Goal: Task Accomplishment & Management: Use online tool/utility

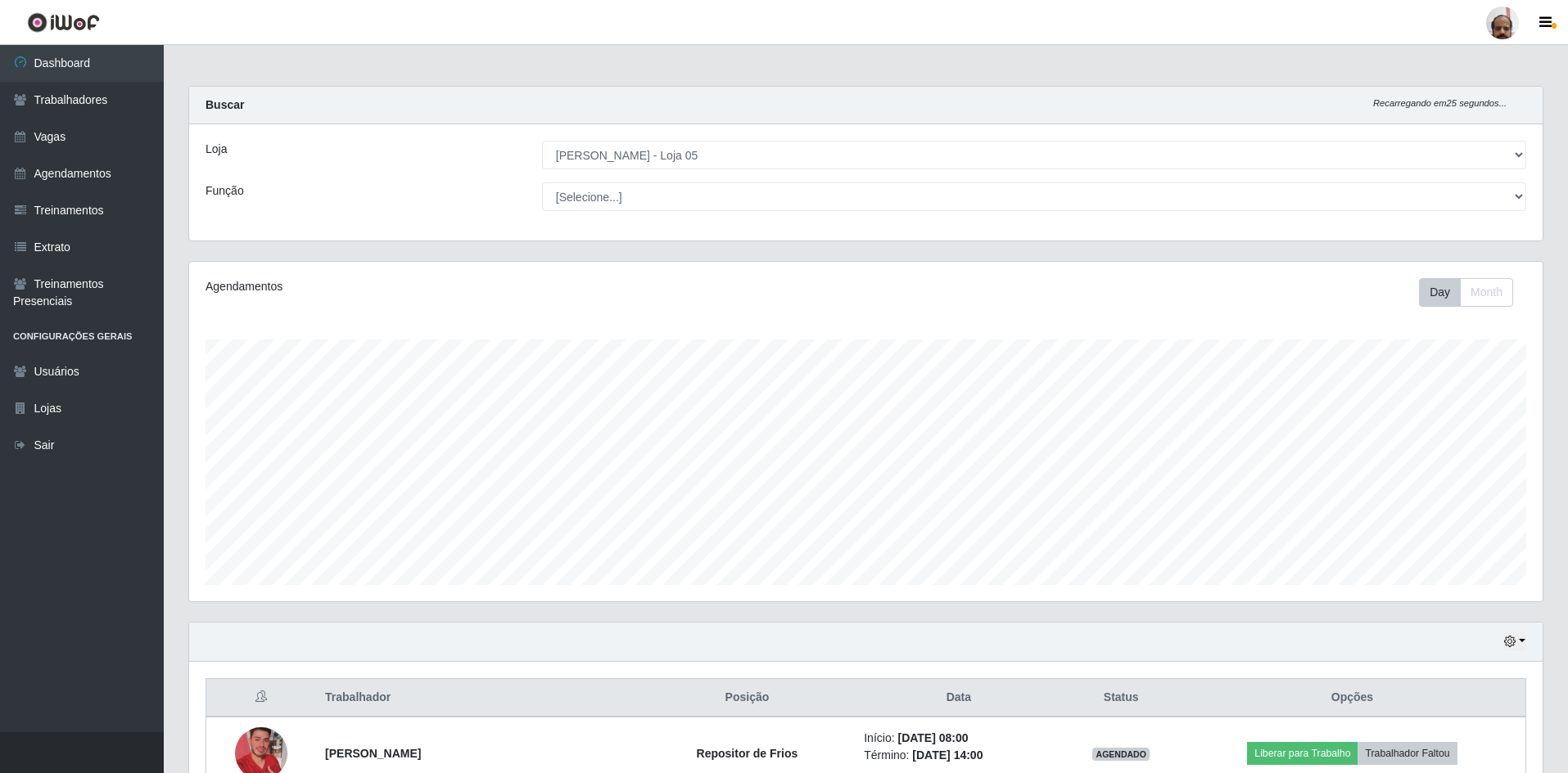
select select "252"
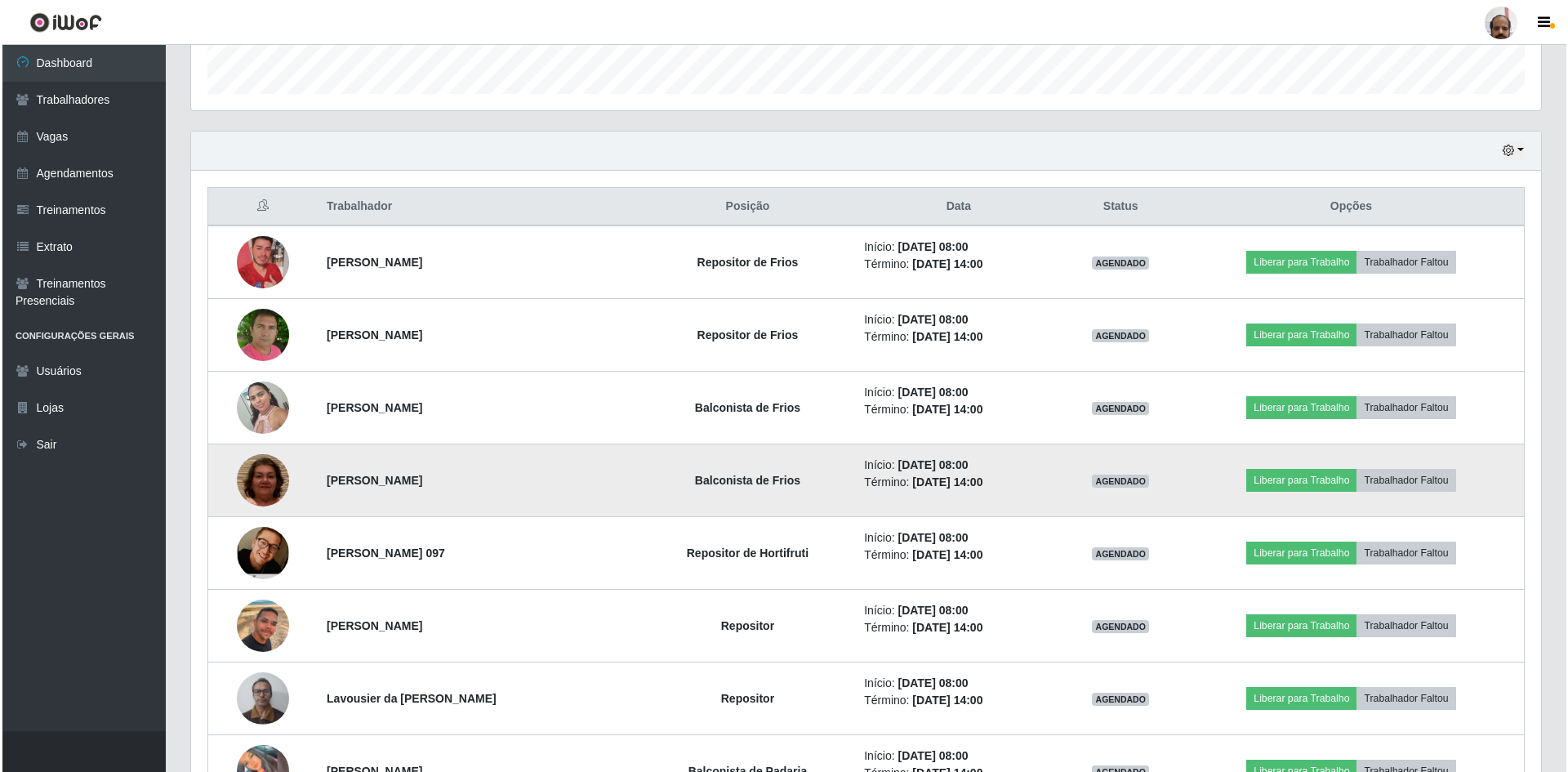
scroll to position [572, 0]
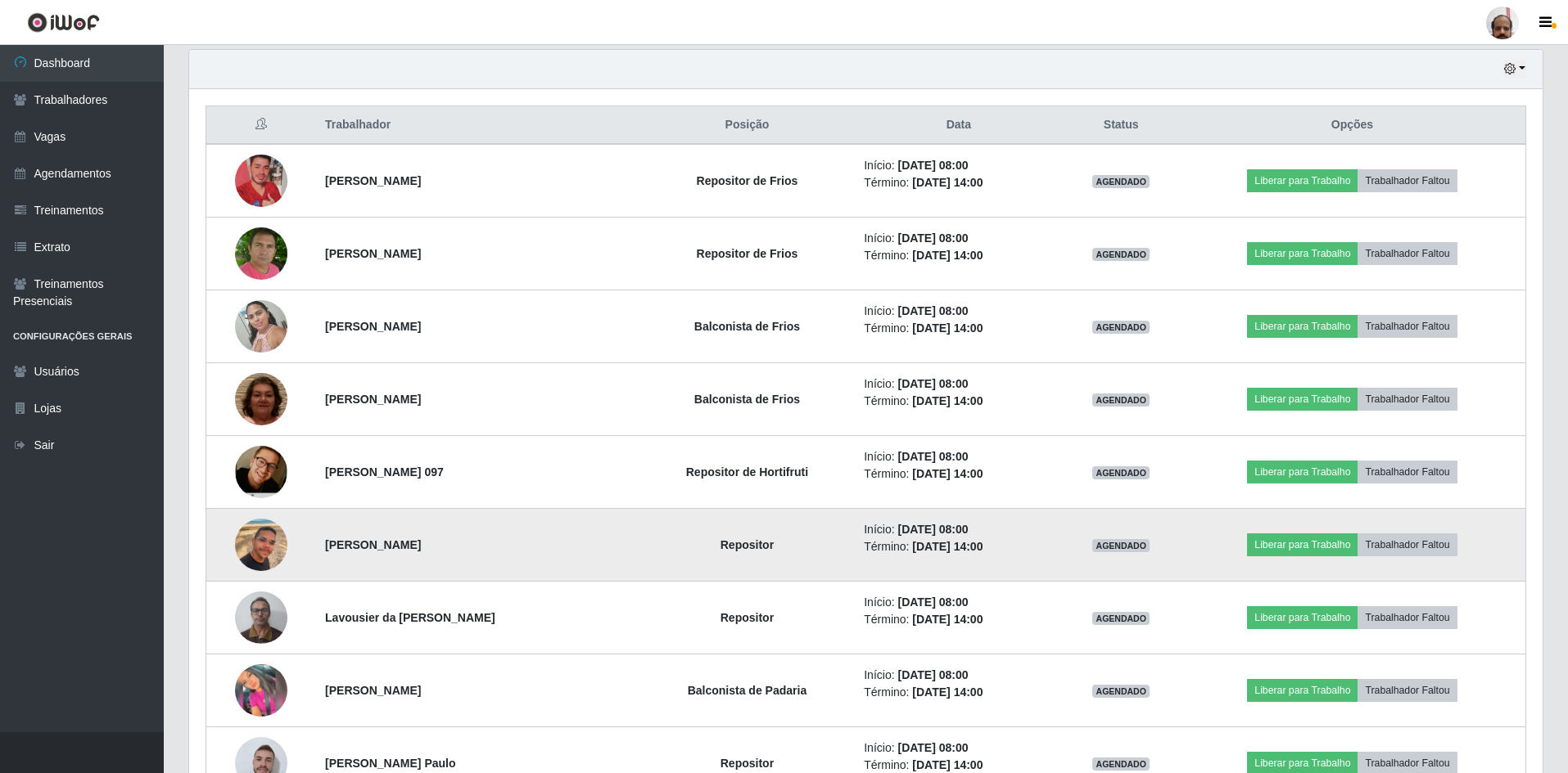
click at [247, 554] on img at bounding box center [261, 545] width 53 height 93
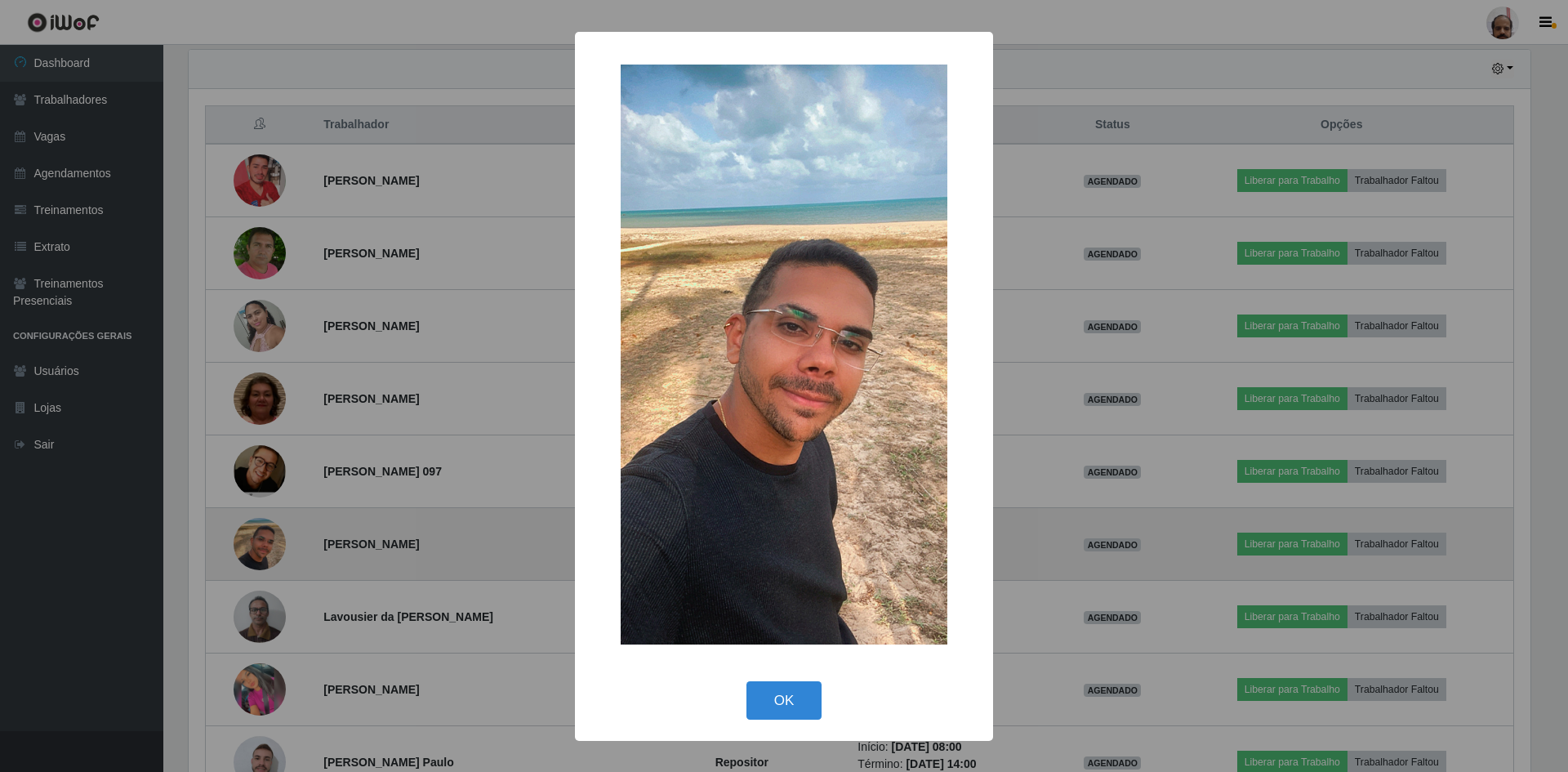
click at [246, 554] on div "× OK Cancel" at bounding box center [784, 386] width 1568 height 772
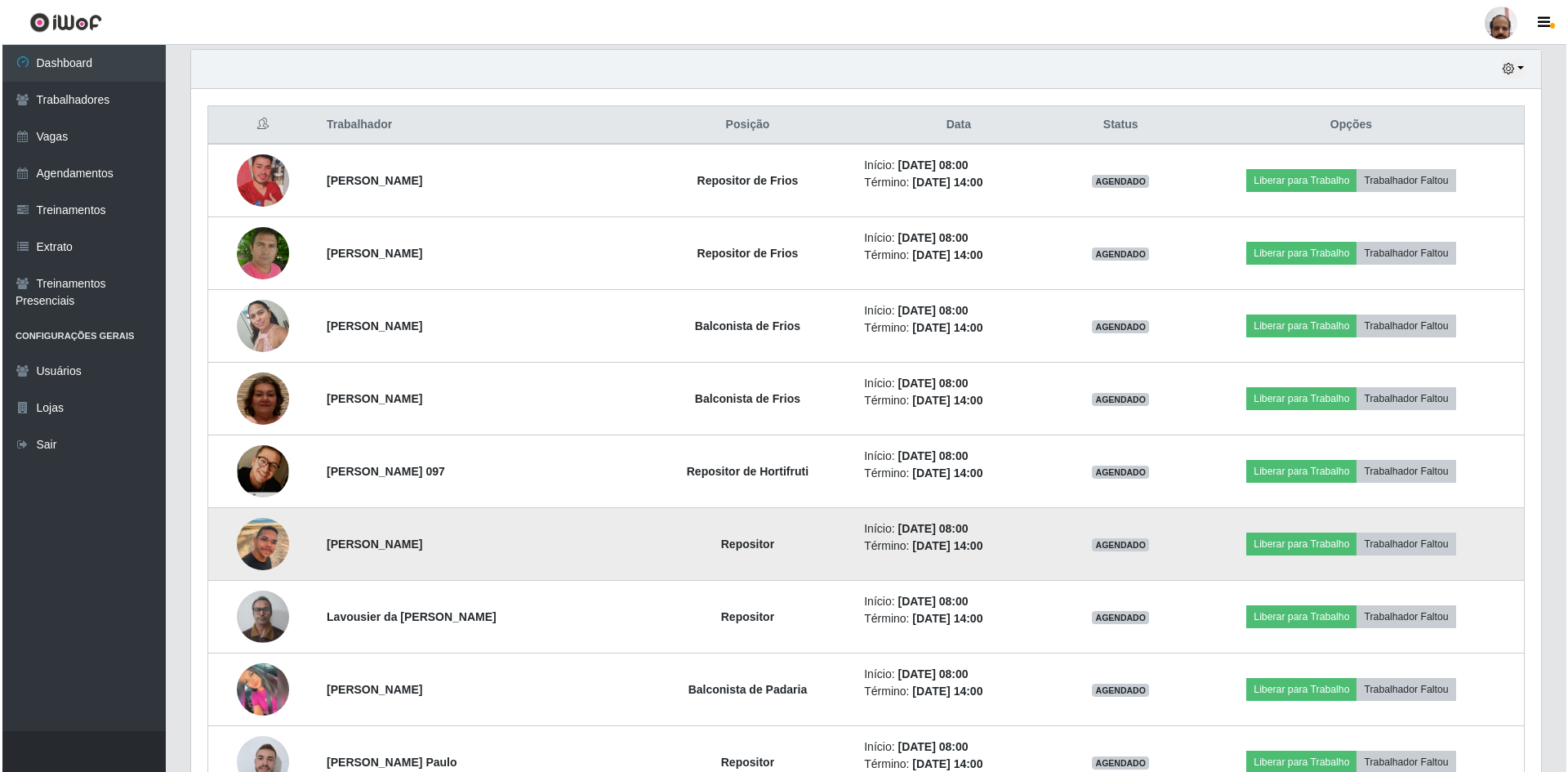
scroll to position [653, 0]
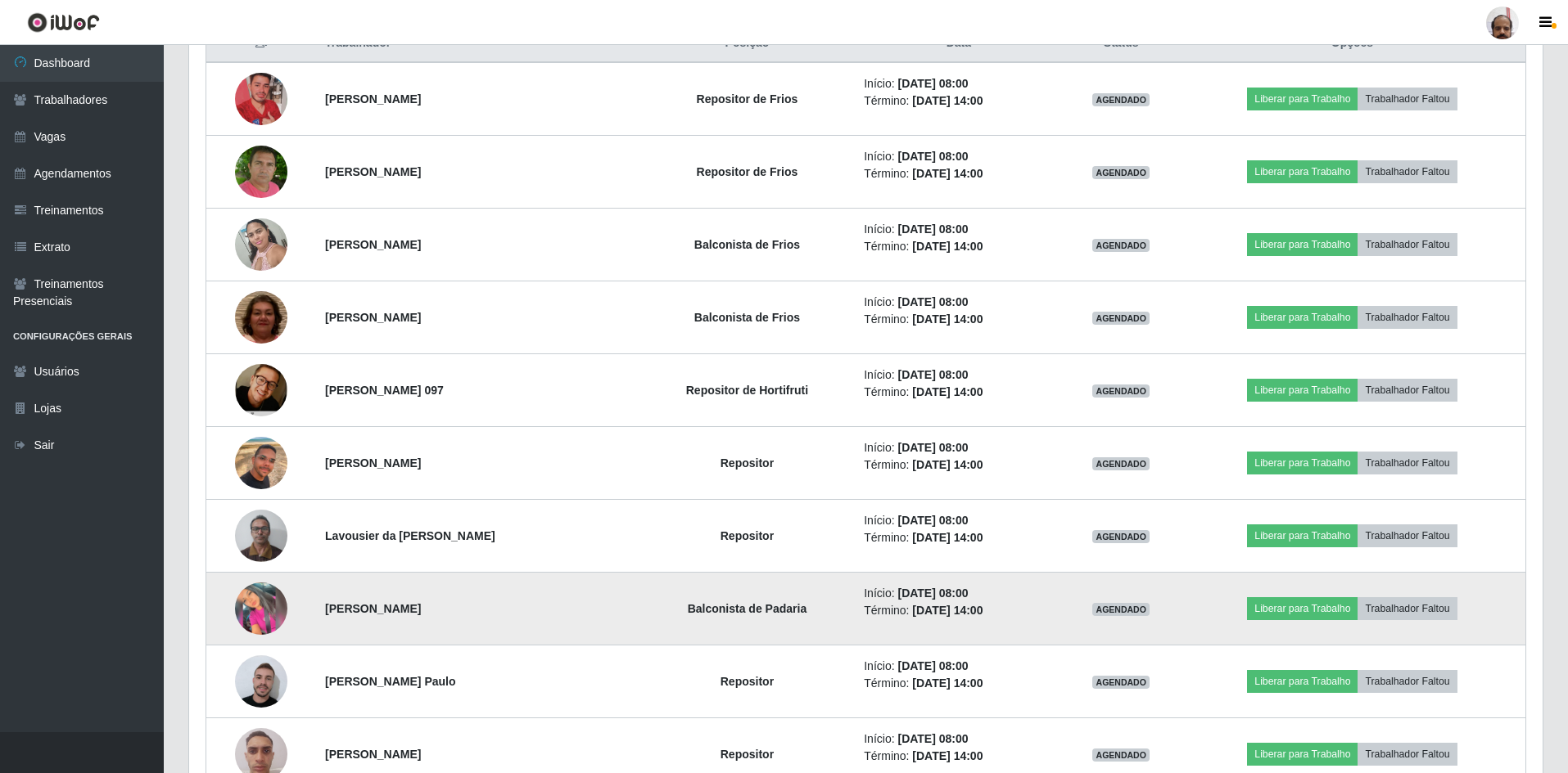
click at [256, 608] on img at bounding box center [261, 608] width 53 height 53
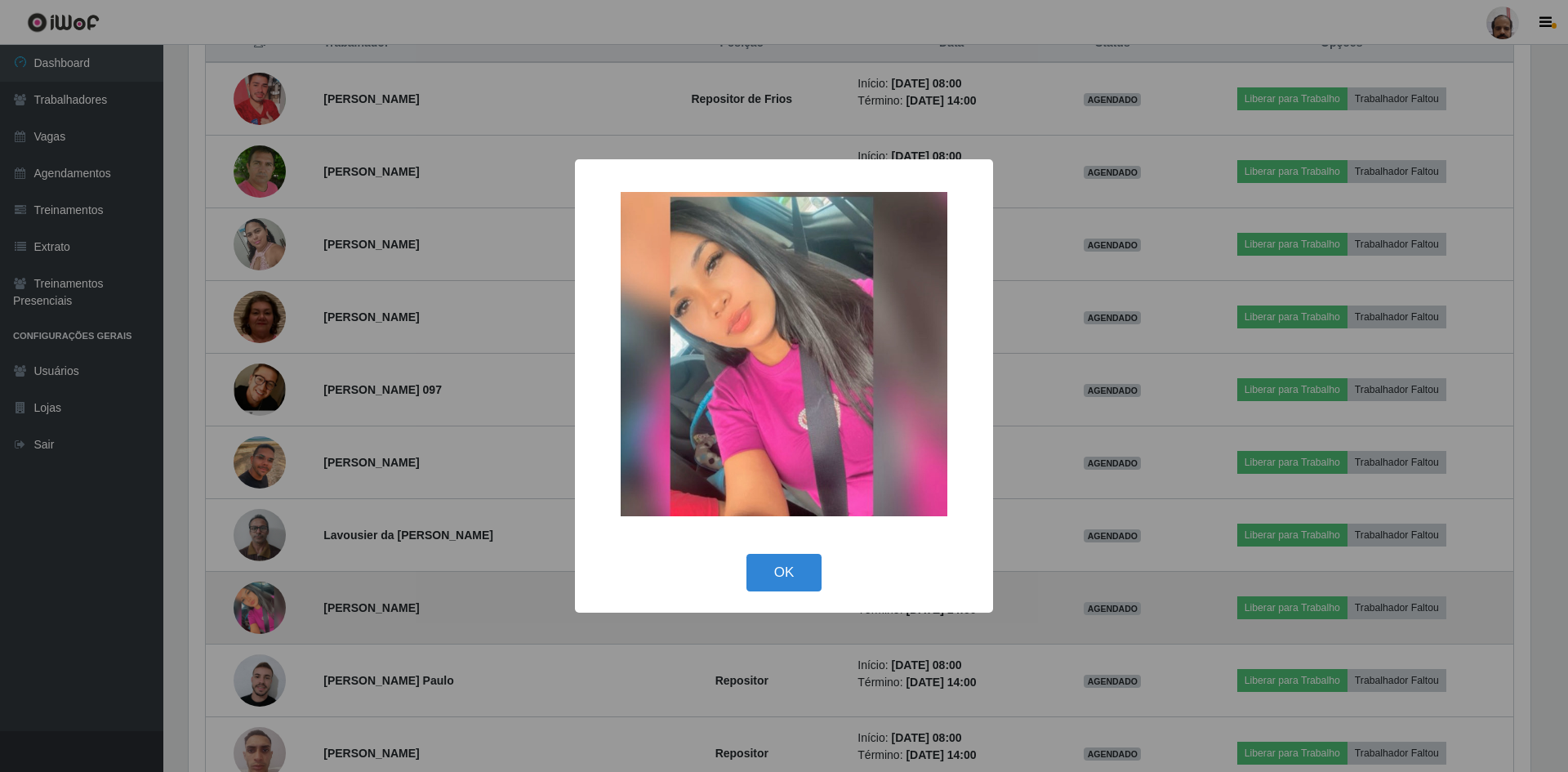
click at [256, 607] on div "× OK Cancel" at bounding box center [784, 386] width 1568 height 772
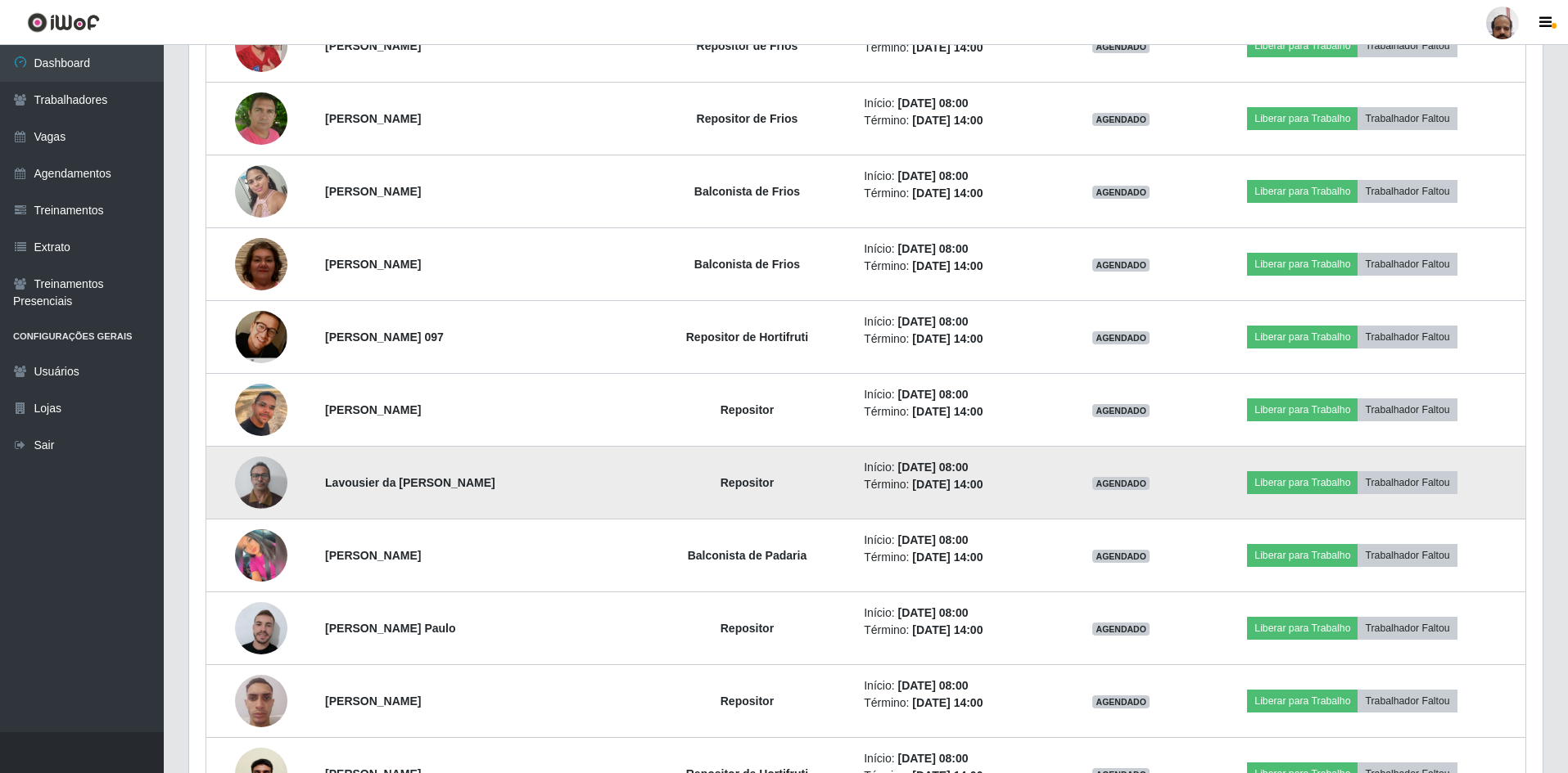
scroll to position [737, 0]
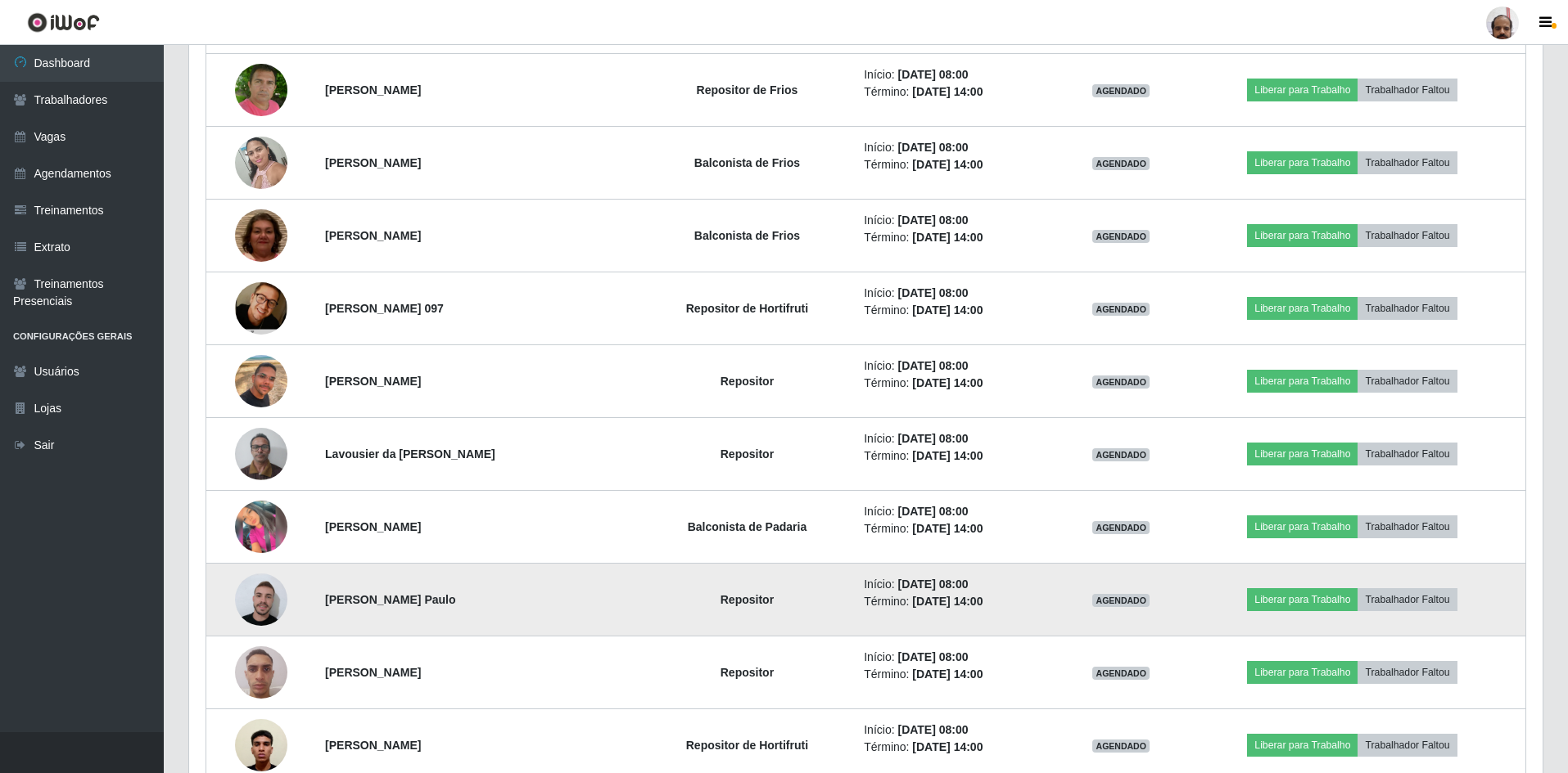
click at [255, 611] on img at bounding box center [261, 599] width 53 height 59
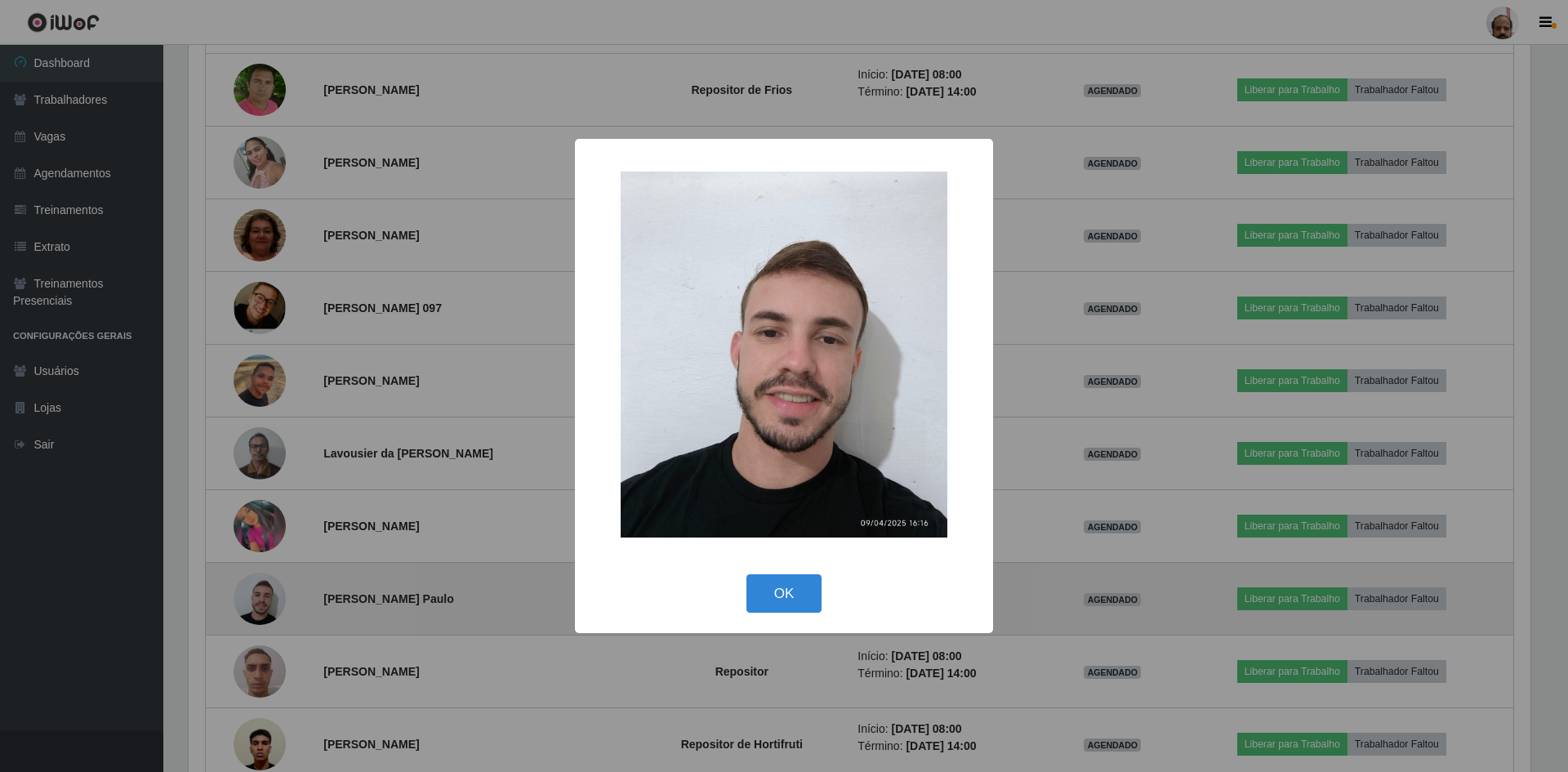
click at [255, 610] on div "× OK Cancel" at bounding box center [784, 386] width 1568 height 772
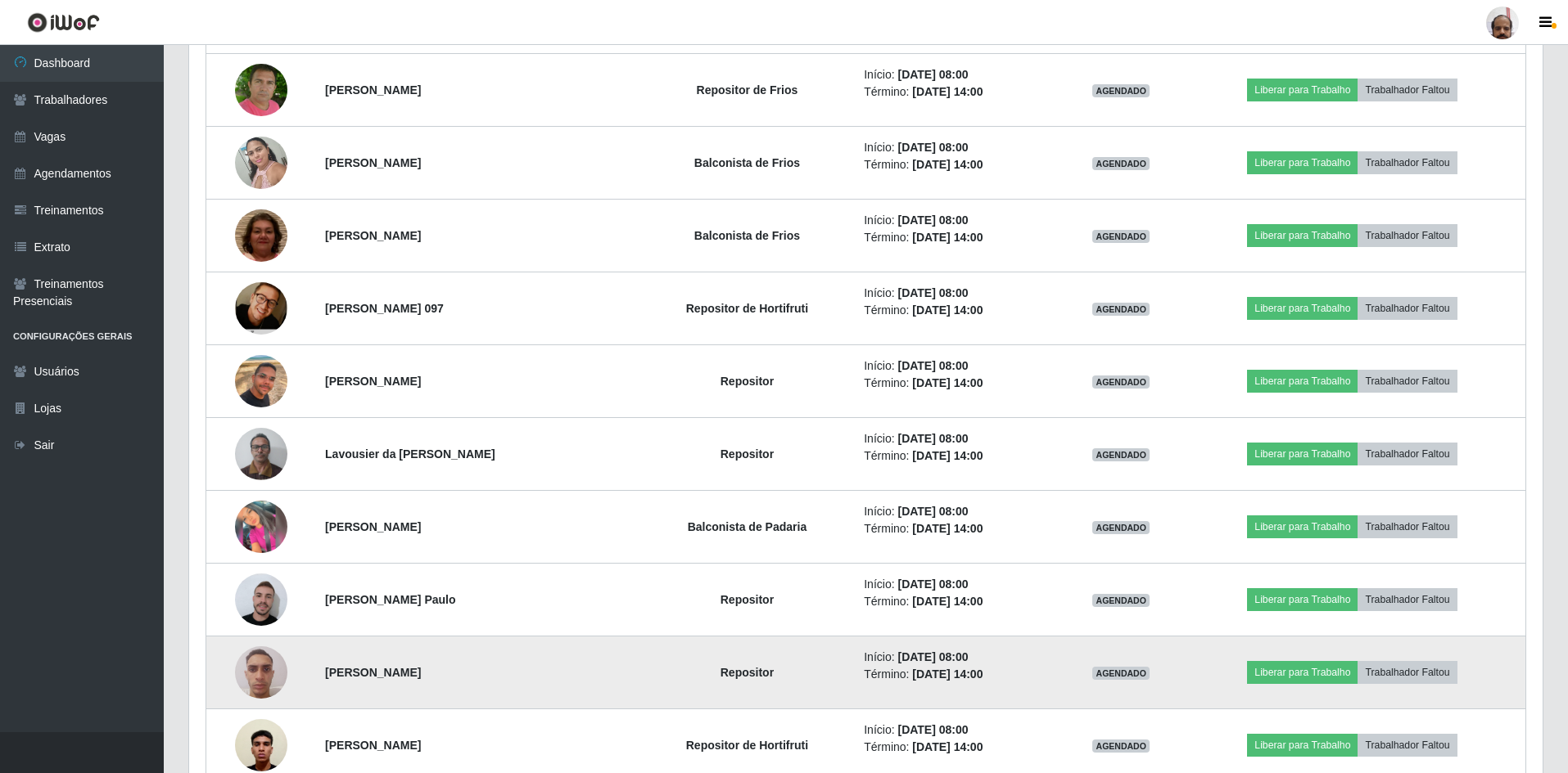
scroll to position [340, 1353]
click at [250, 678] on img at bounding box center [261, 672] width 53 height 70
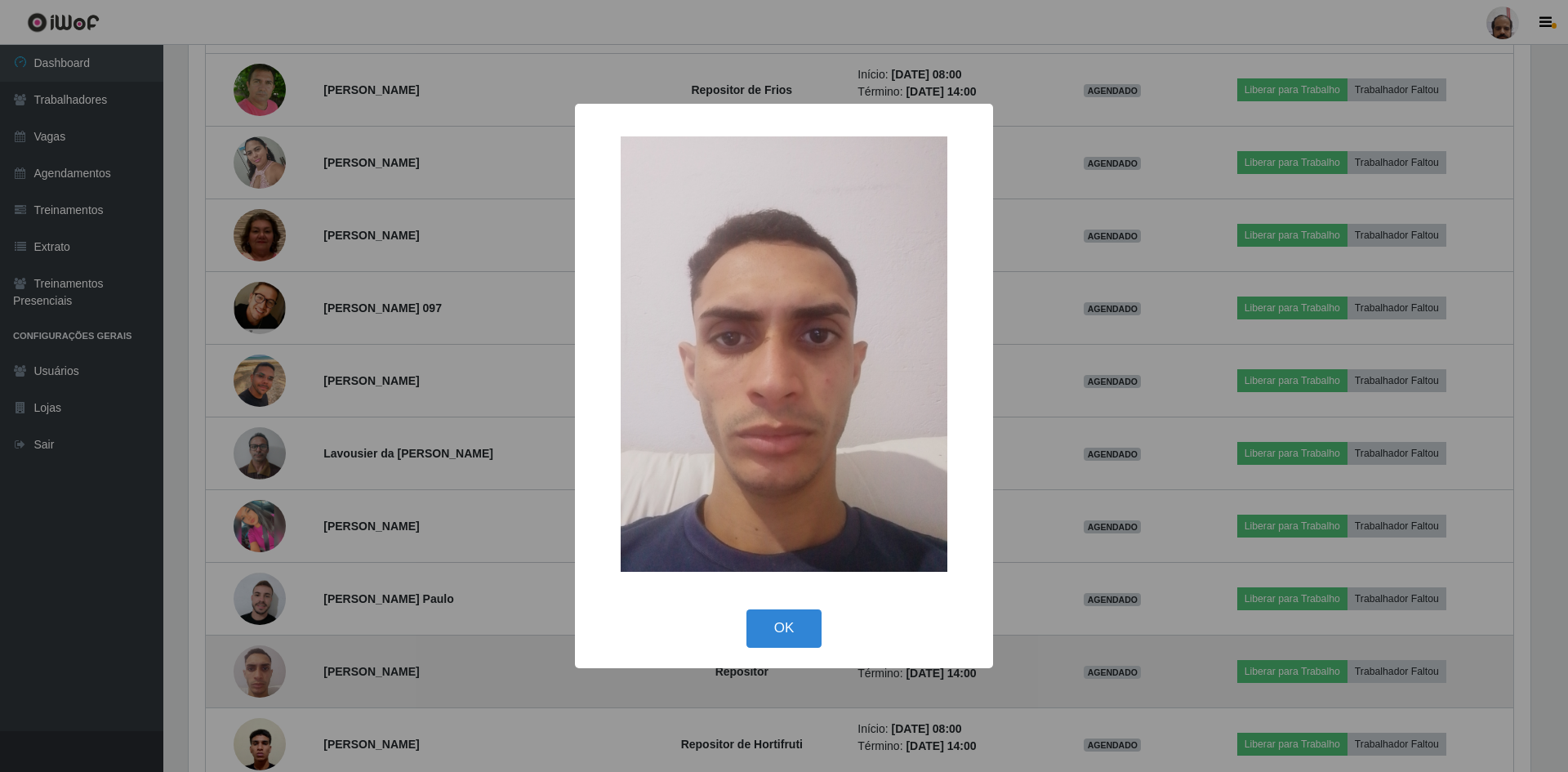
click at [250, 677] on div "× OK Cancel" at bounding box center [784, 386] width 1568 height 772
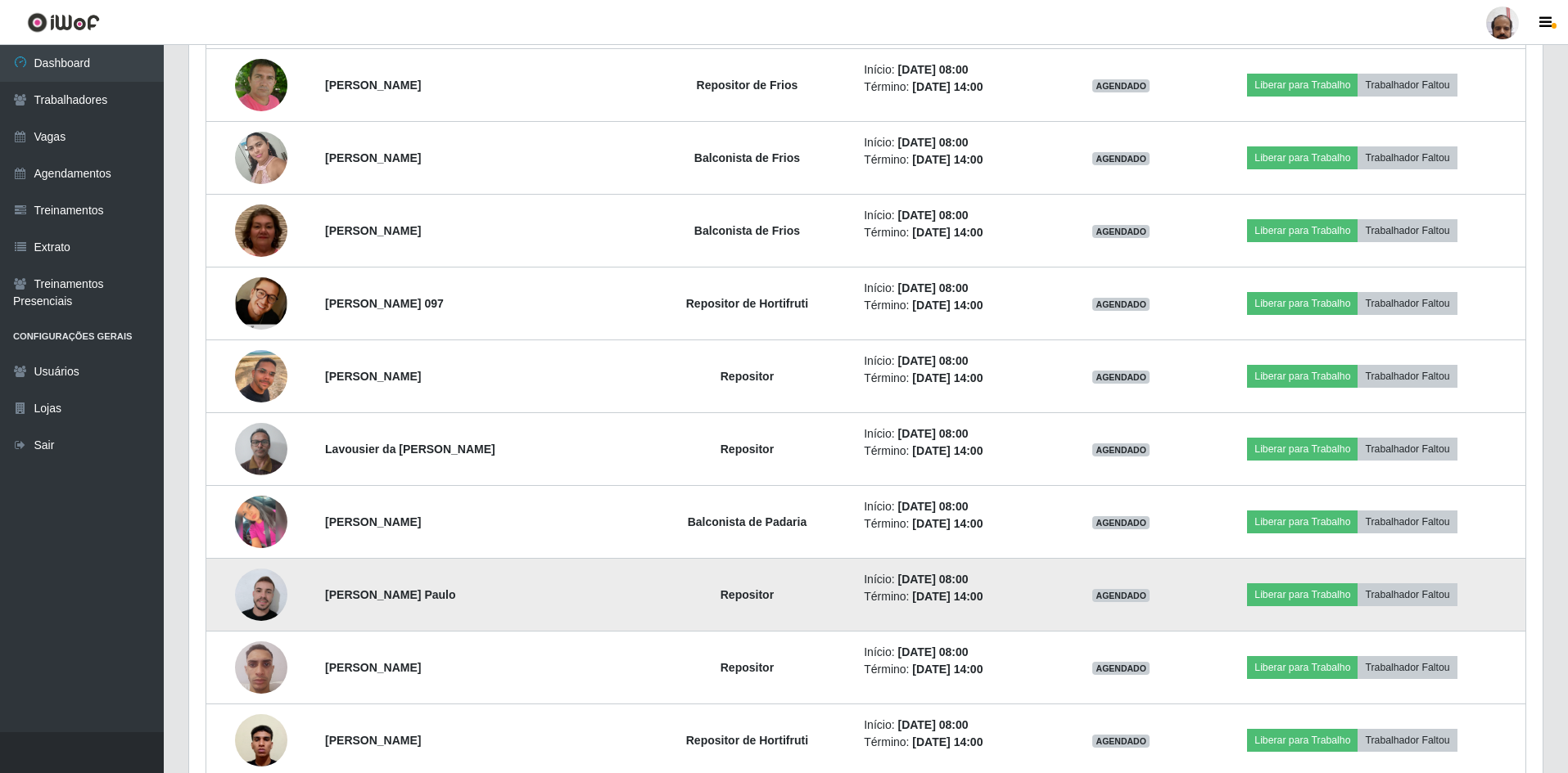
scroll to position [737, 0]
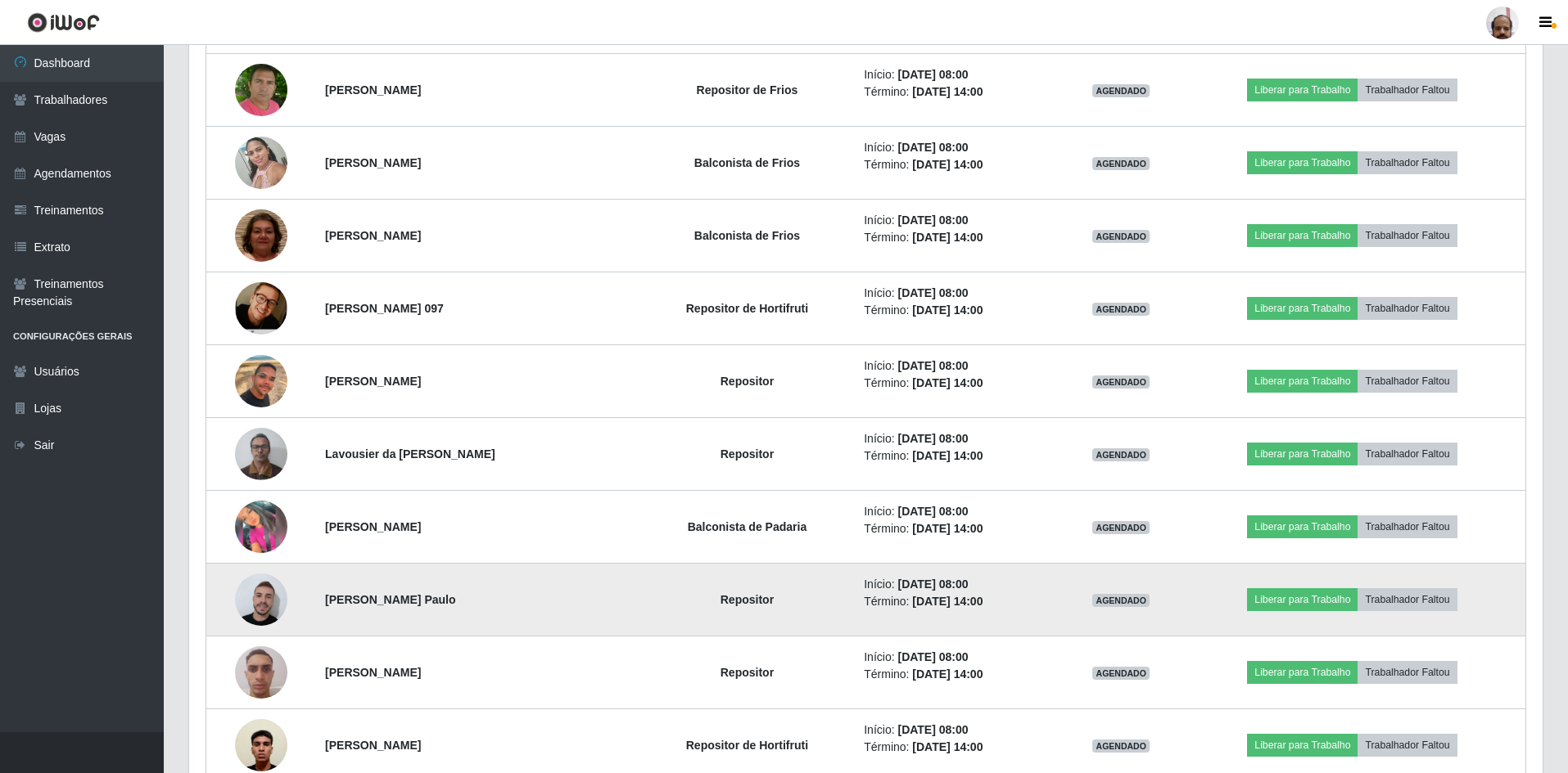
click at [267, 604] on img at bounding box center [261, 599] width 53 height 59
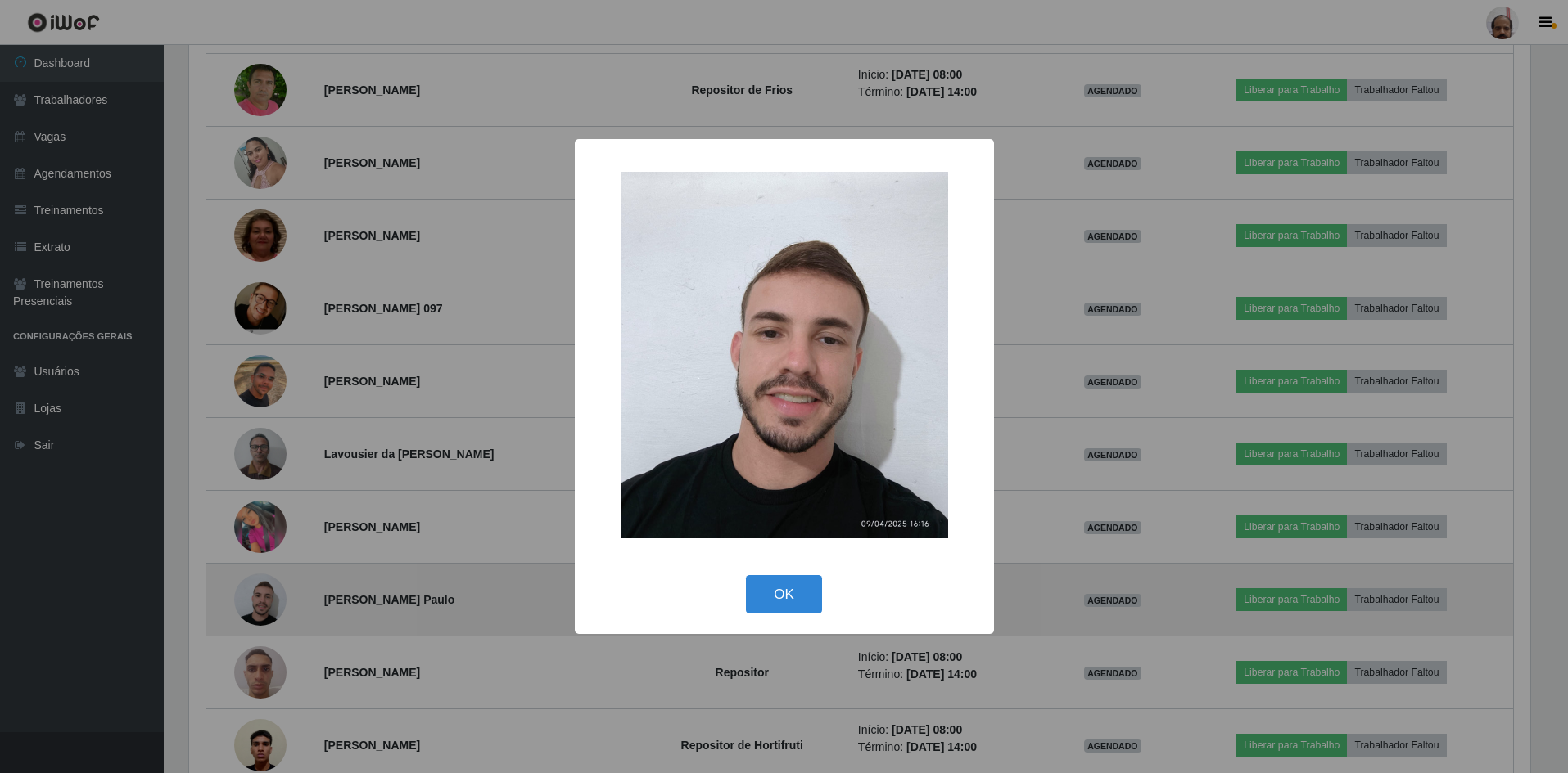
scroll to position [340, 1345]
click at [267, 604] on div "× OK Cancel" at bounding box center [786, 386] width 1572 height 773
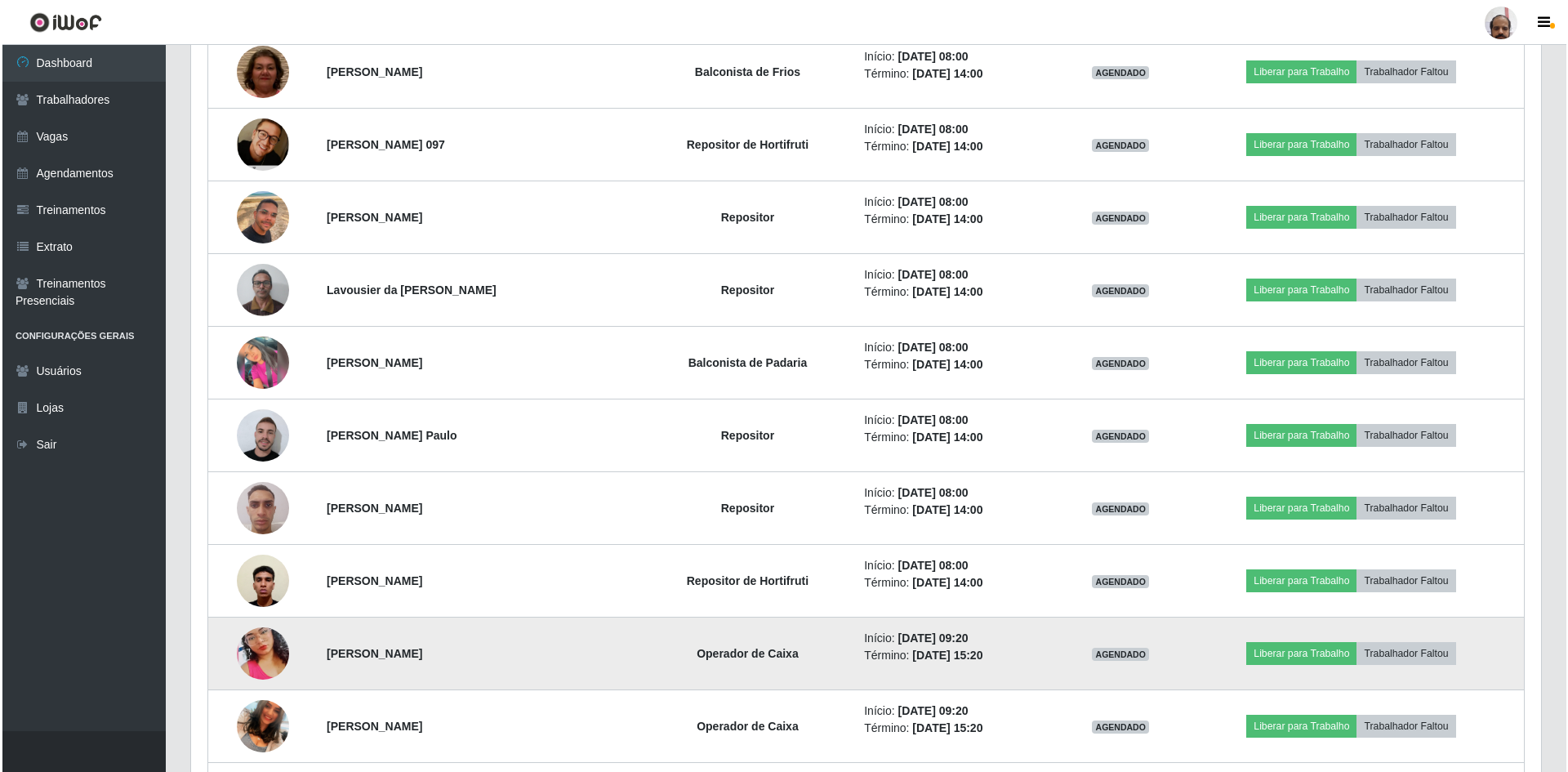
scroll to position [736, 0]
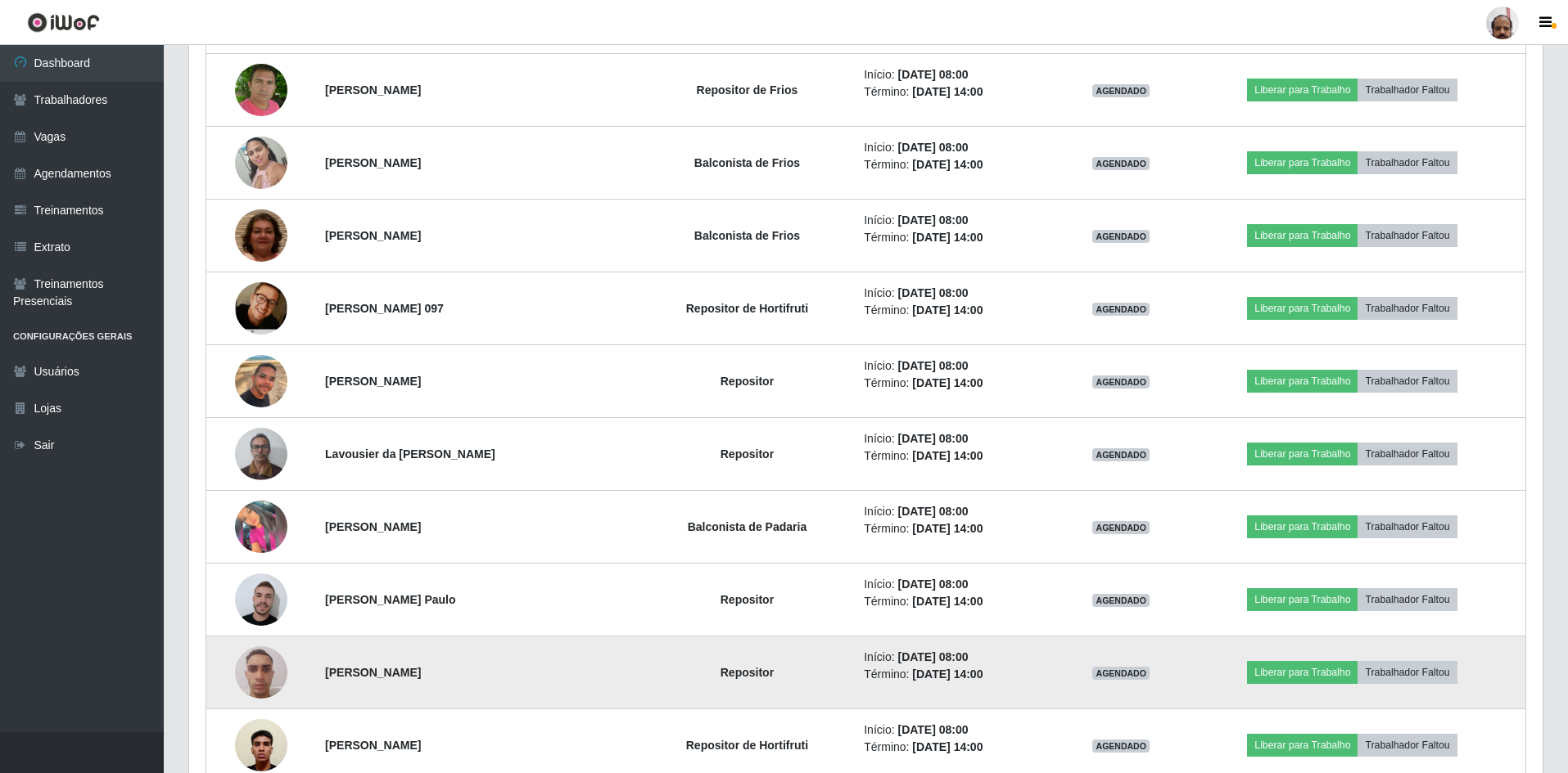
click at [252, 683] on img at bounding box center [261, 672] width 53 height 70
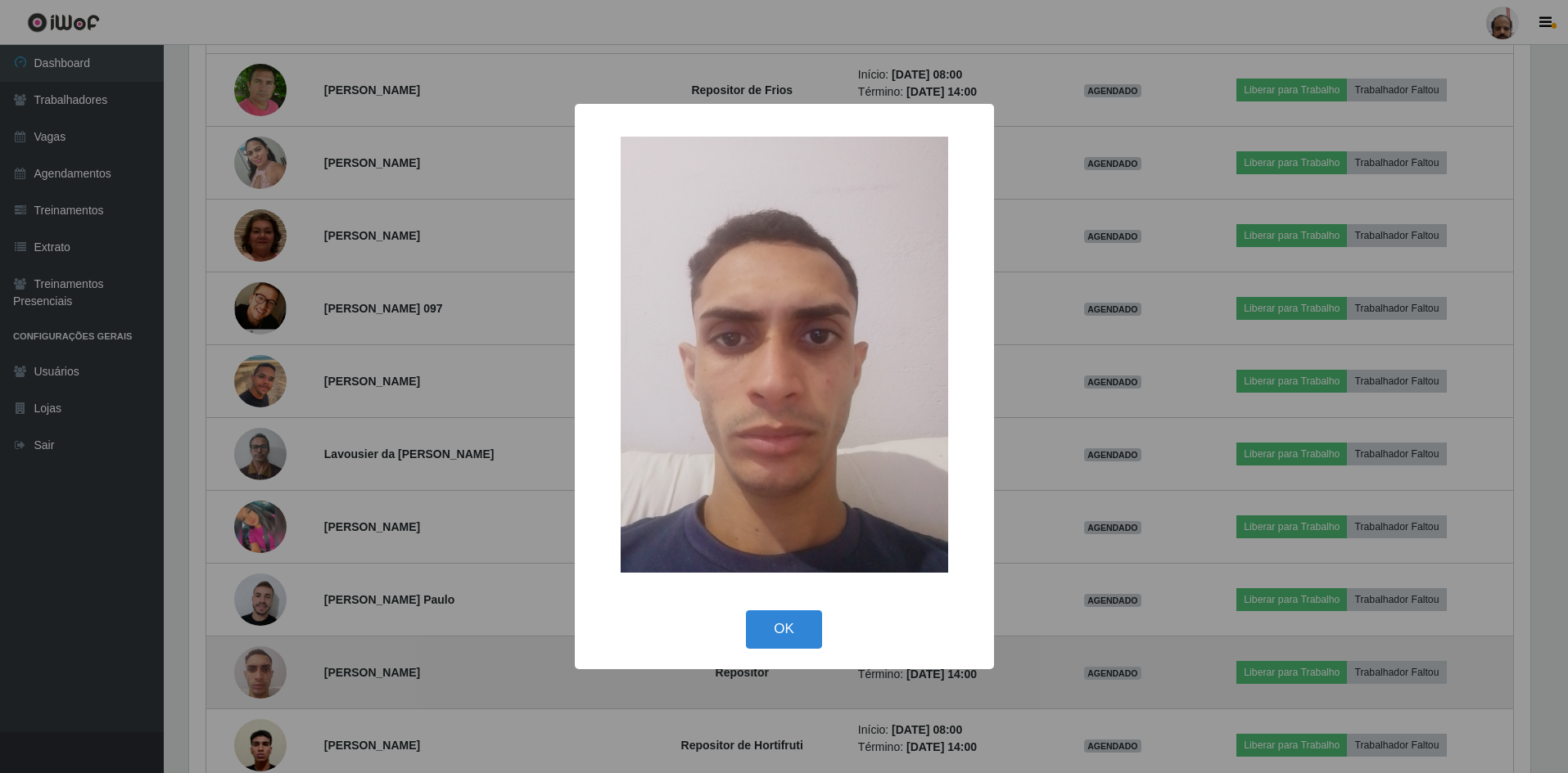
scroll to position [340, 1345]
click at [252, 683] on div "× OK Cancel" at bounding box center [786, 386] width 1572 height 773
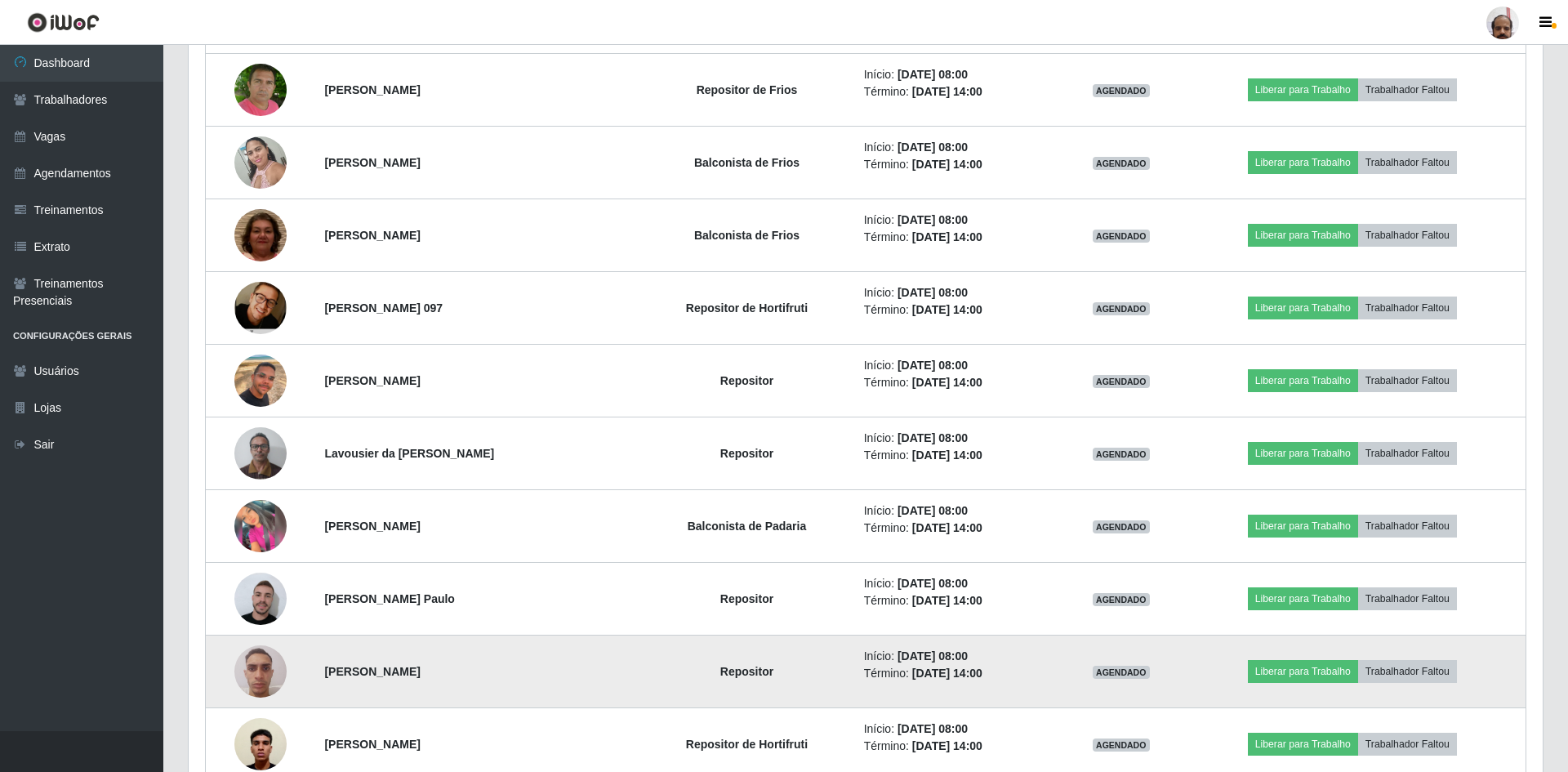
scroll to position [339, 1350]
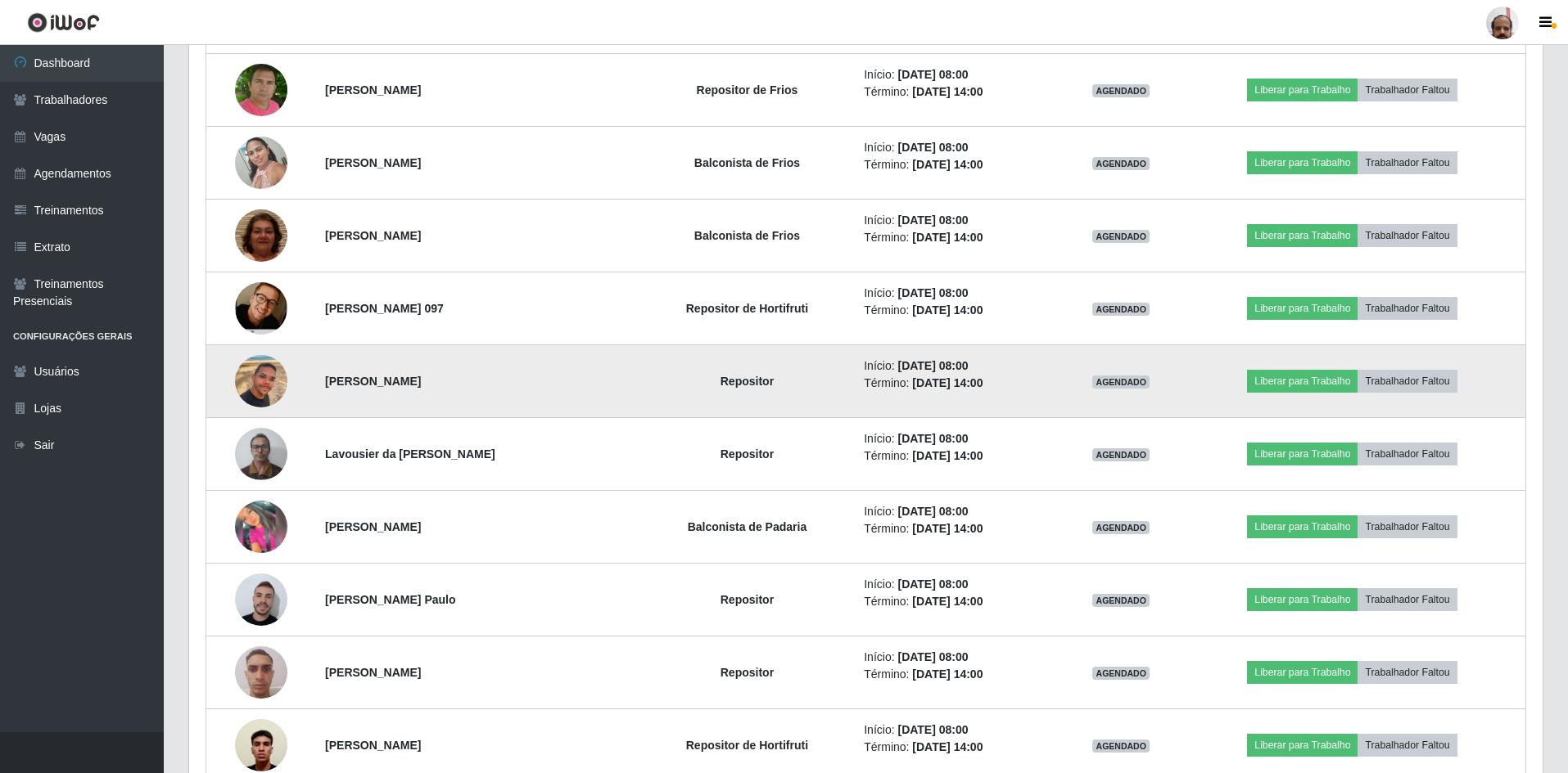
click at [271, 394] on img at bounding box center [261, 381] width 53 height 93
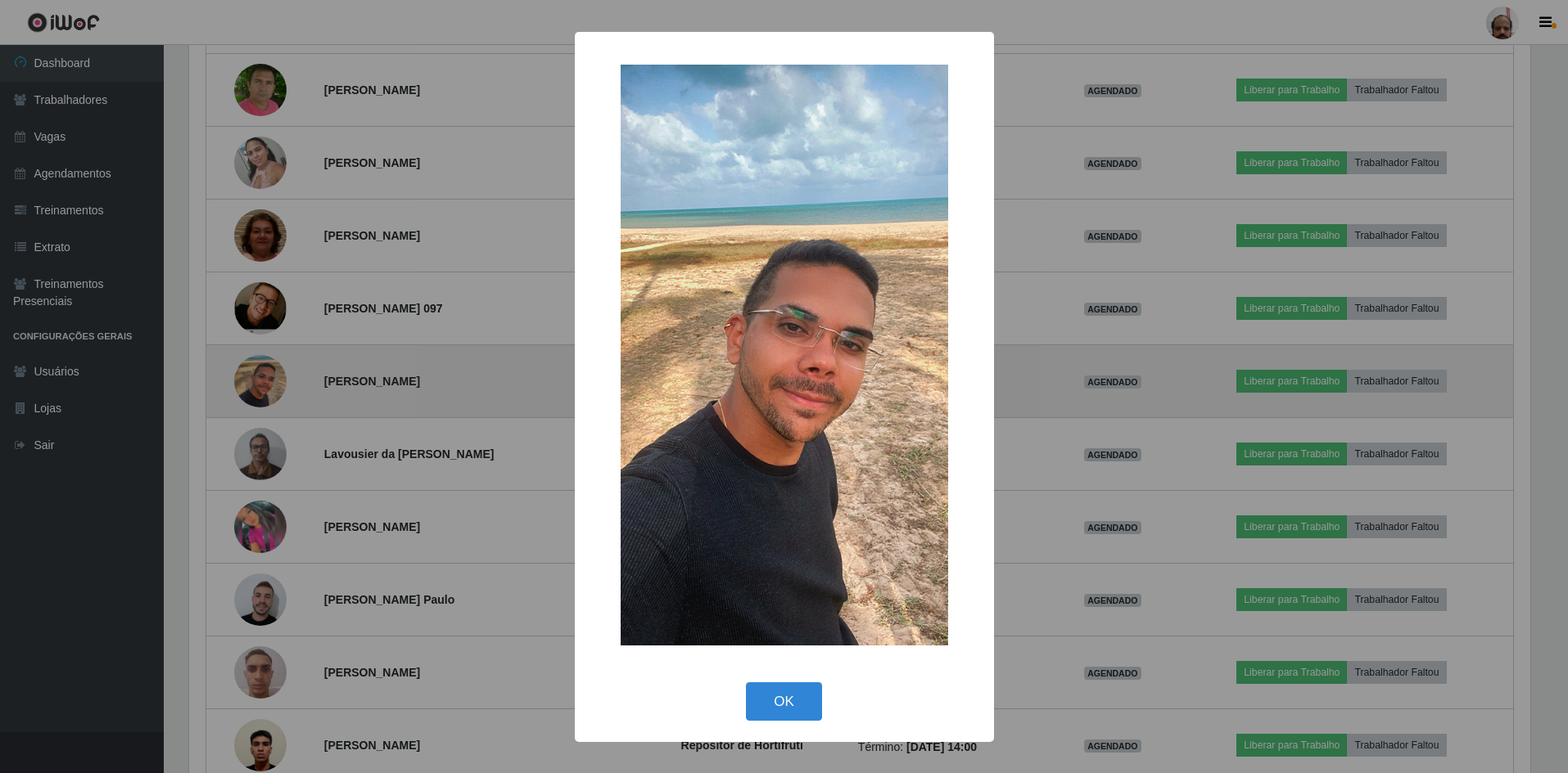
scroll to position [340, 1345]
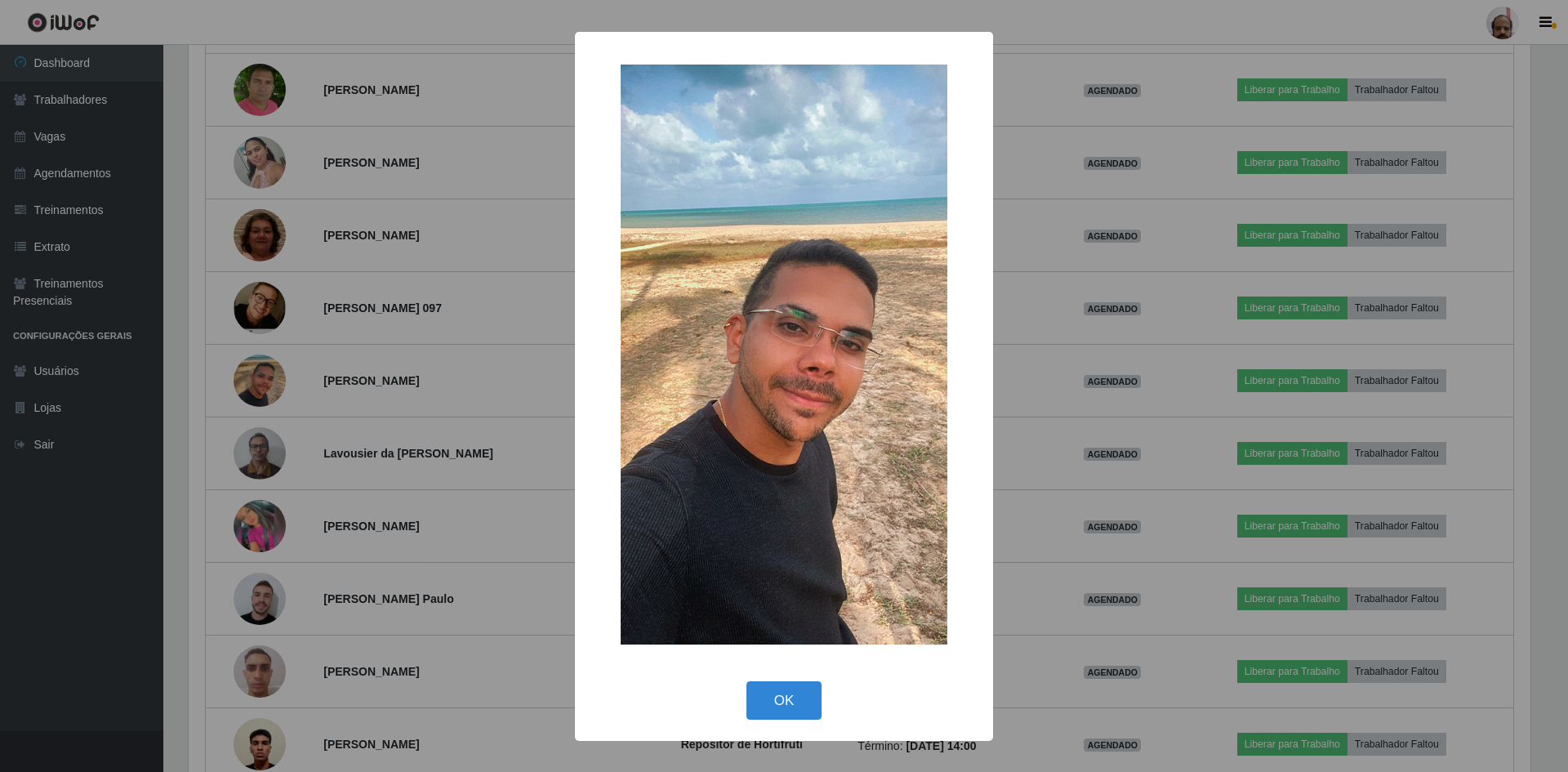
click at [793, 387] on img at bounding box center [783, 354] width 326 height 581
click at [267, 388] on div "× OK Cancel" at bounding box center [784, 386] width 1568 height 772
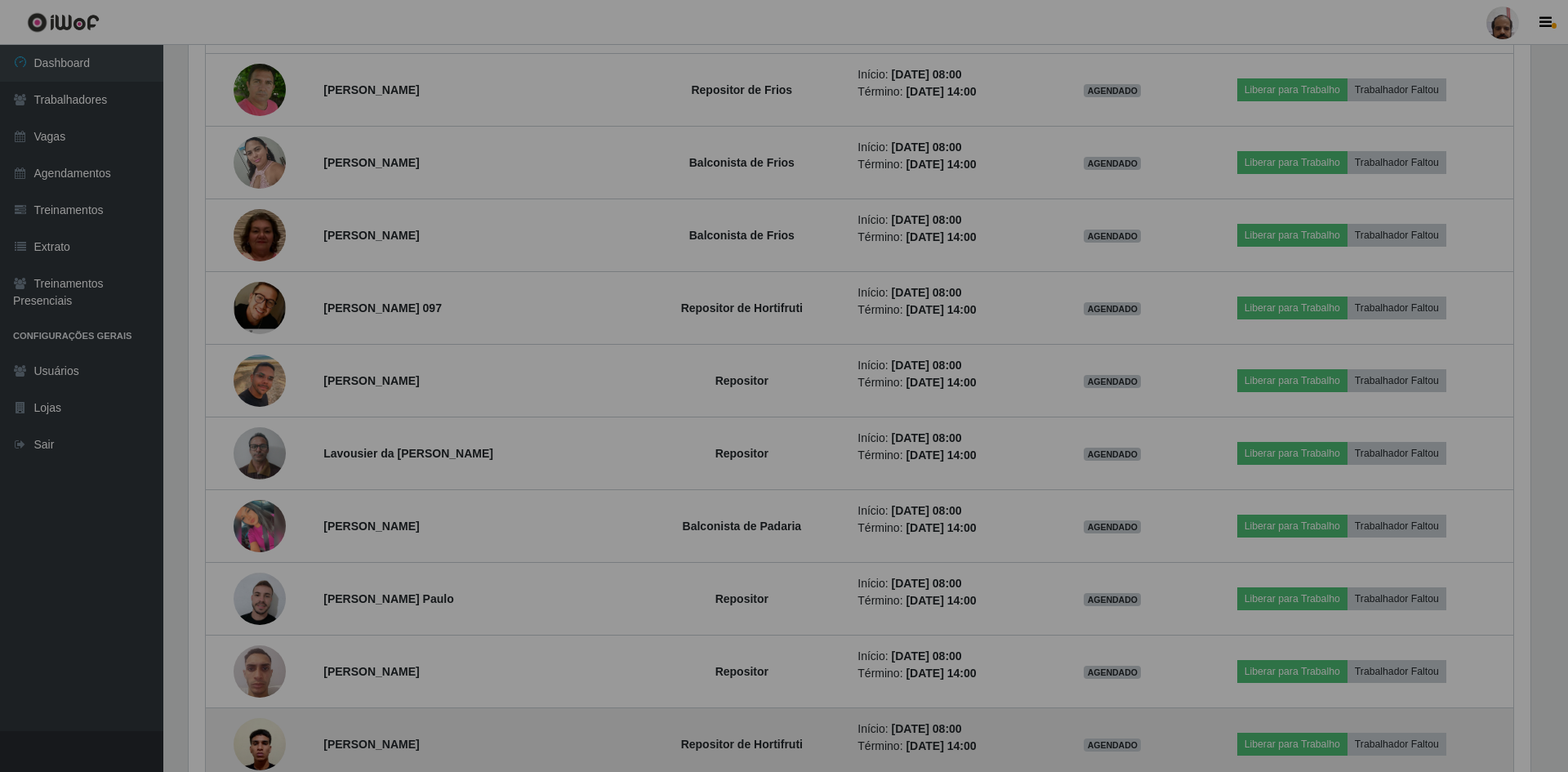
scroll to position [339, 1350]
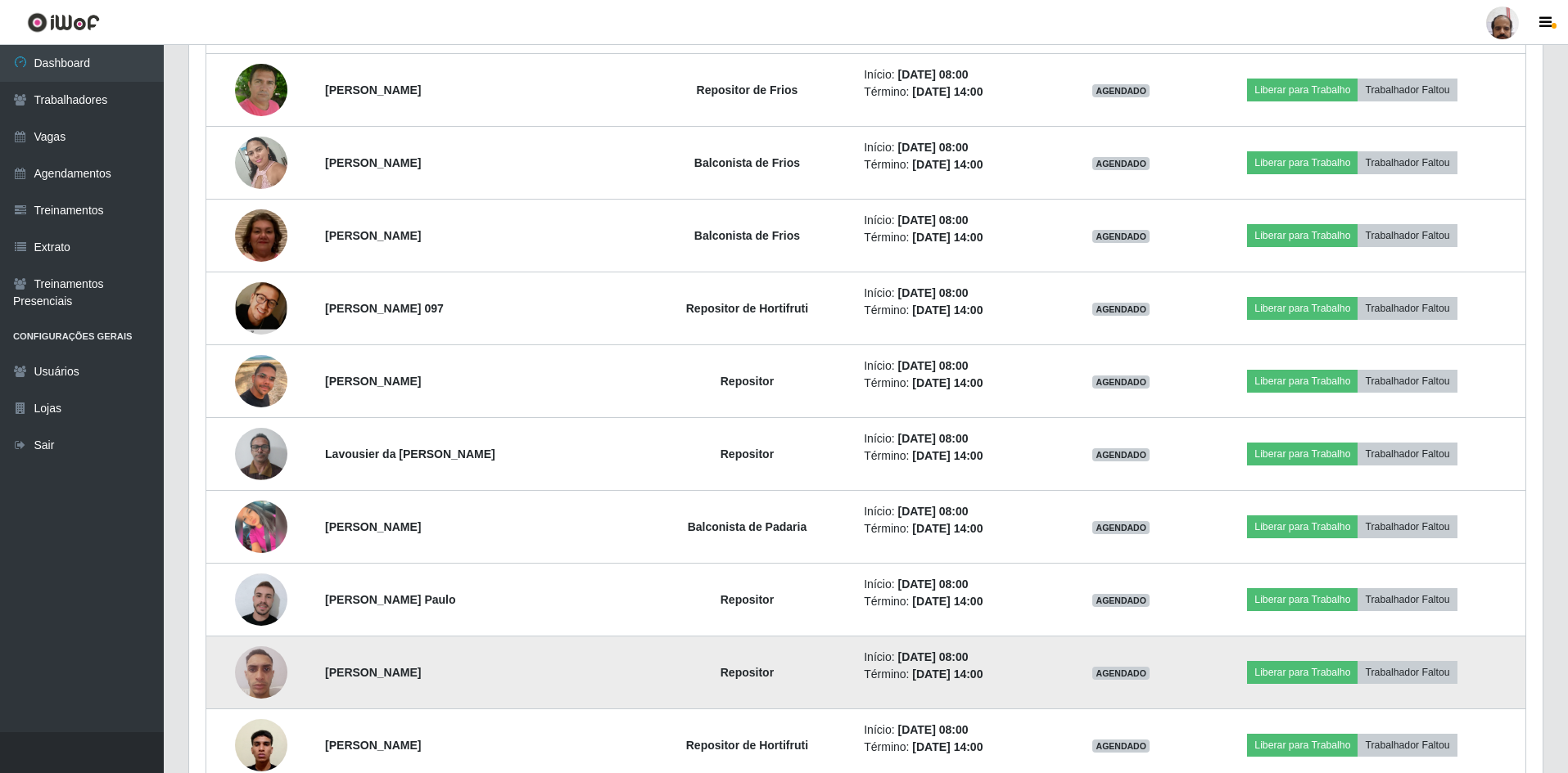
click at [271, 693] on img at bounding box center [261, 672] width 53 height 70
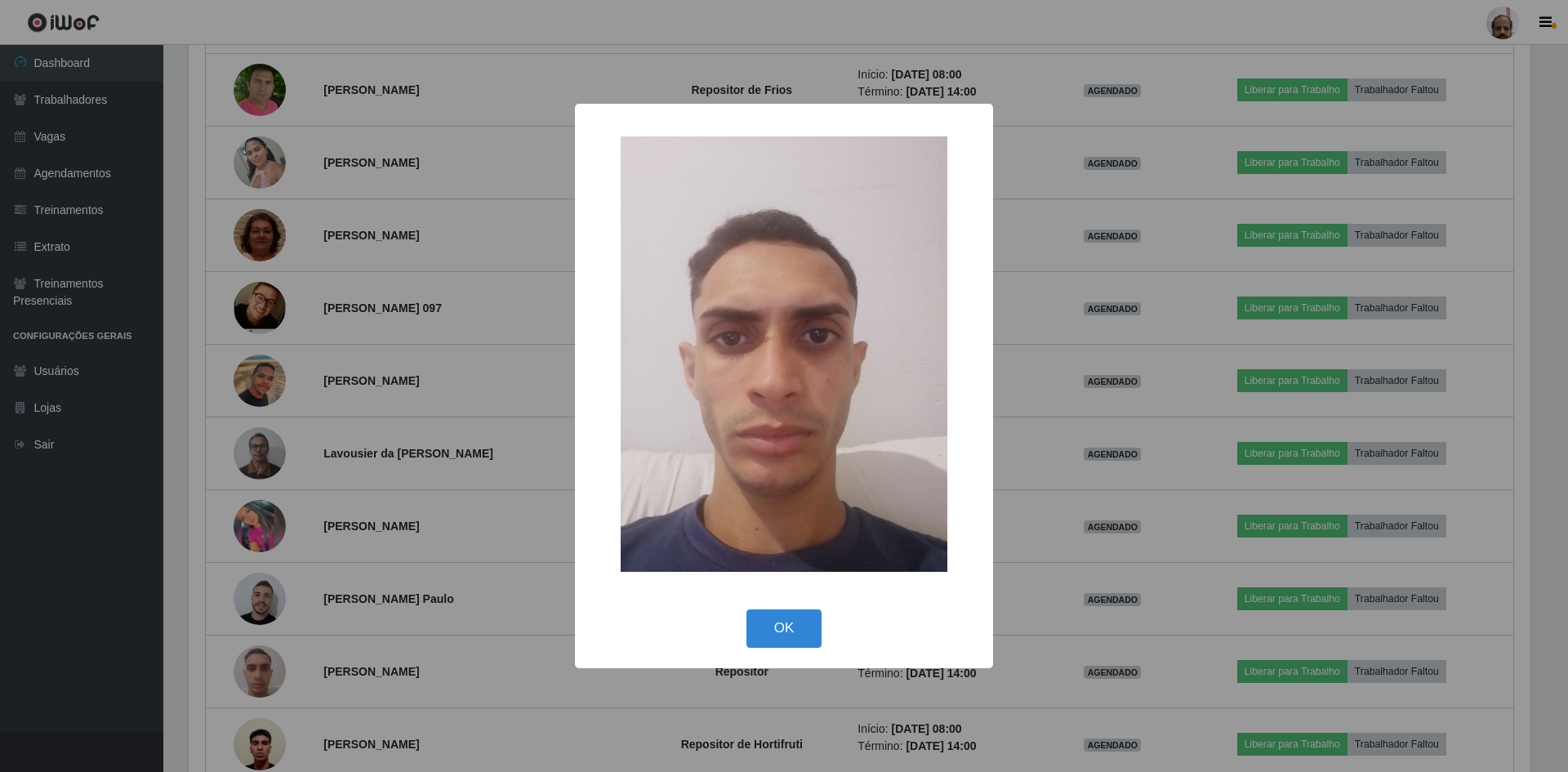
click at [673, 742] on div "× OK Cancel" at bounding box center [784, 386] width 1568 height 772
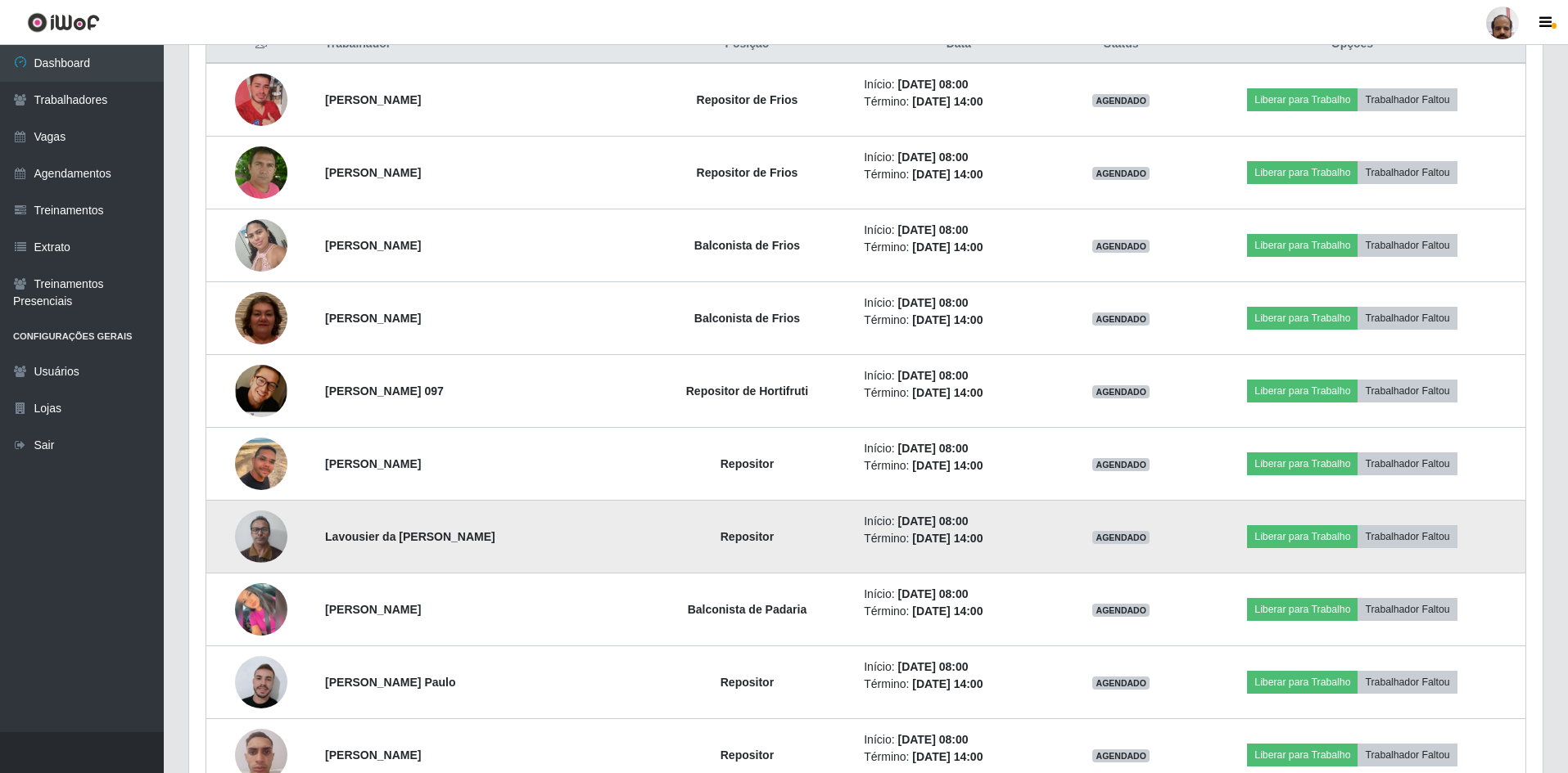
scroll to position [654, 0]
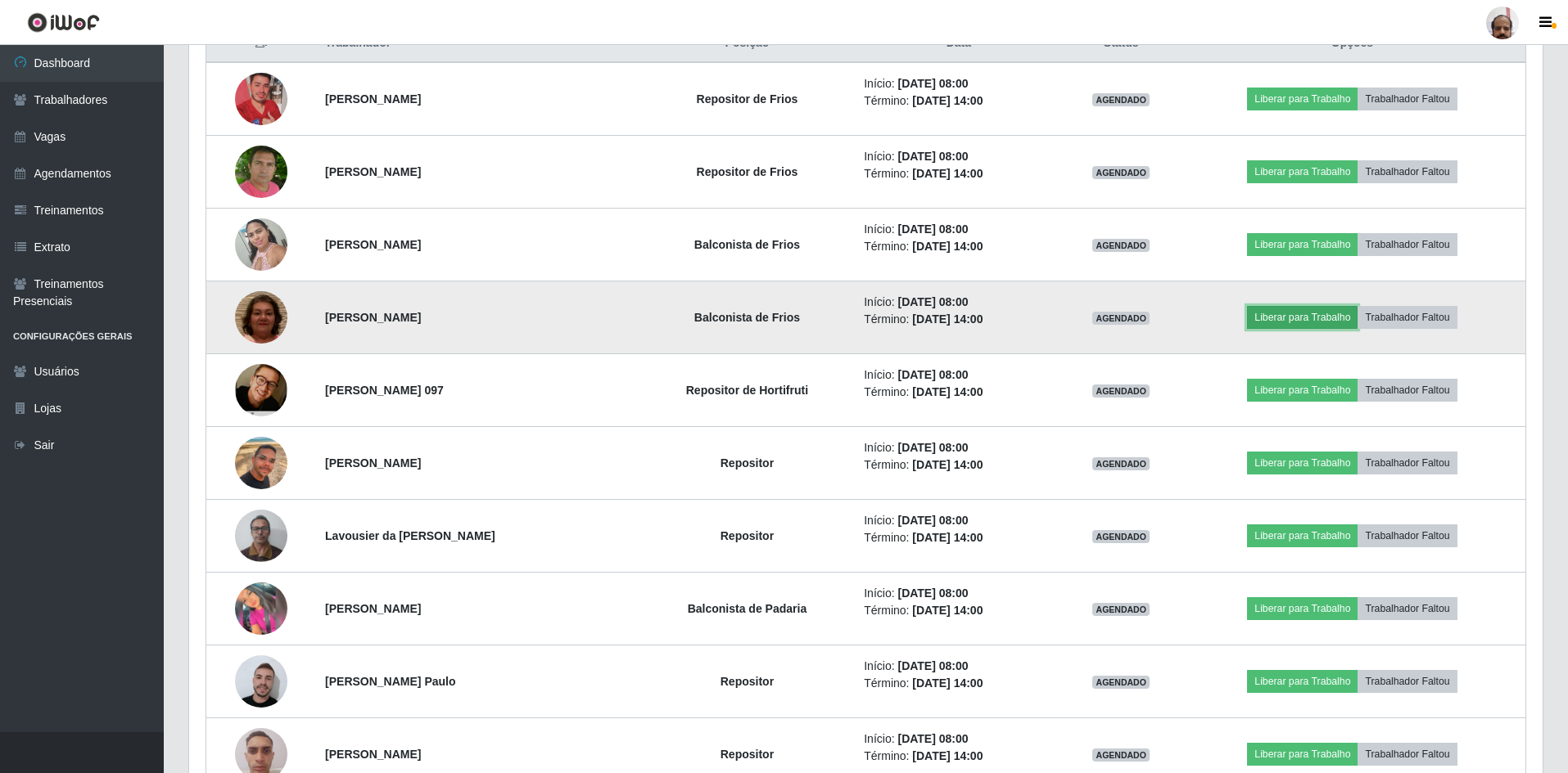
click at [1306, 320] on button "Liberar para Trabalho" at bounding box center [1301, 317] width 110 height 23
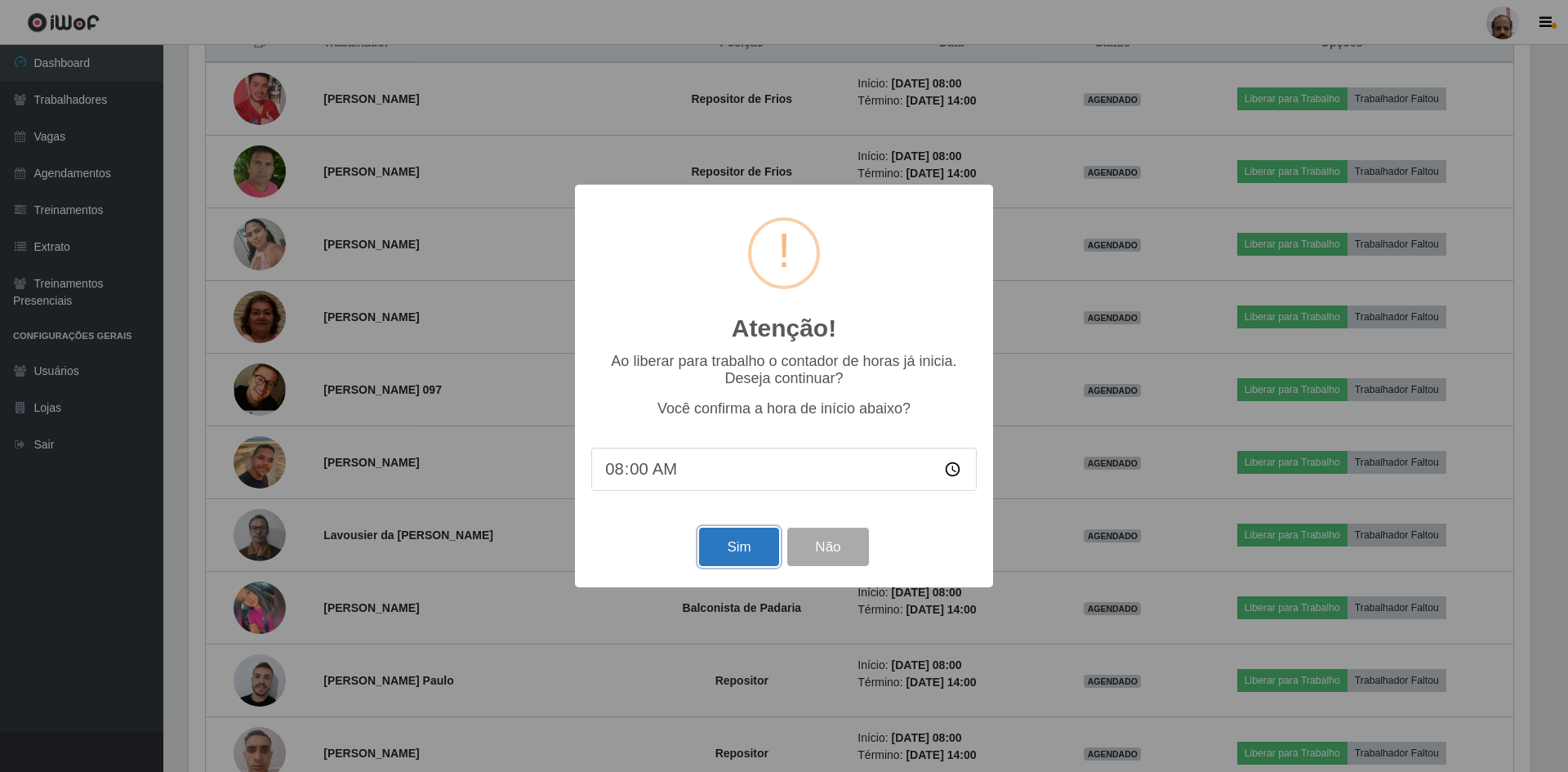
click at [742, 555] on button "Sim" at bounding box center [738, 547] width 79 height 38
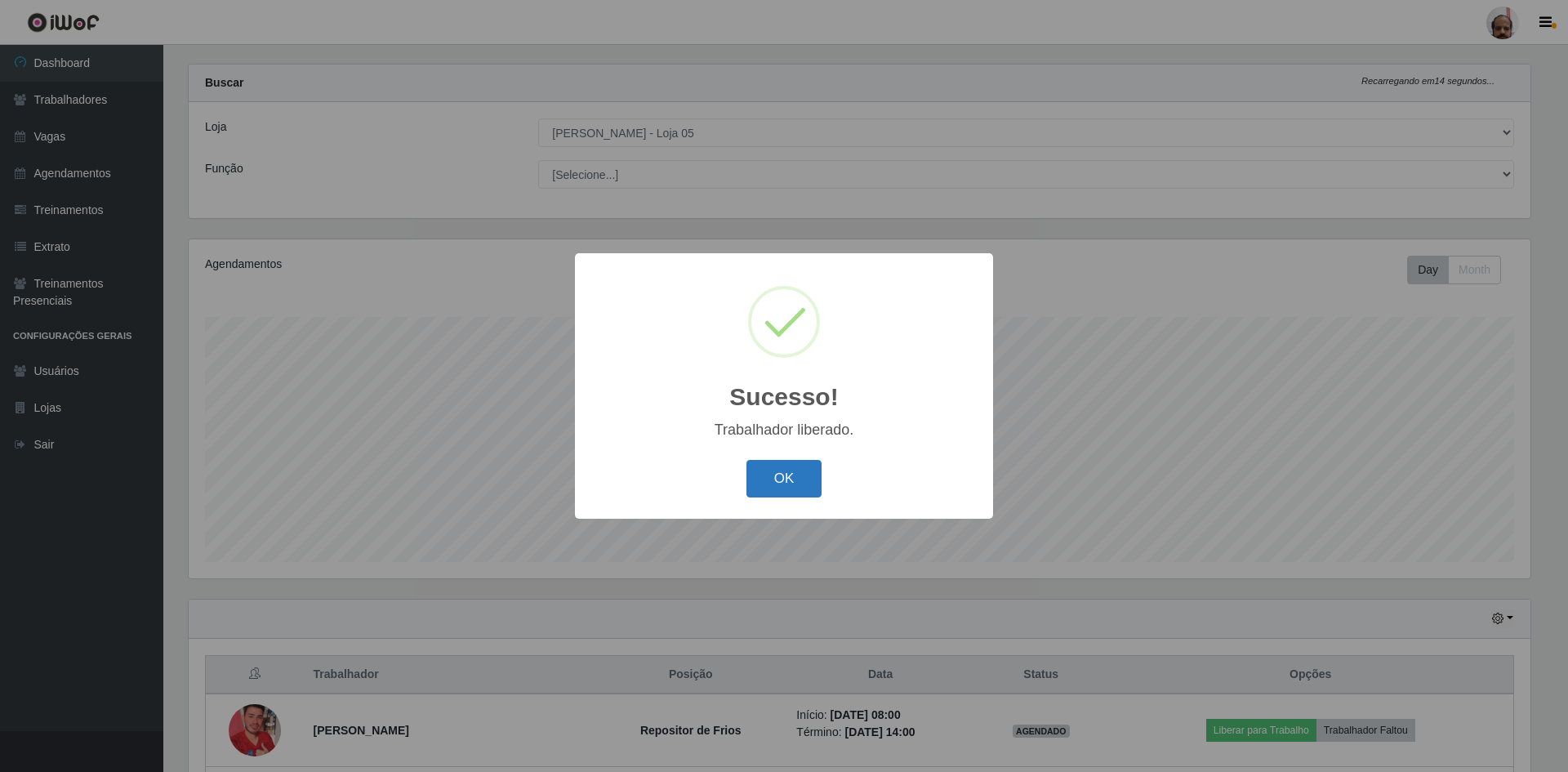
click at [785, 478] on button "OK" at bounding box center [784, 479] width 76 height 38
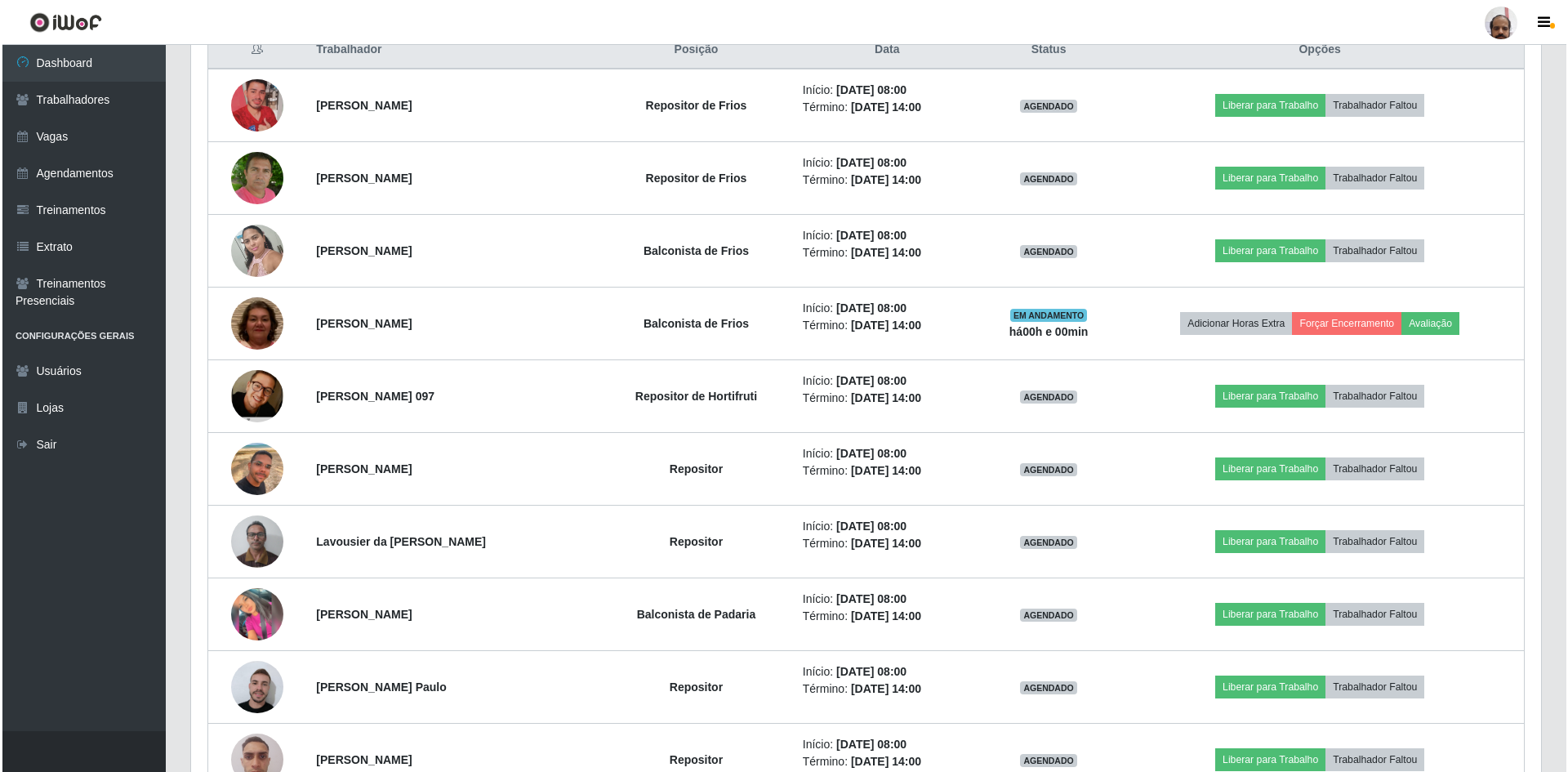
scroll to position [675, 0]
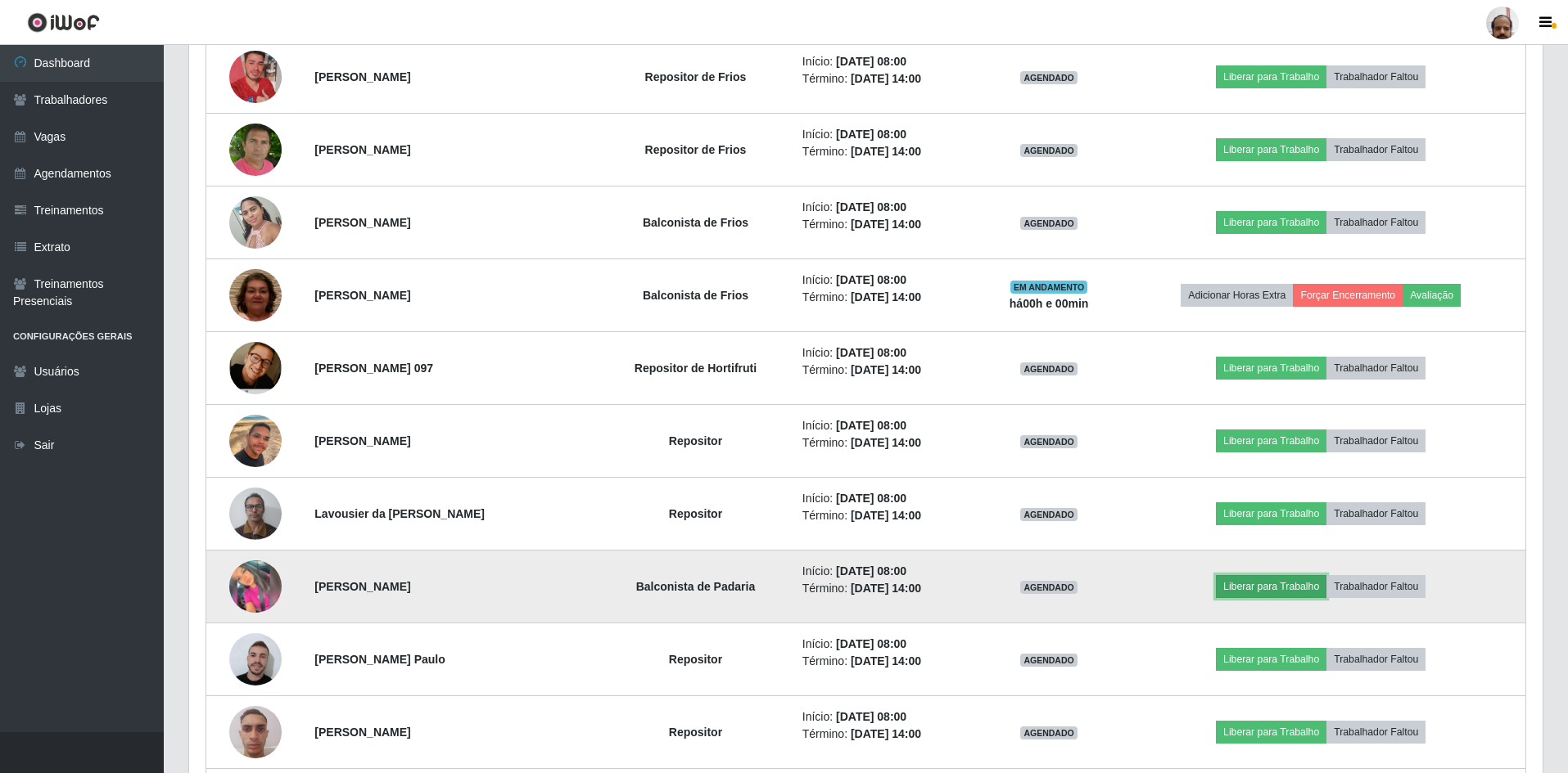
click at [1298, 587] on button "Liberar para Trabalho" at bounding box center [1271, 587] width 110 height 23
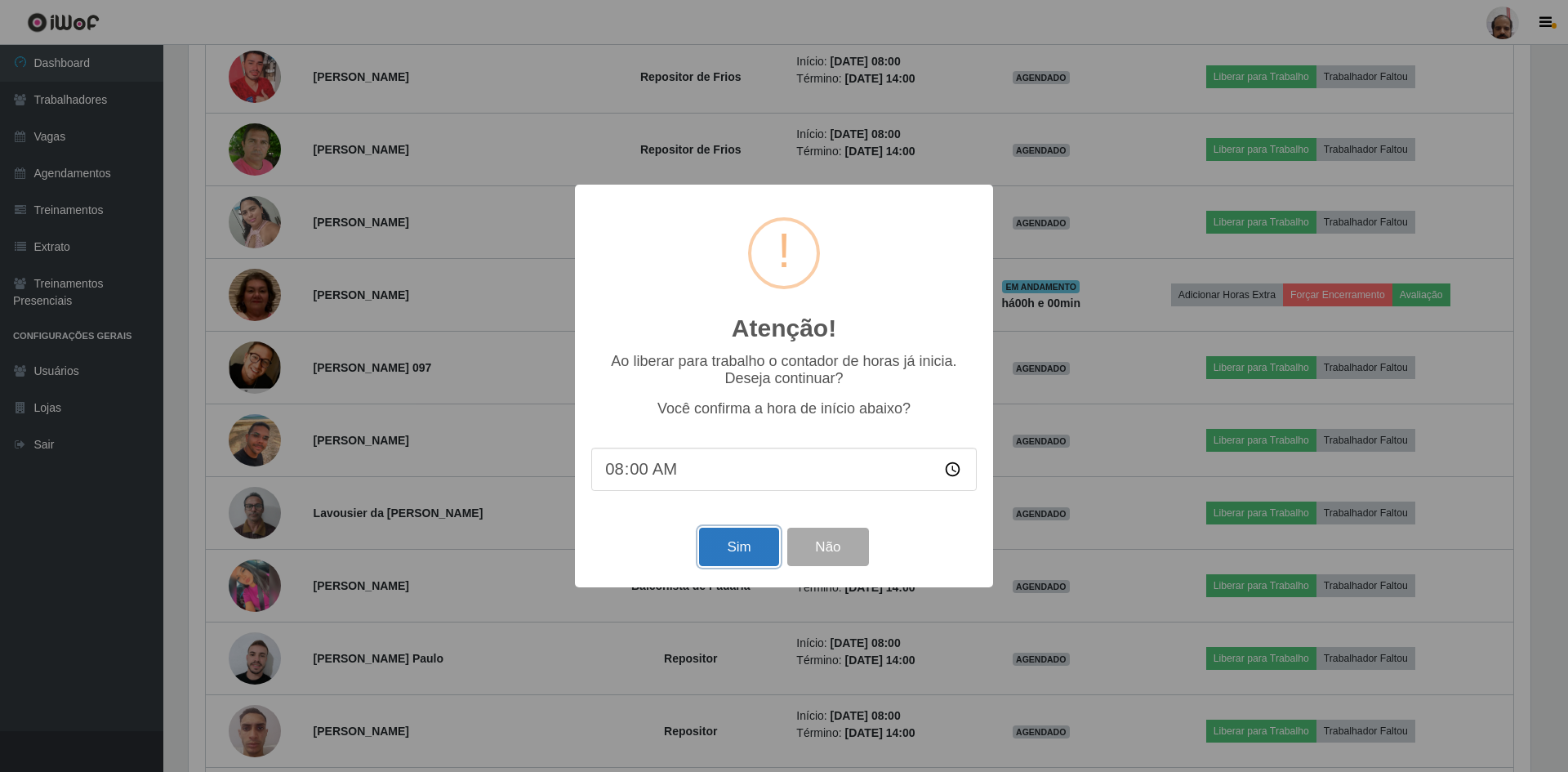
click at [732, 552] on button "Sim" at bounding box center [738, 547] width 79 height 38
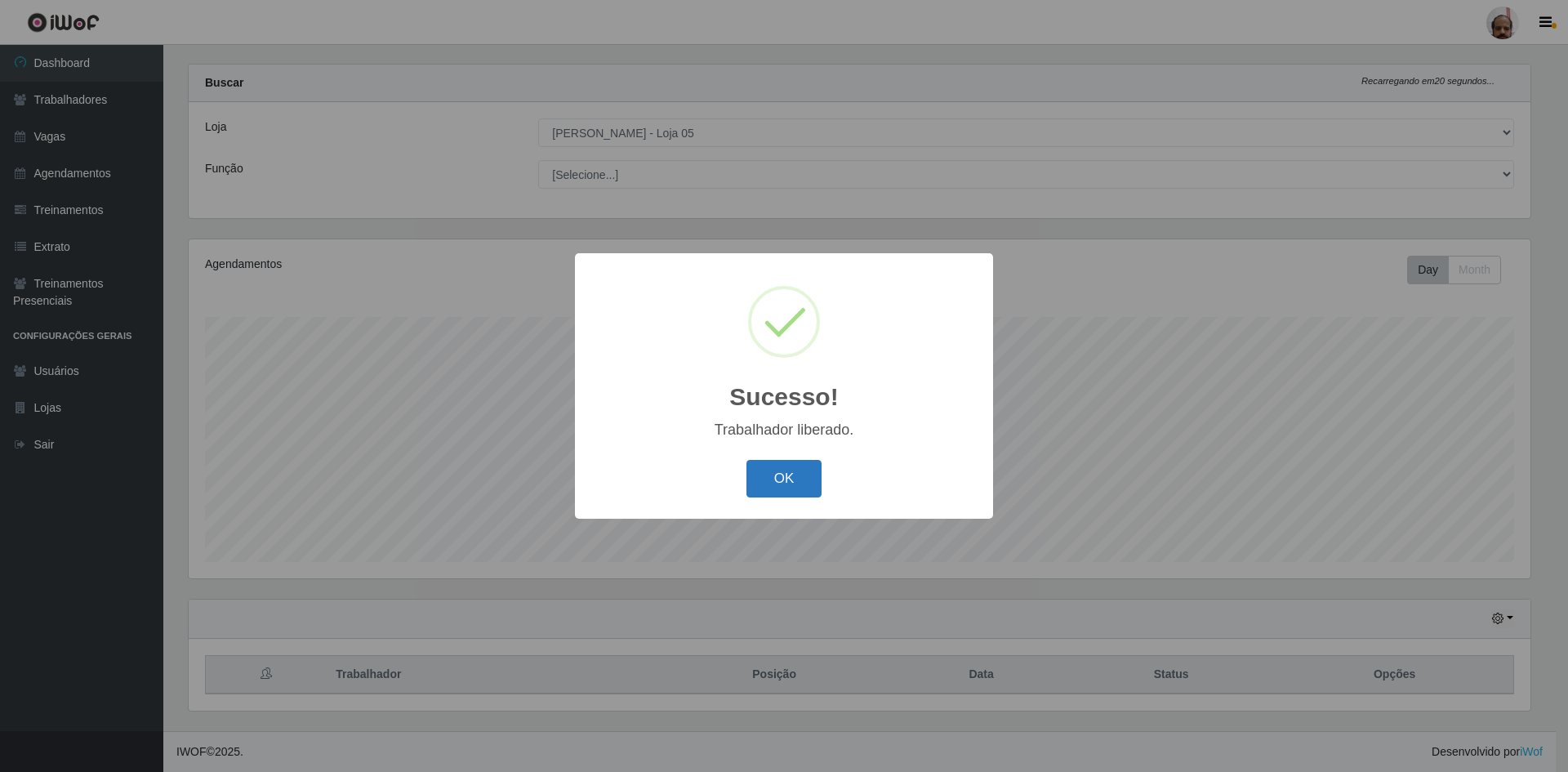
click at [800, 481] on button "OK" at bounding box center [784, 479] width 76 height 38
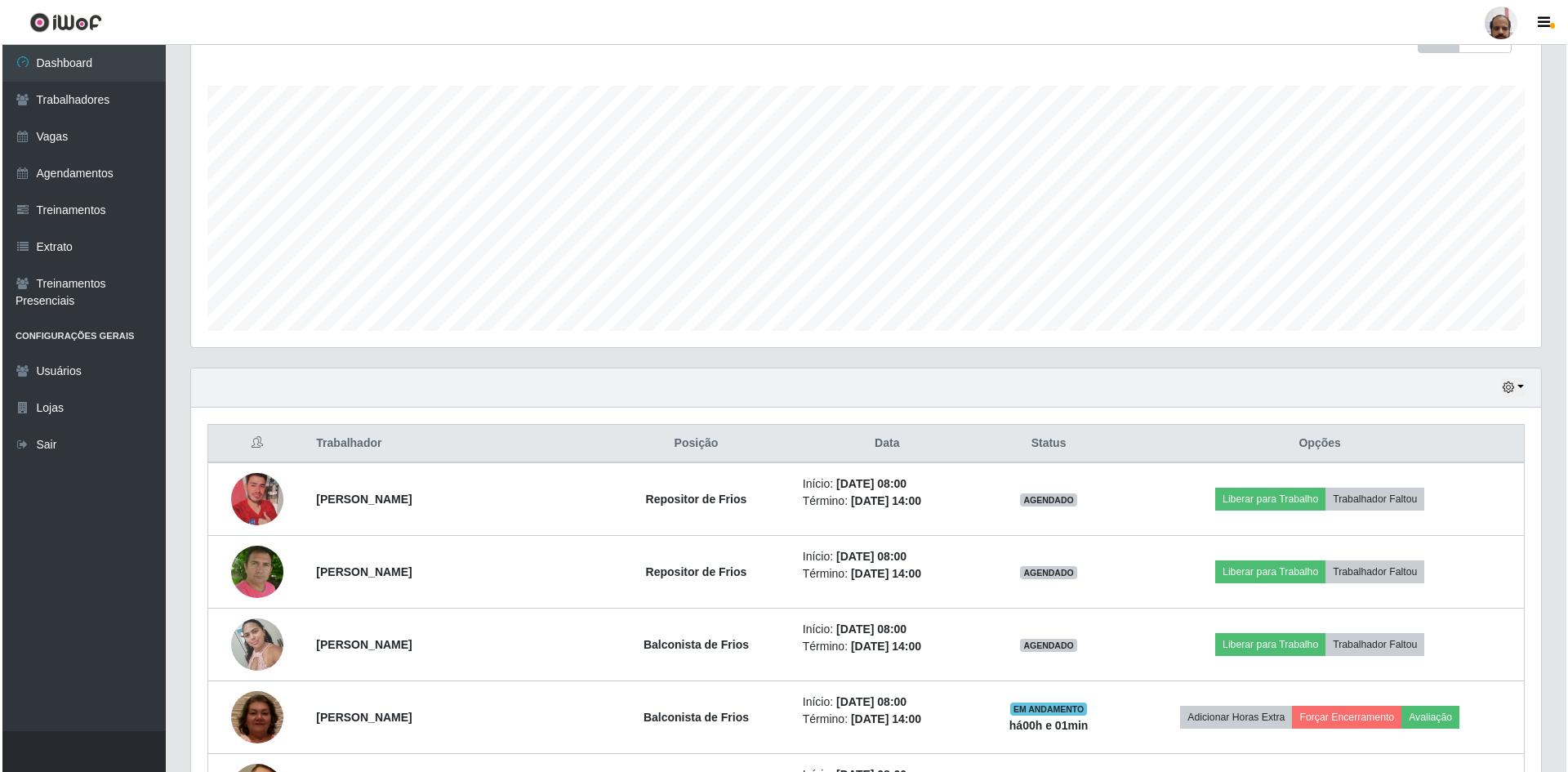
scroll to position [267, 0]
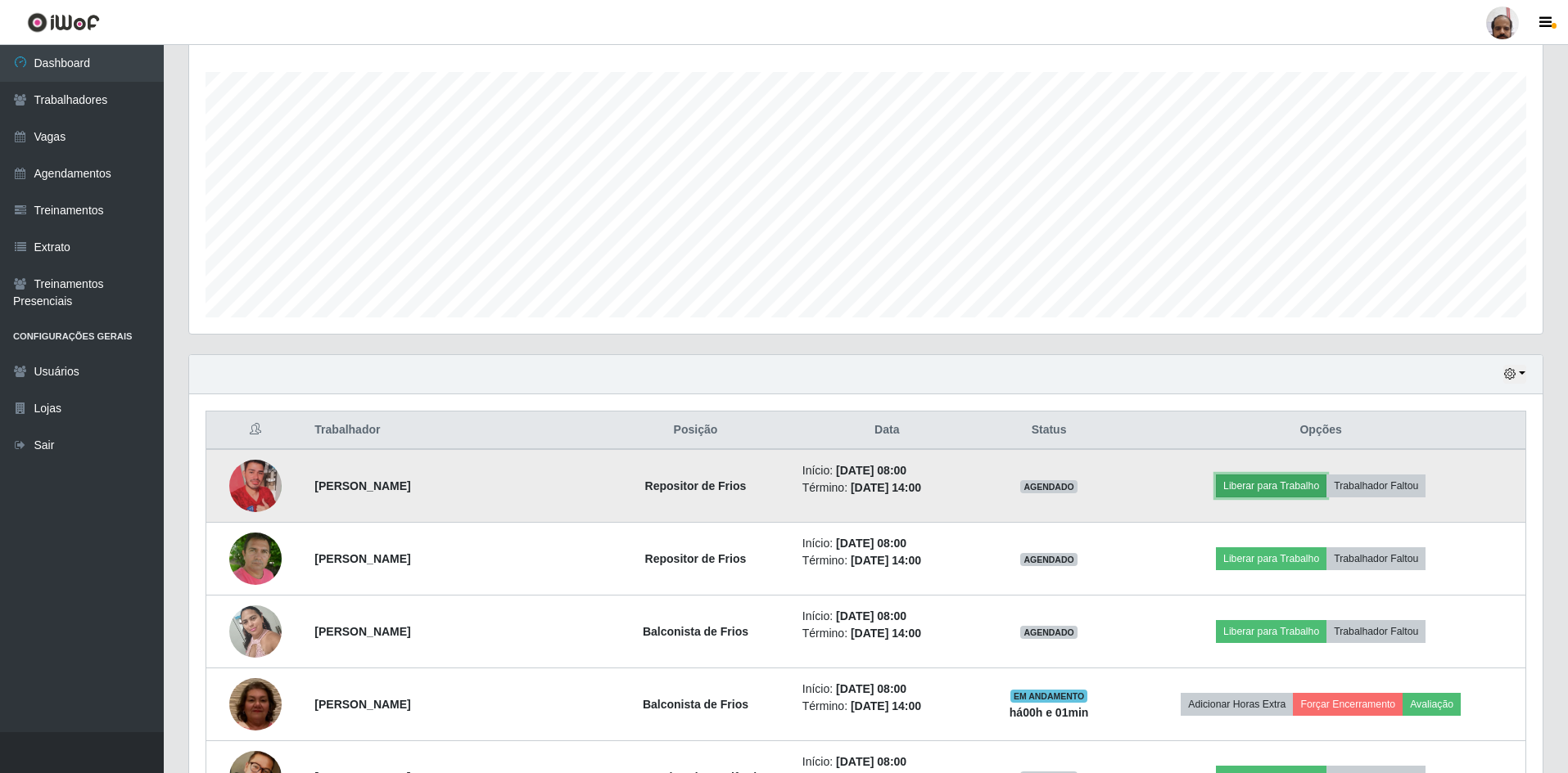
click at [1304, 490] on button "Liberar para Trabalho" at bounding box center [1271, 486] width 110 height 23
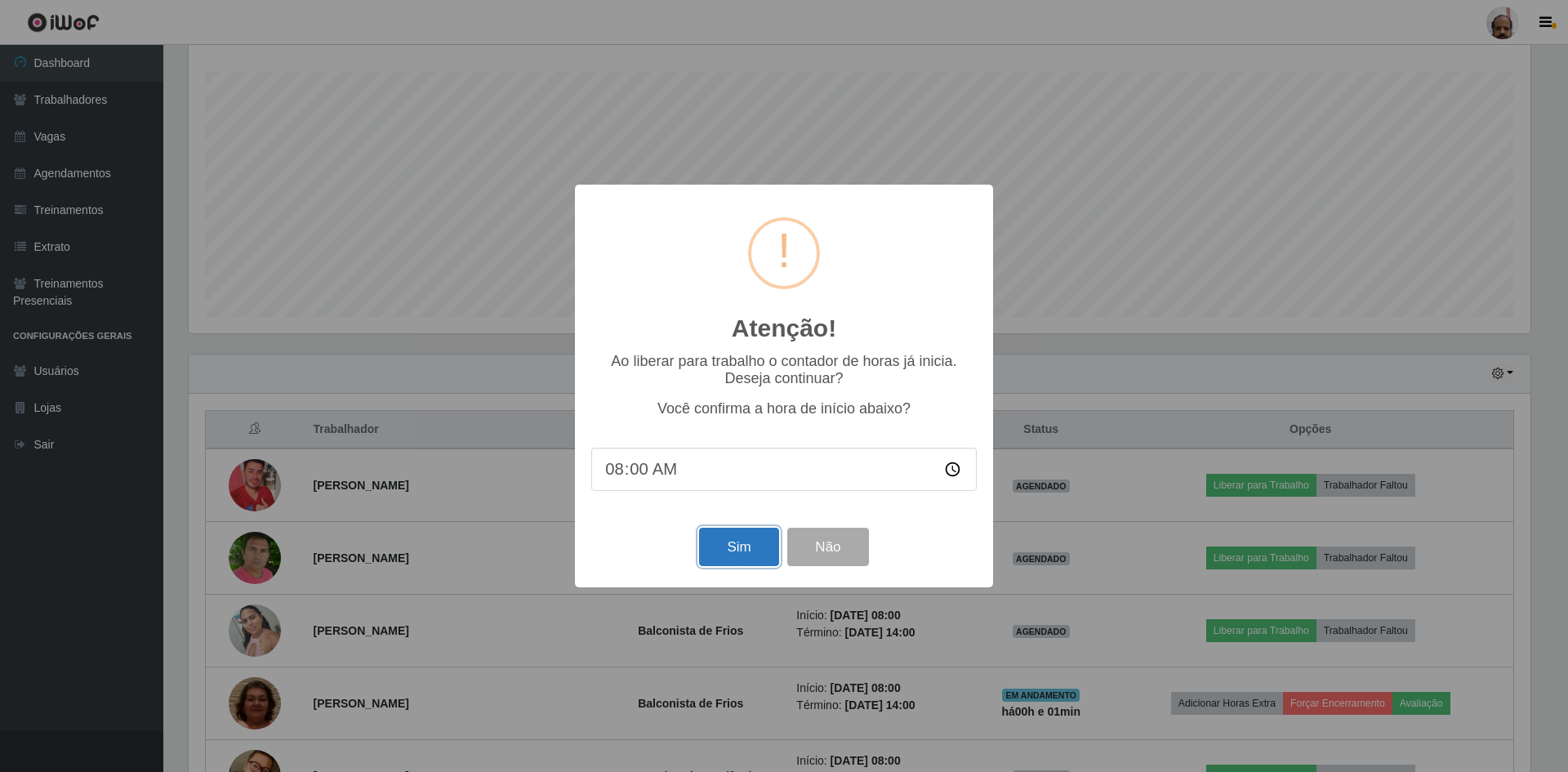
click at [743, 545] on button "Sim" at bounding box center [738, 547] width 79 height 38
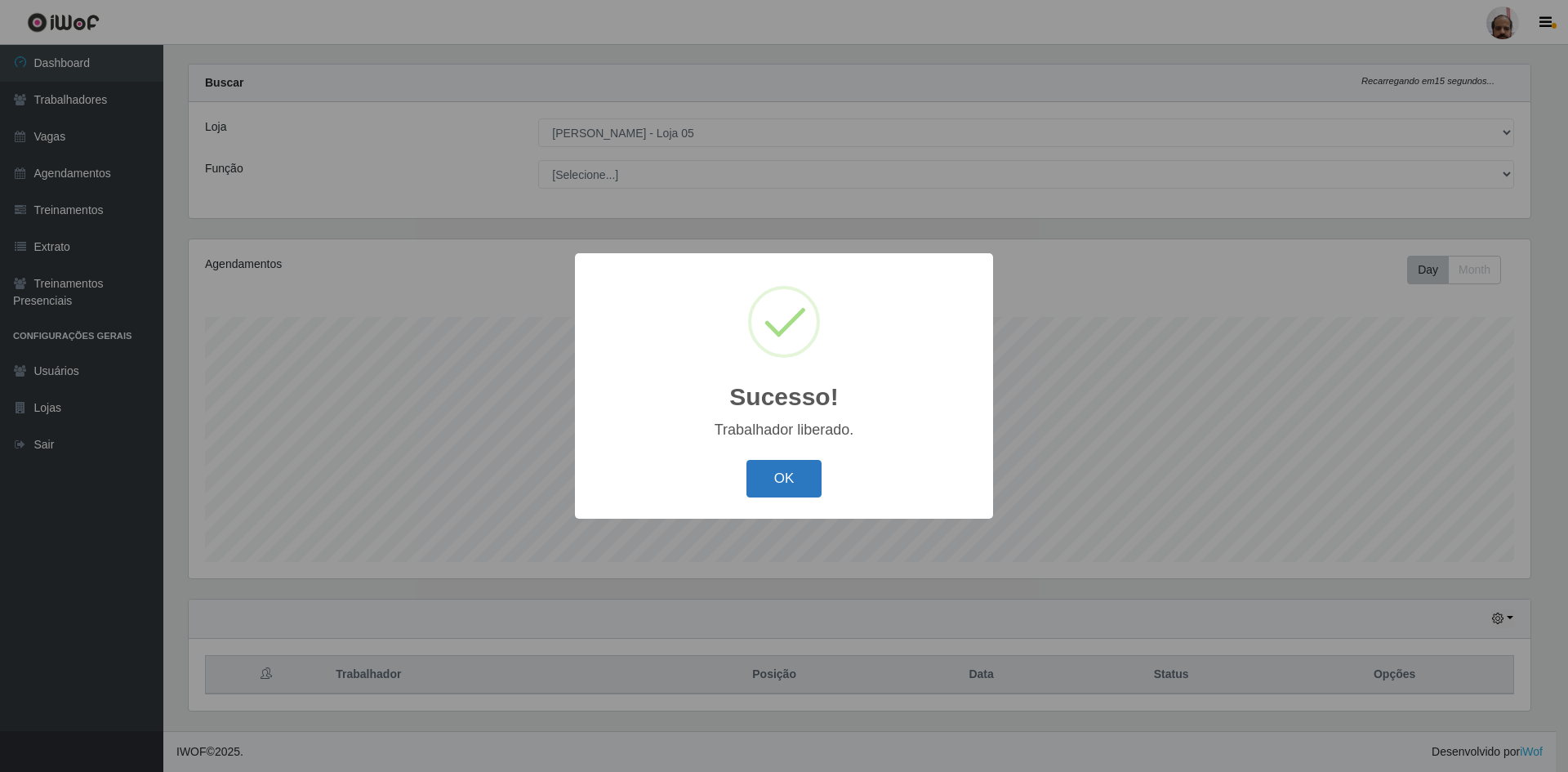
click at [789, 484] on button "OK" at bounding box center [784, 479] width 76 height 38
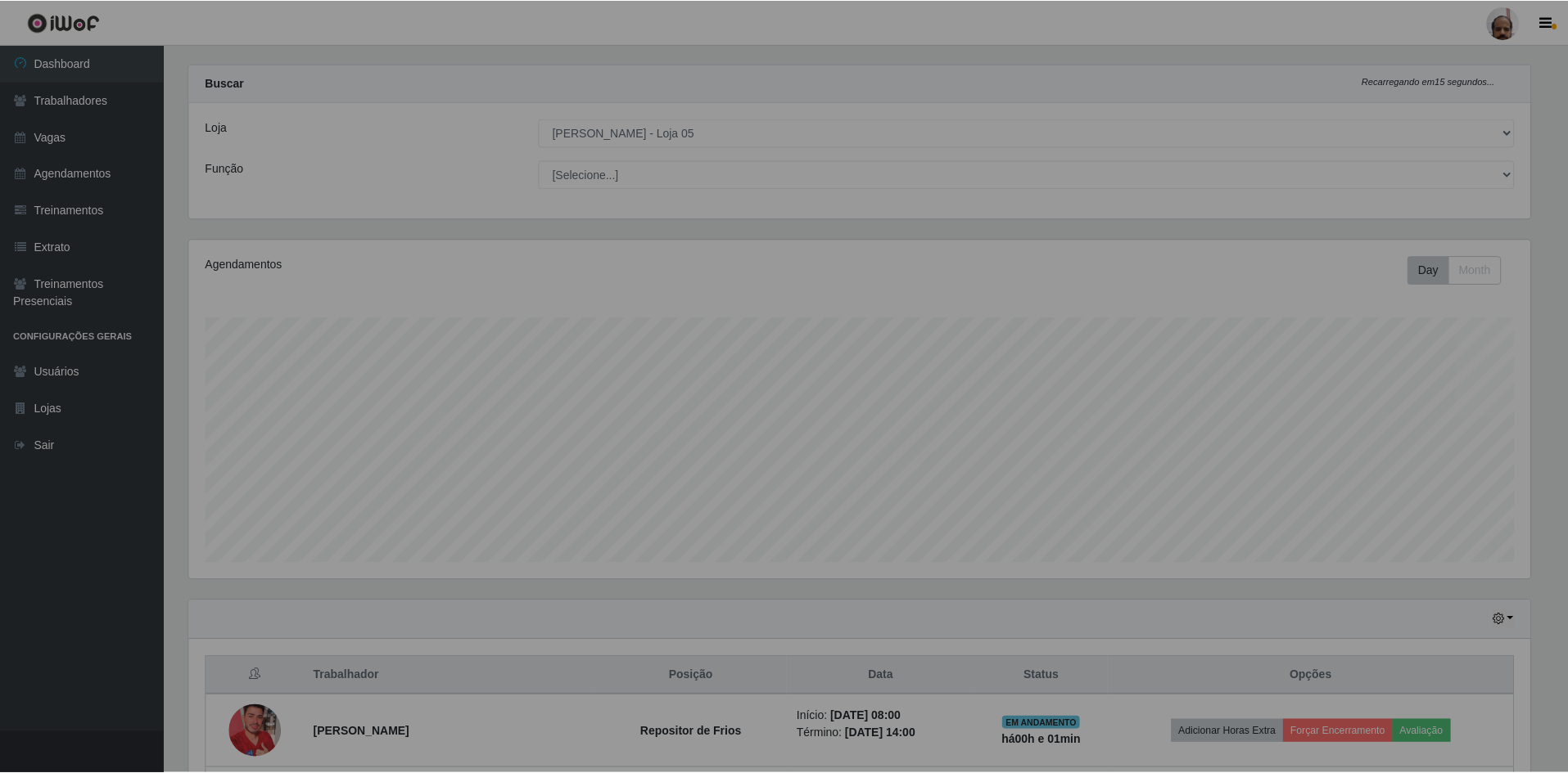
scroll to position [817796, 817252]
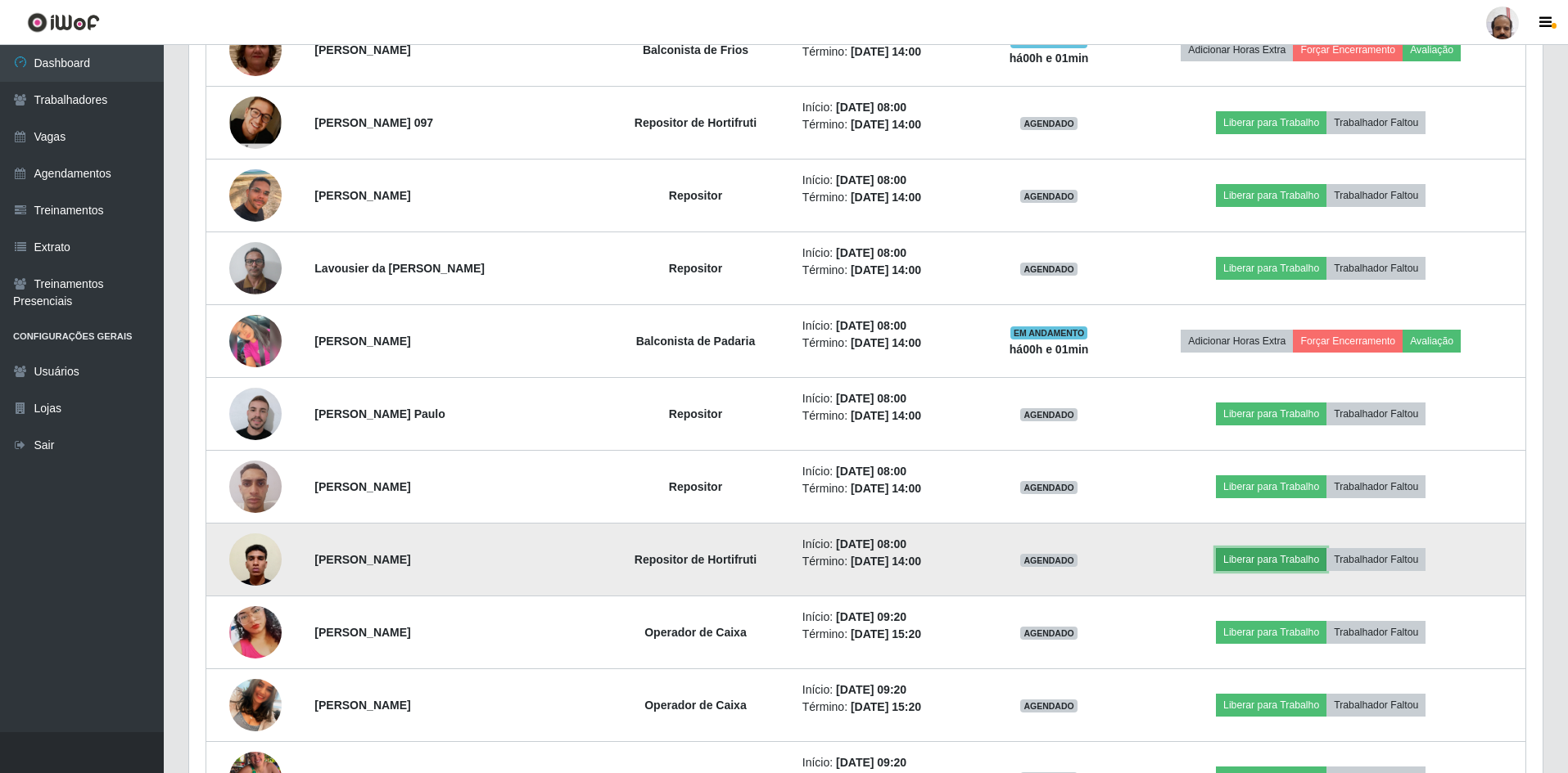
click at [1294, 556] on button "Liberar para Trabalho" at bounding box center [1271, 560] width 110 height 23
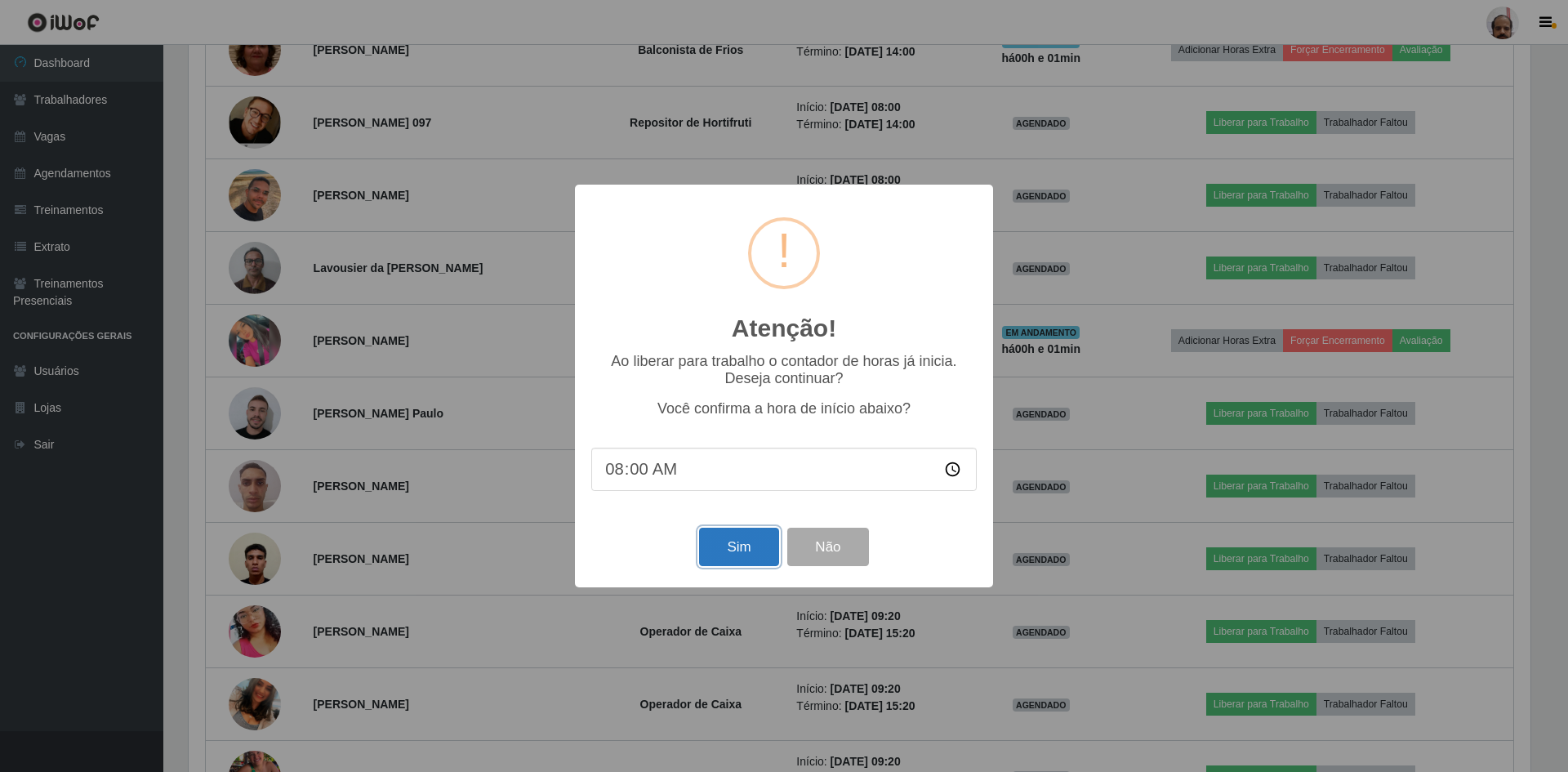
click at [768, 551] on button "Sim" at bounding box center [738, 547] width 79 height 38
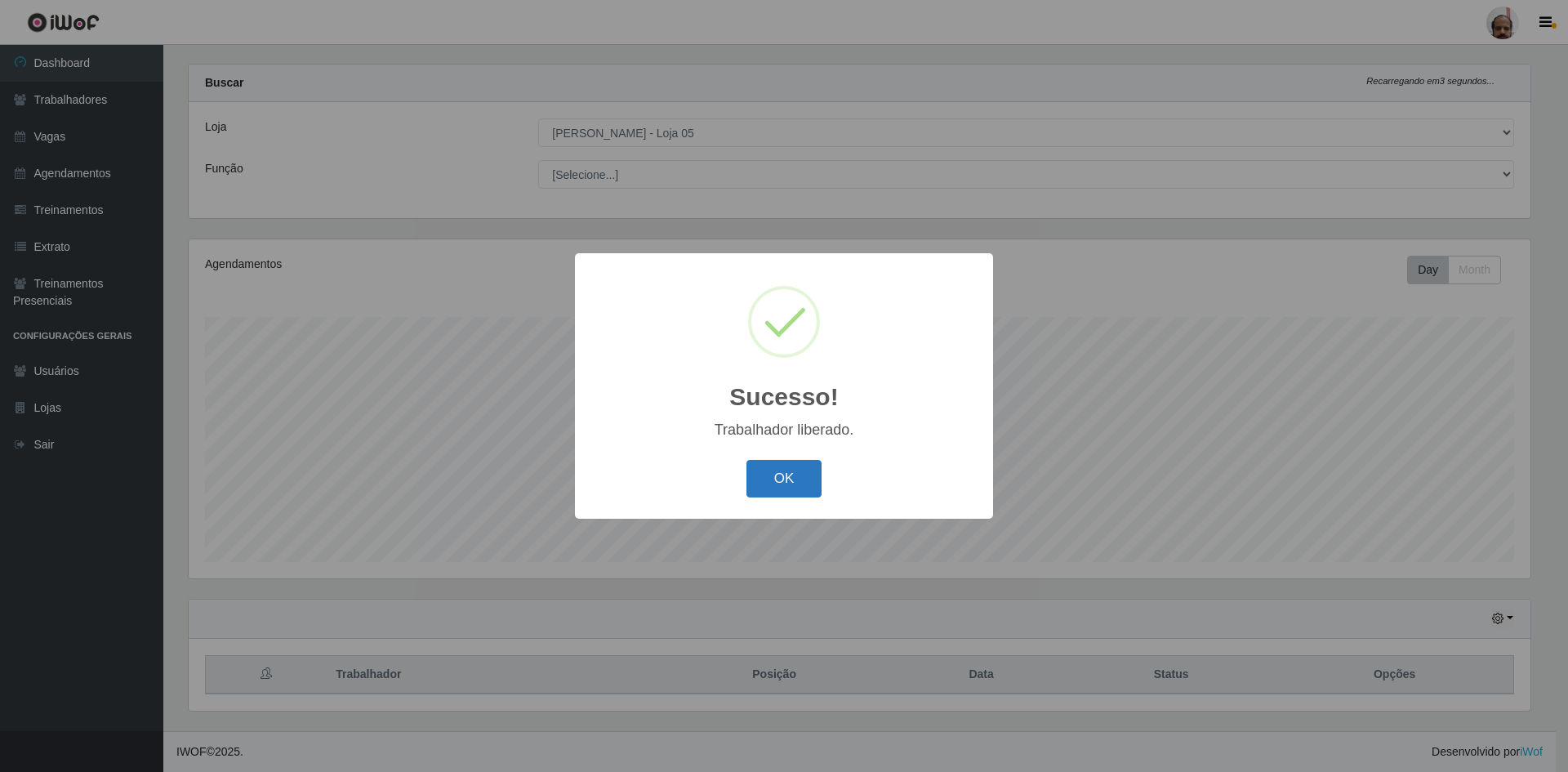
click at [770, 476] on button "OK" at bounding box center [784, 479] width 76 height 38
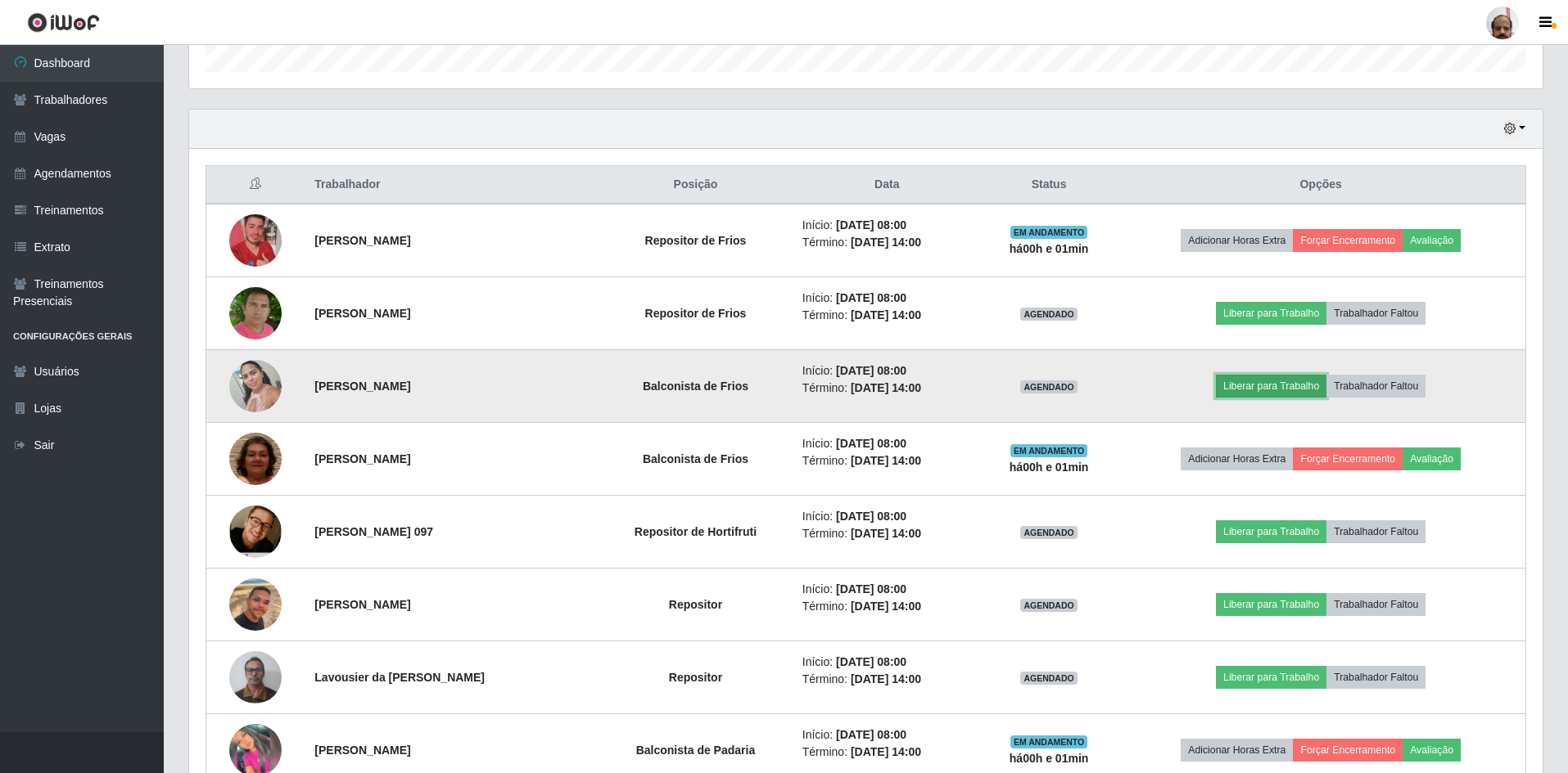
click at [1290, 386] on button "Liberar para Trabalho" at bounding box center [1271, 386] width 110 height 23
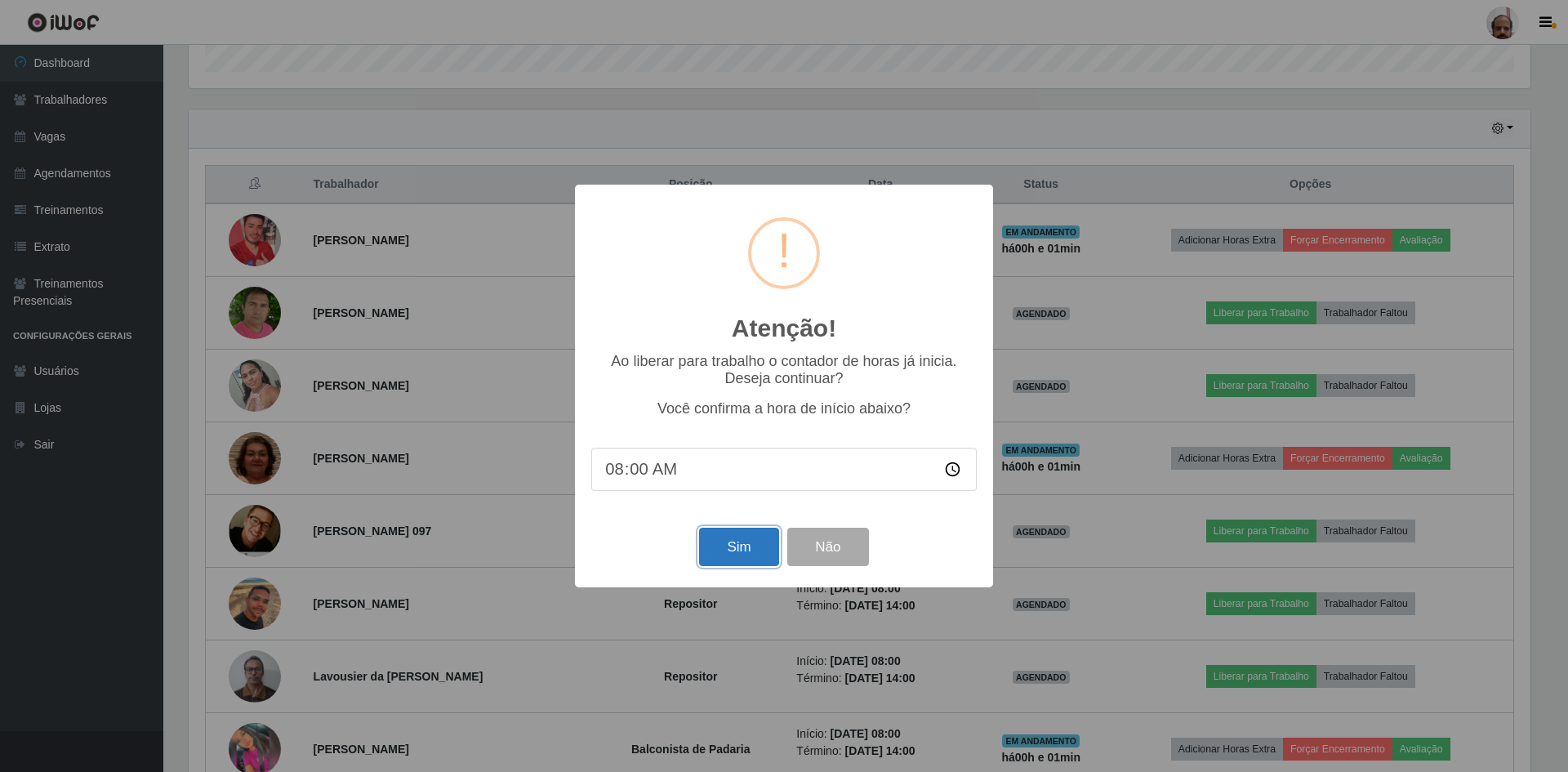
click at [733, 545] on button "Sim" at bounding box center [738, 547] width 79 height 38
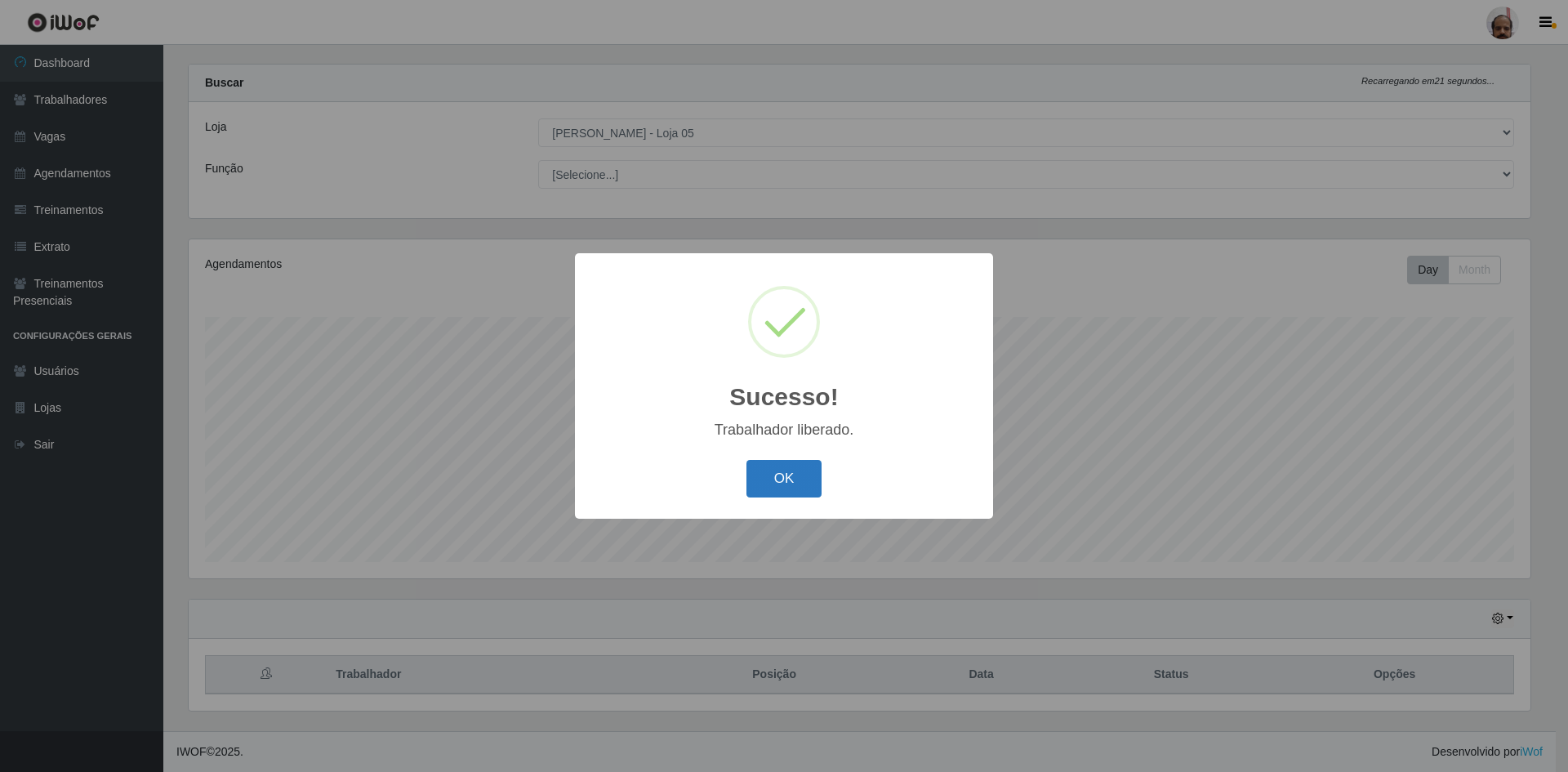
click at [797, 488] on button "OK" at bounding box center [784, 479] width 76 height 38
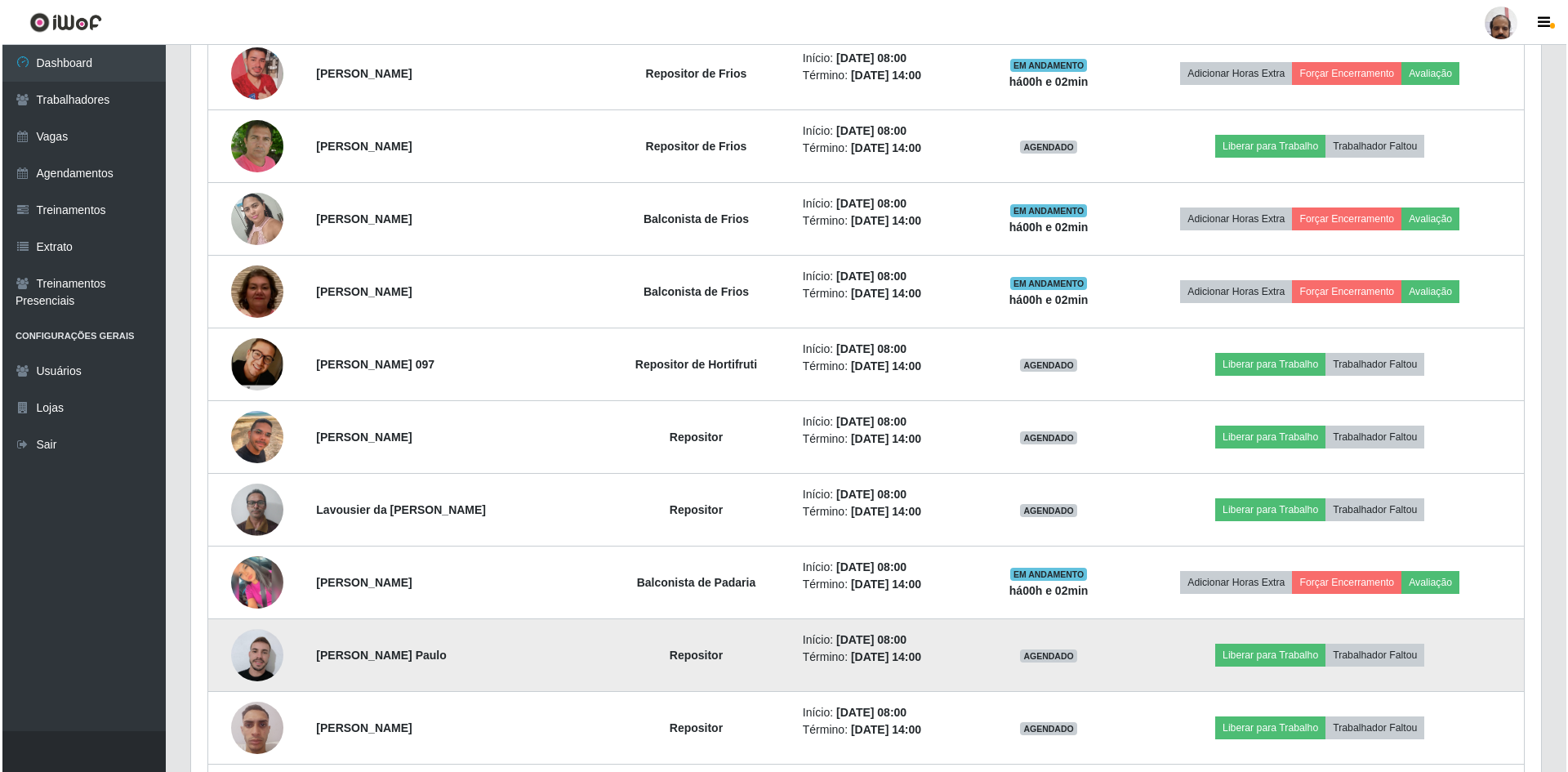
scroll to position [839, 0]
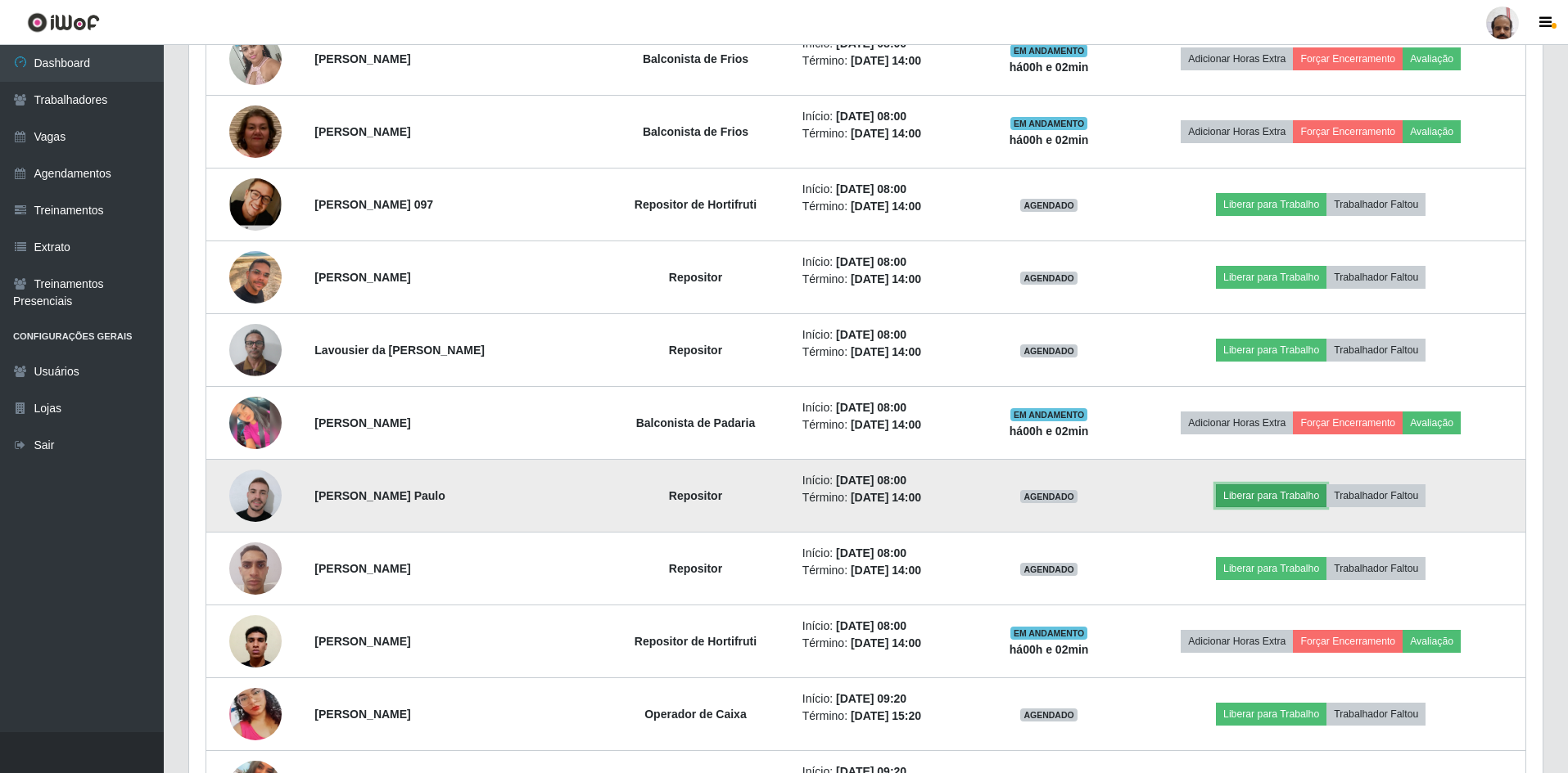
click at [1295, 499] on button "Liberar para Trabalho" at bounding box center [1271, 496] width 110 height 23
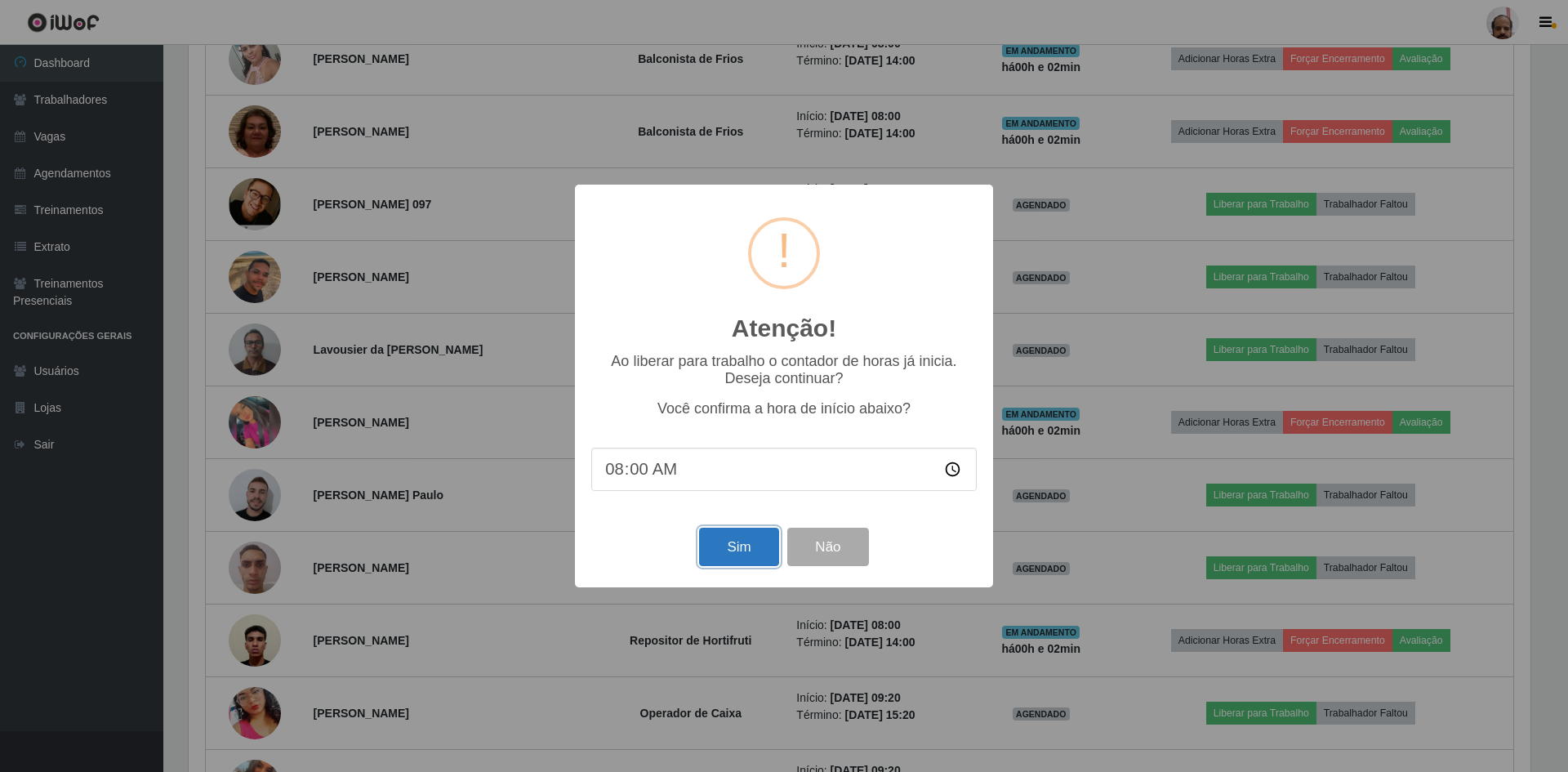
click at [748, 547] on button "Sim" at bounding box center [738, 547] width 79 height 38
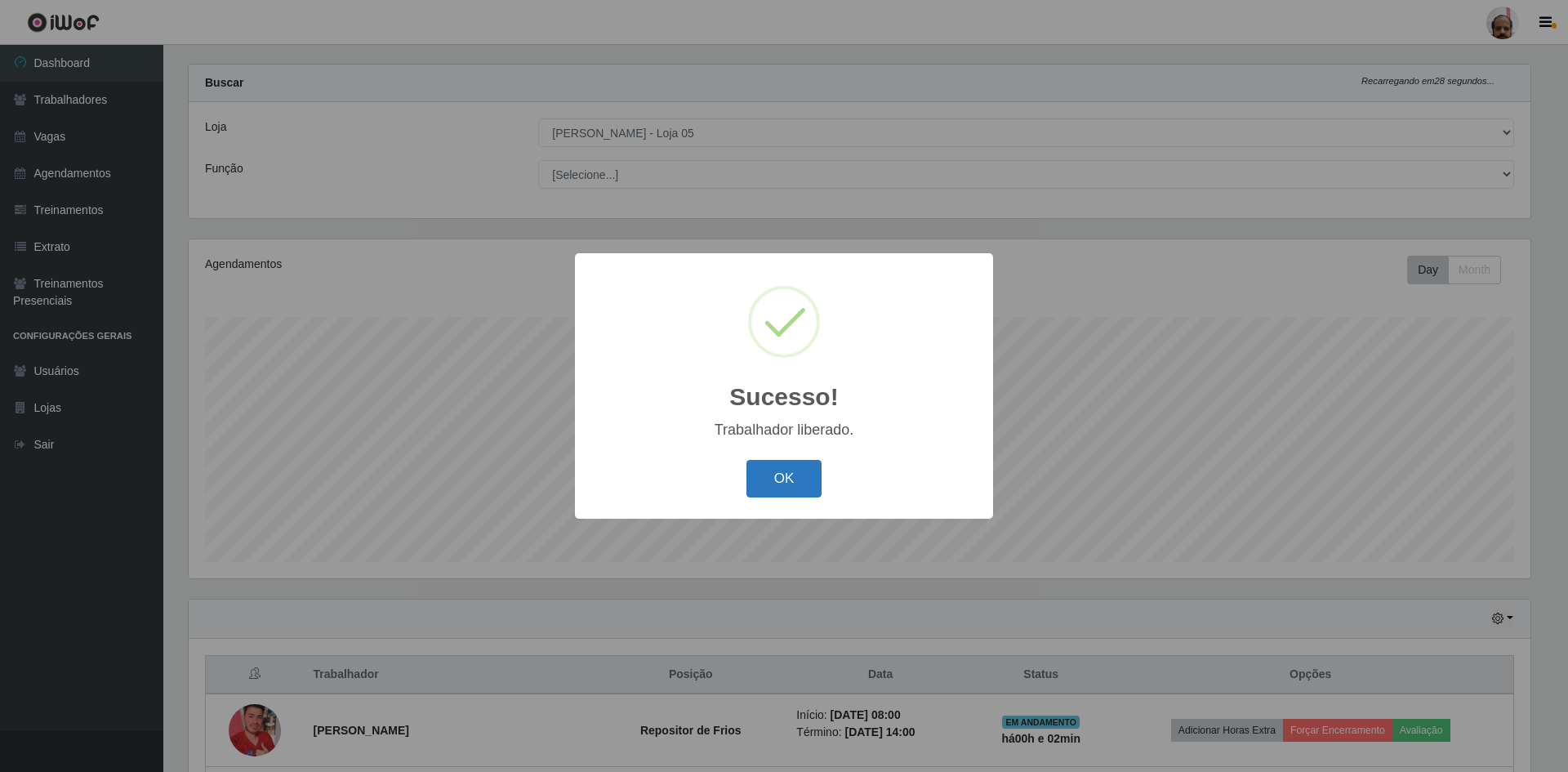
click at [789, 477] on button "OK" at bounding box center [784, 479] width 76 height 38
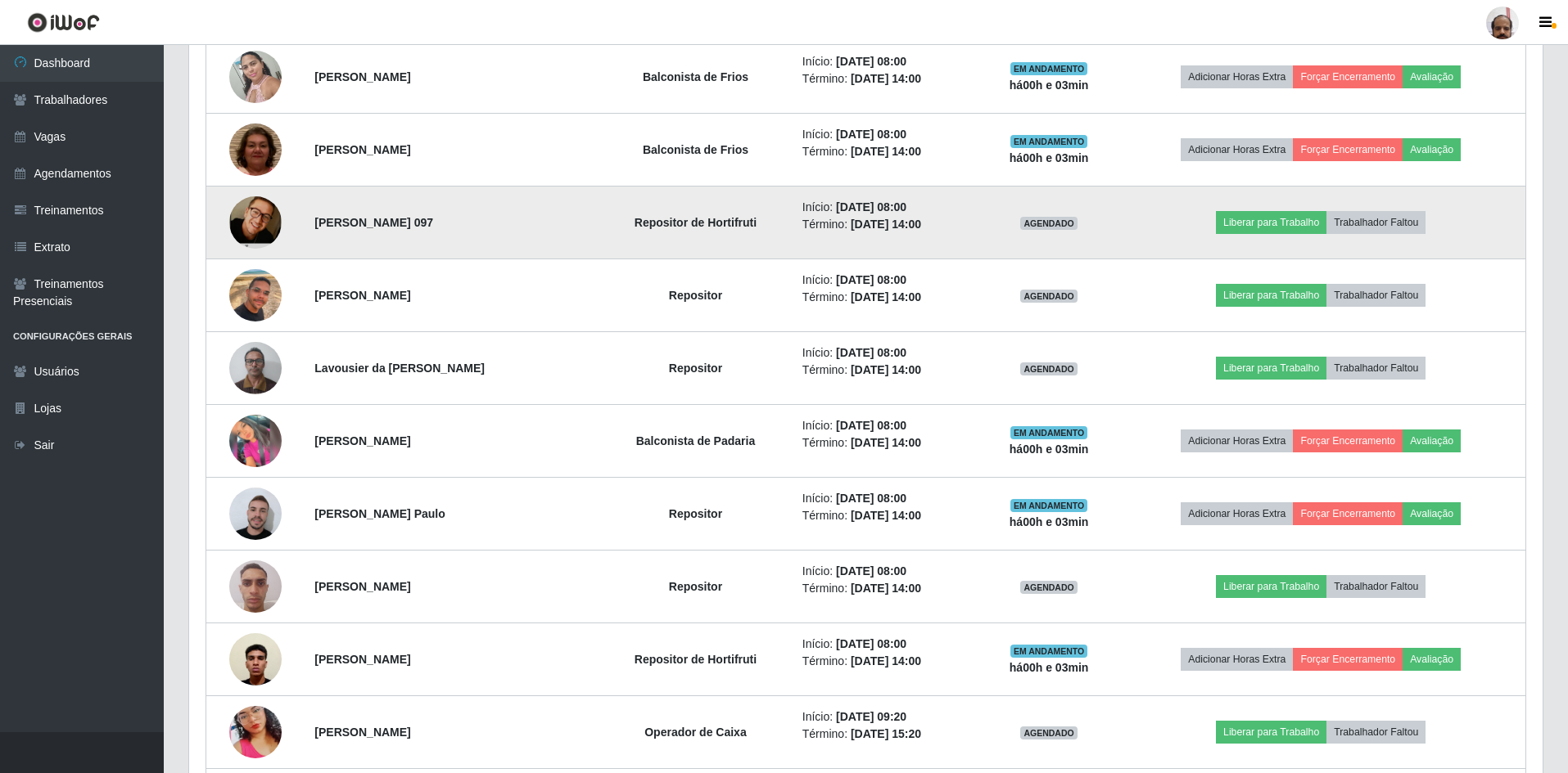
scroll to position [818, 0]
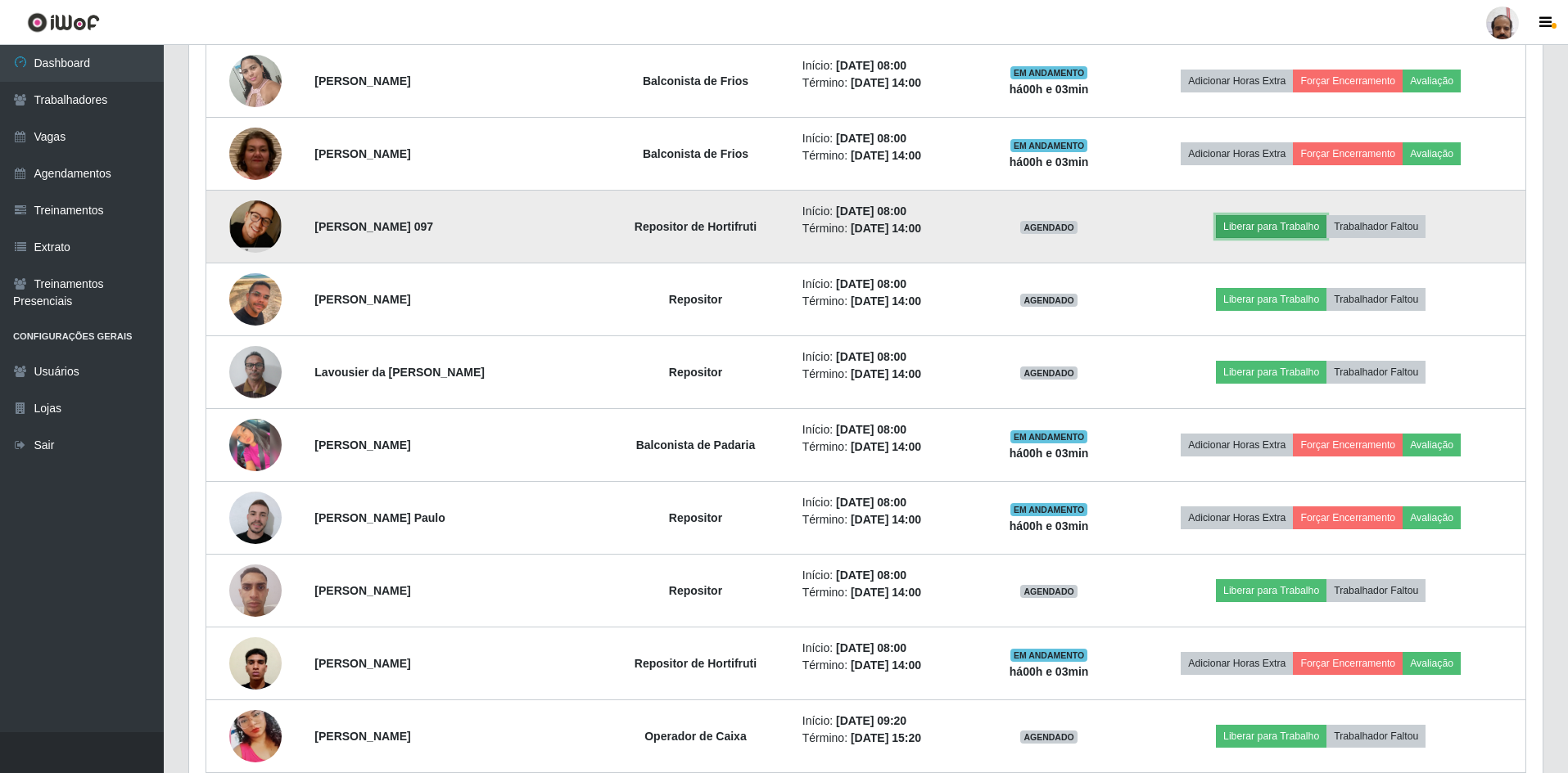
click at [1293, 225] on button "Liberar para Trabalho" at bounding box center [1271, 226] width 110 height 23
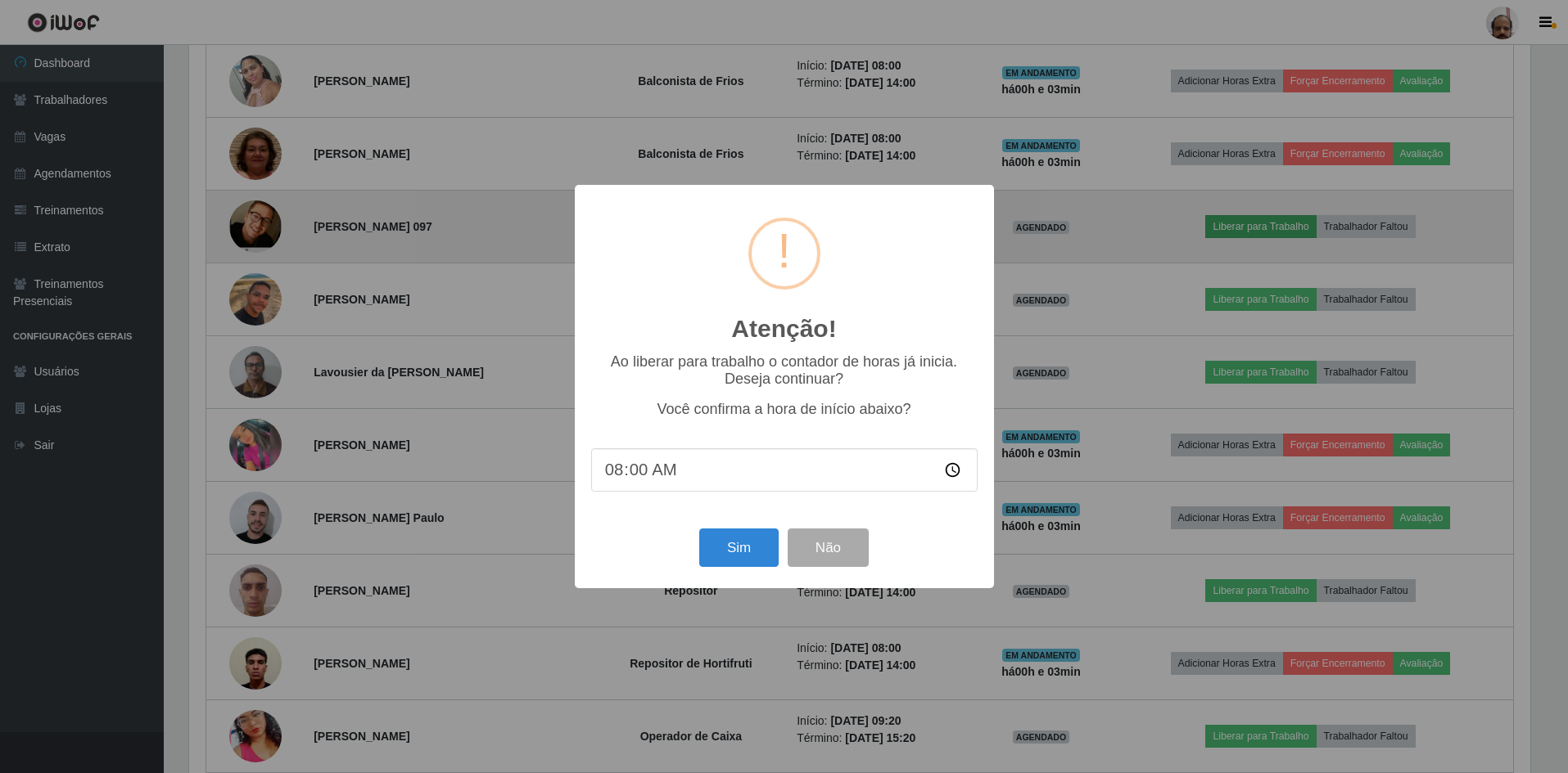
scroll to position [340, 1345]
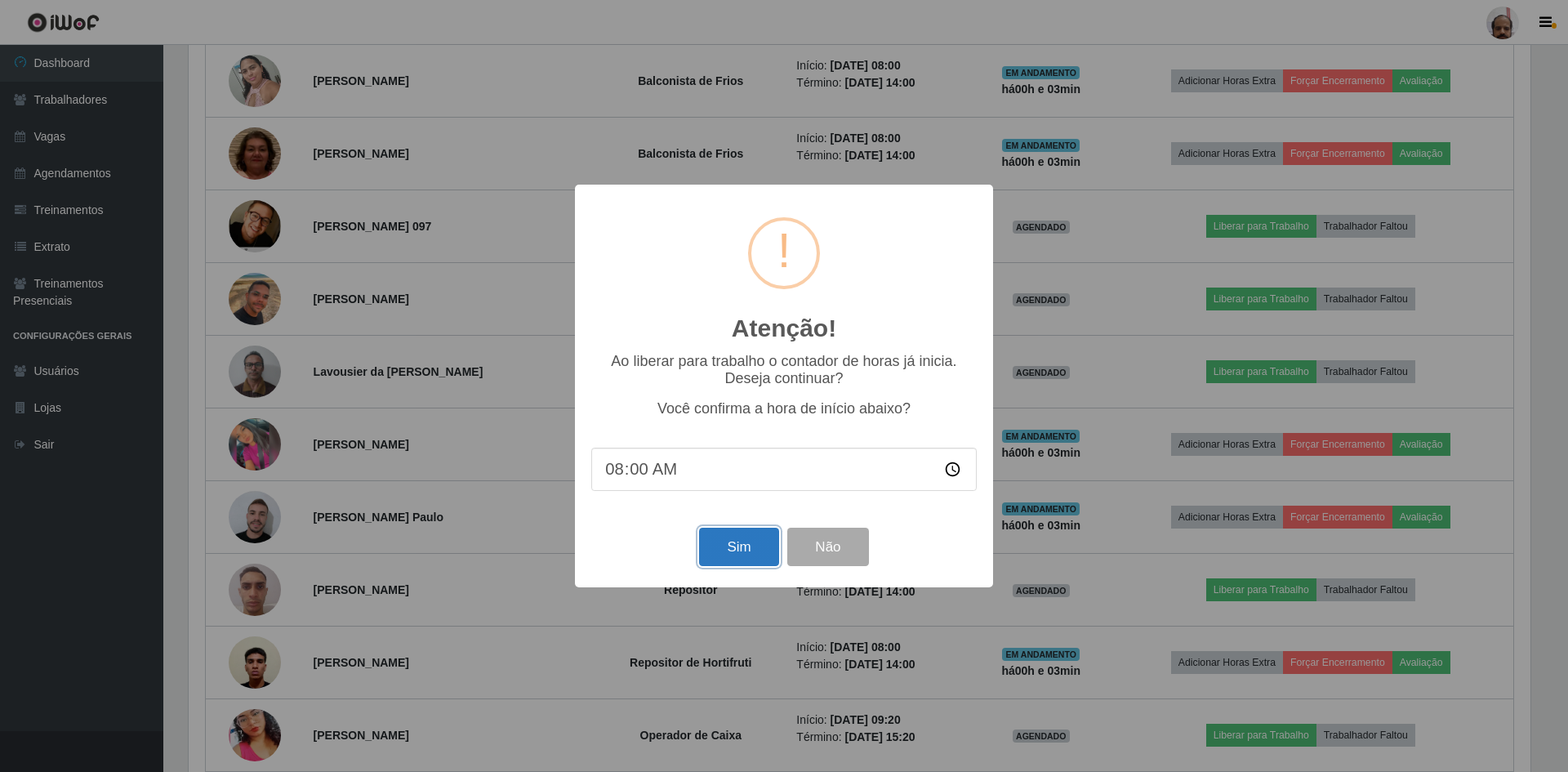
click at [723, 557] on button "Sim" at bounding box center [738, 547] width 79 height 38
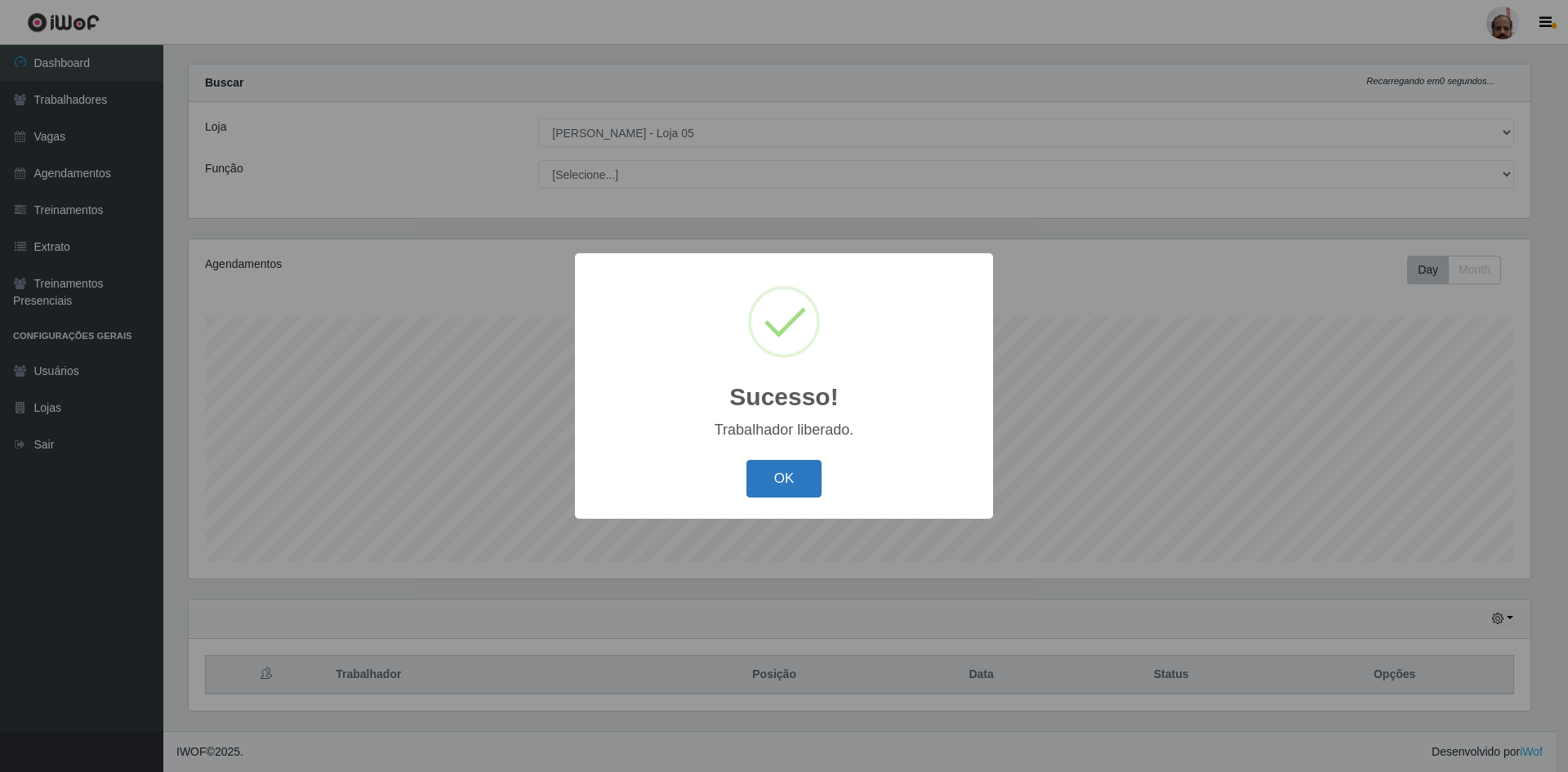
click at [798, 476] on button "OK" at bounding box center [784, 479] width 76 height 38
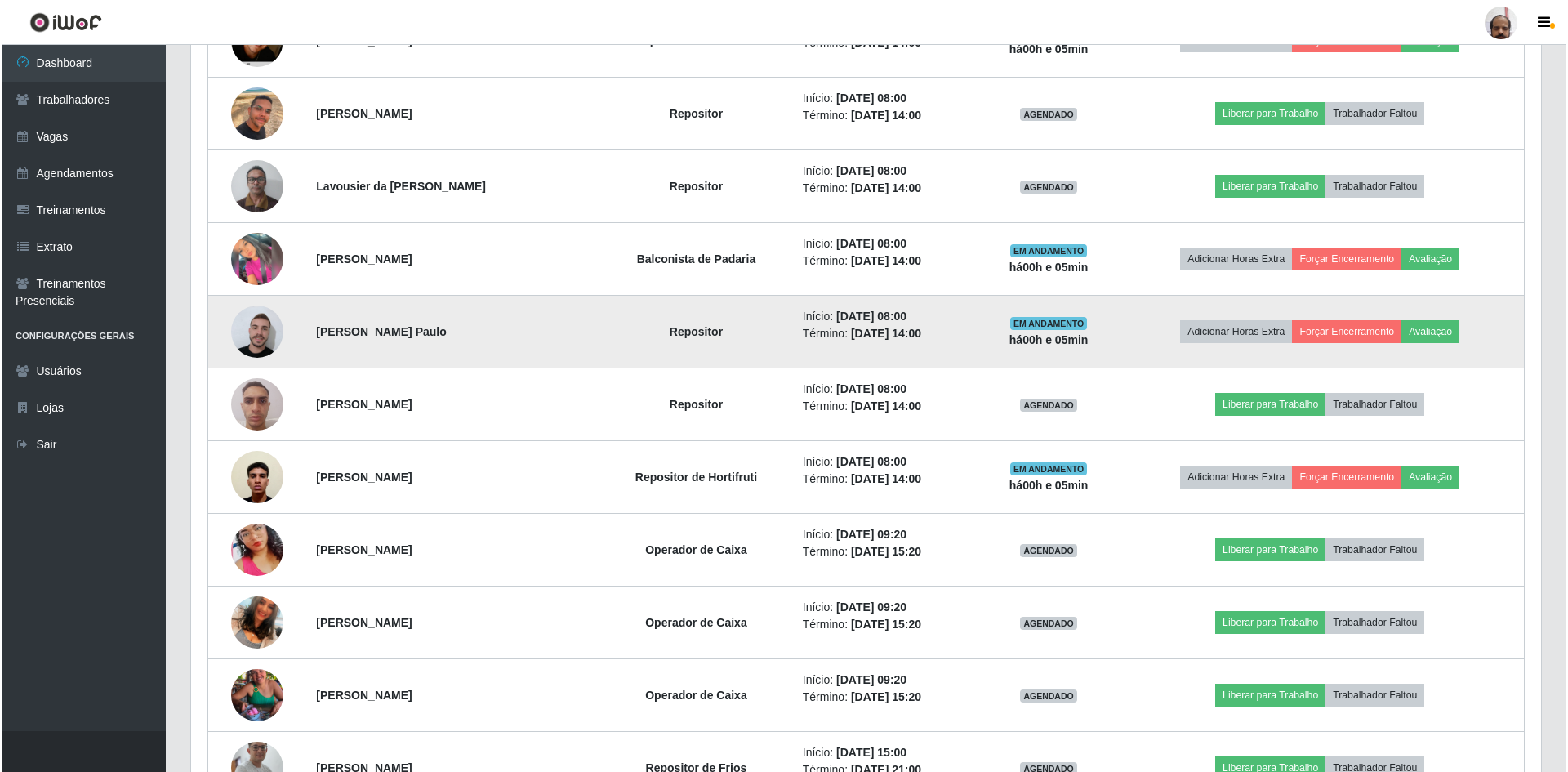
scroll to position [920, 0]
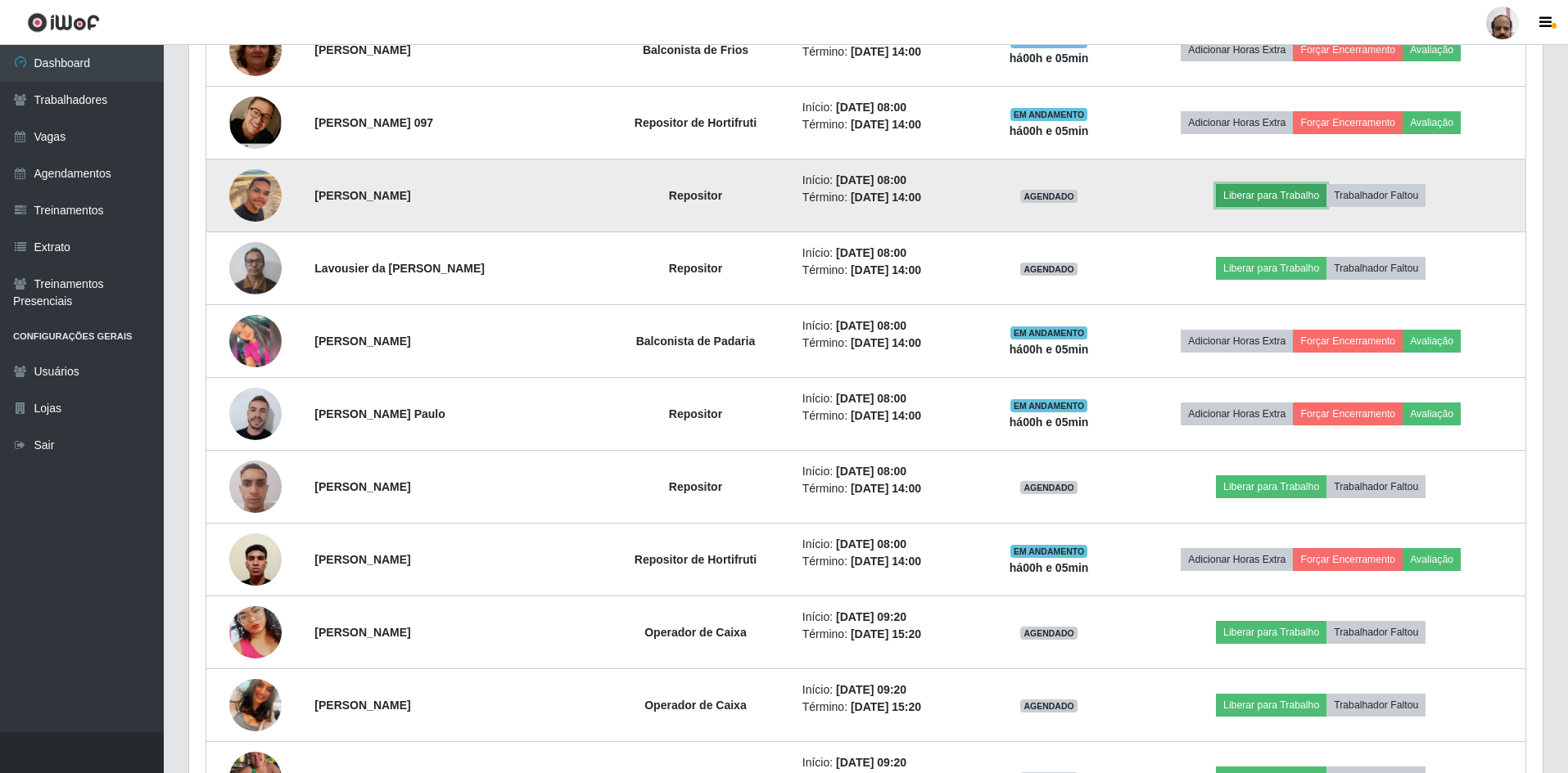
click at [1304, 198] on button "Liberar para Trabalho" at bounding box center [1271, 196] width 110 height 23
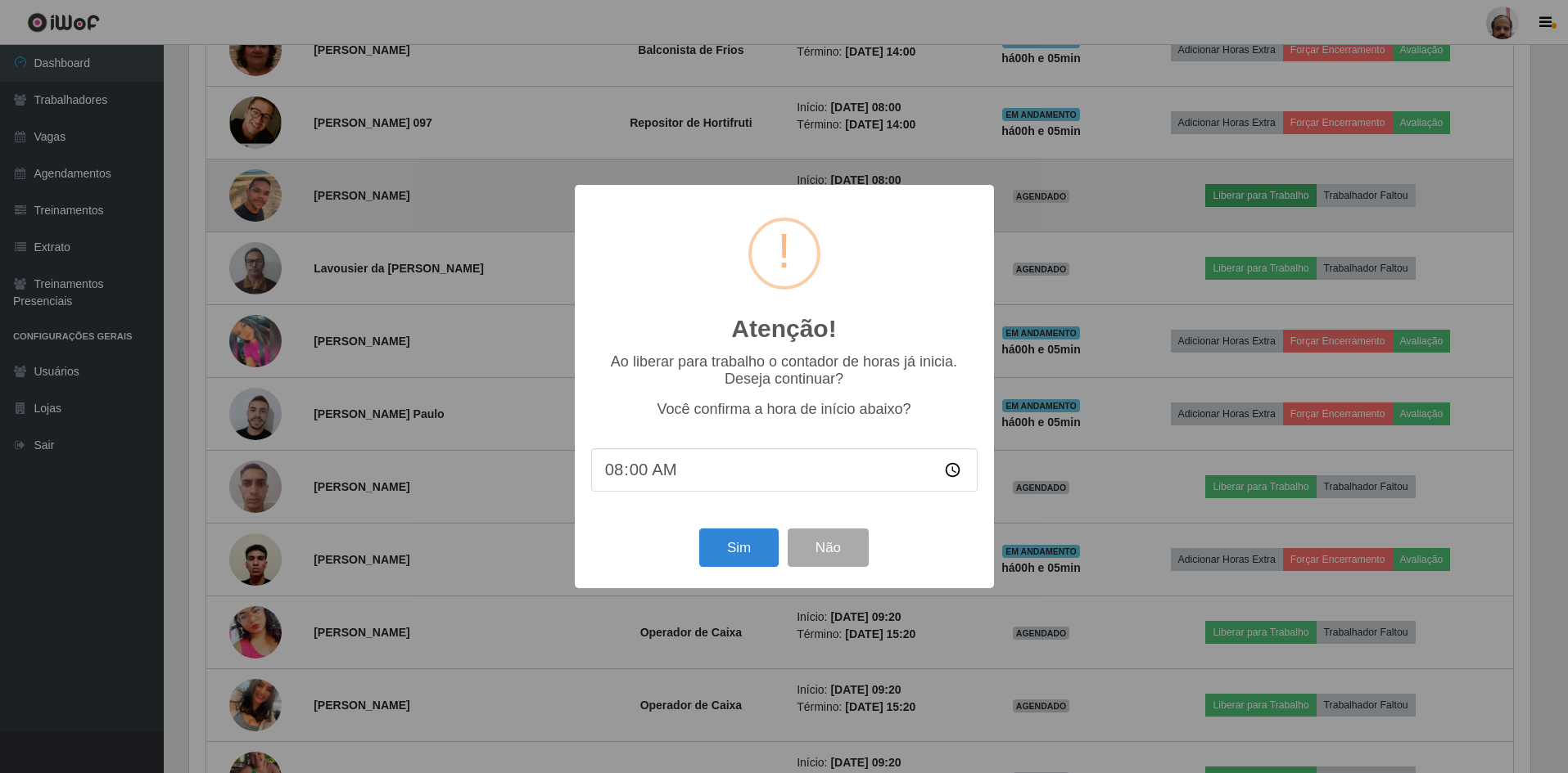
scroll to position [340, 1345]
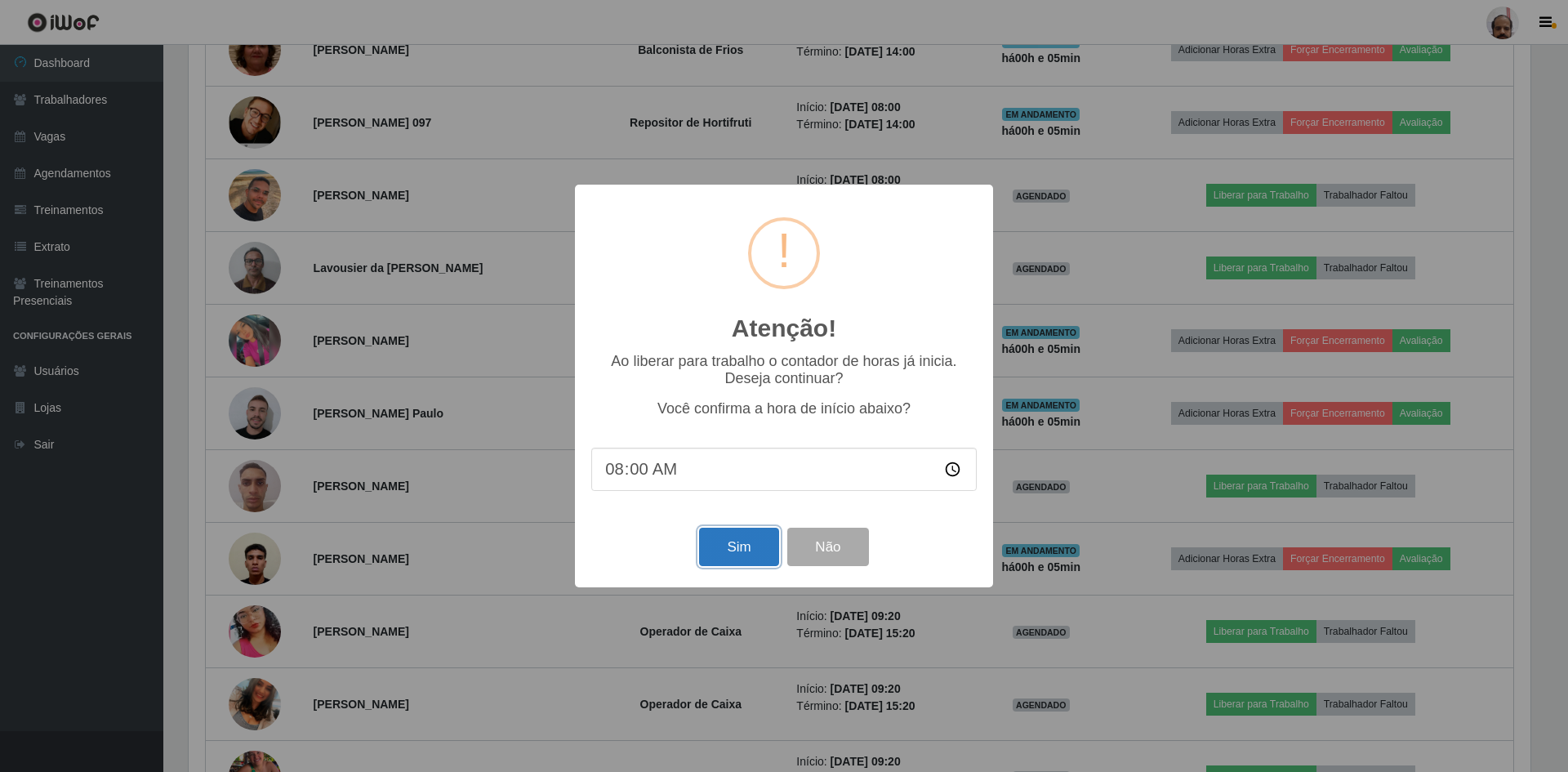
click at [729, 548] on button "Sim" at bounding box center [738, 547] width 79 height 38
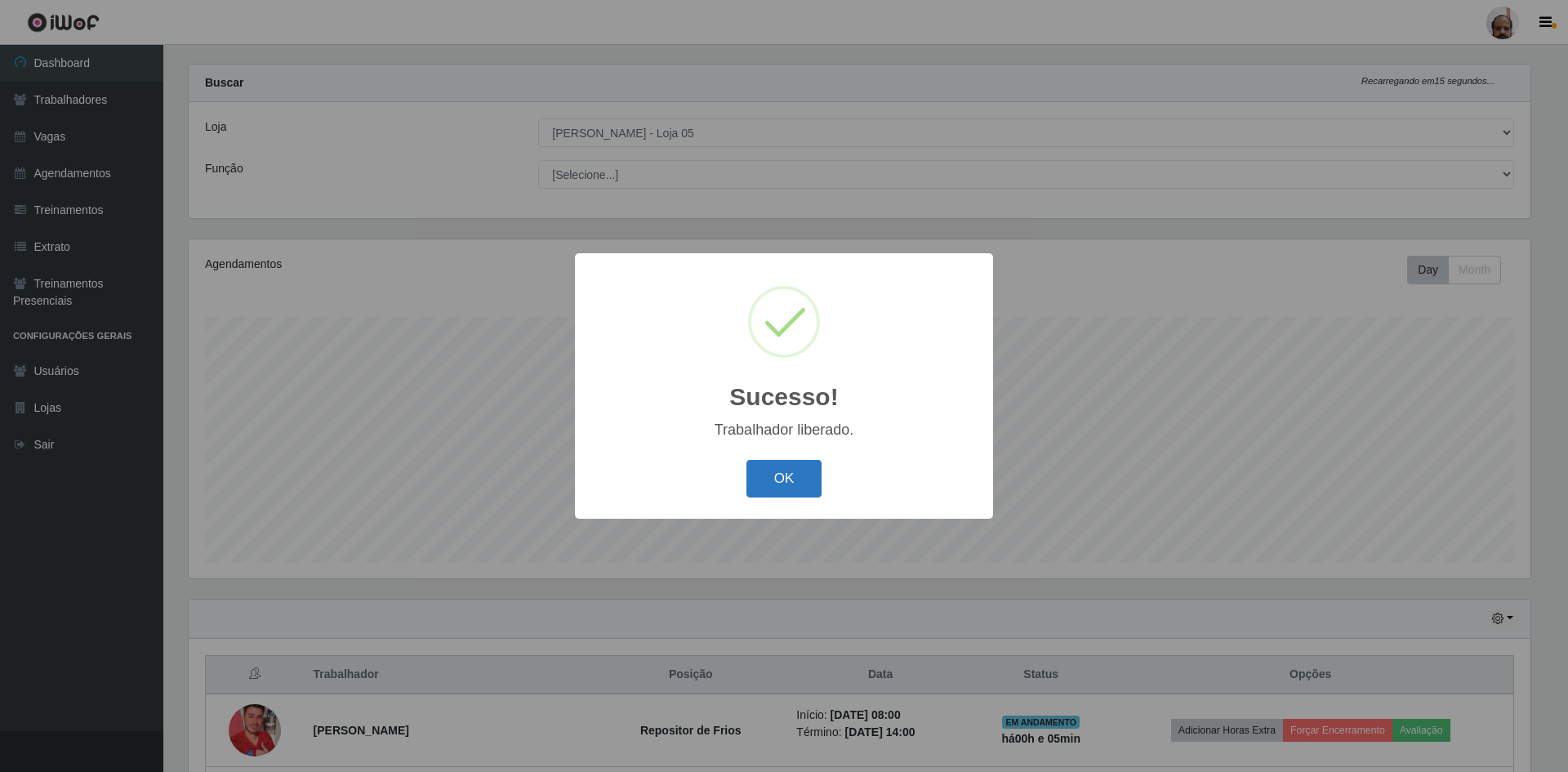
click at [790, 472] on button "OK" at bounding box center [784, 479] width 76 height 38
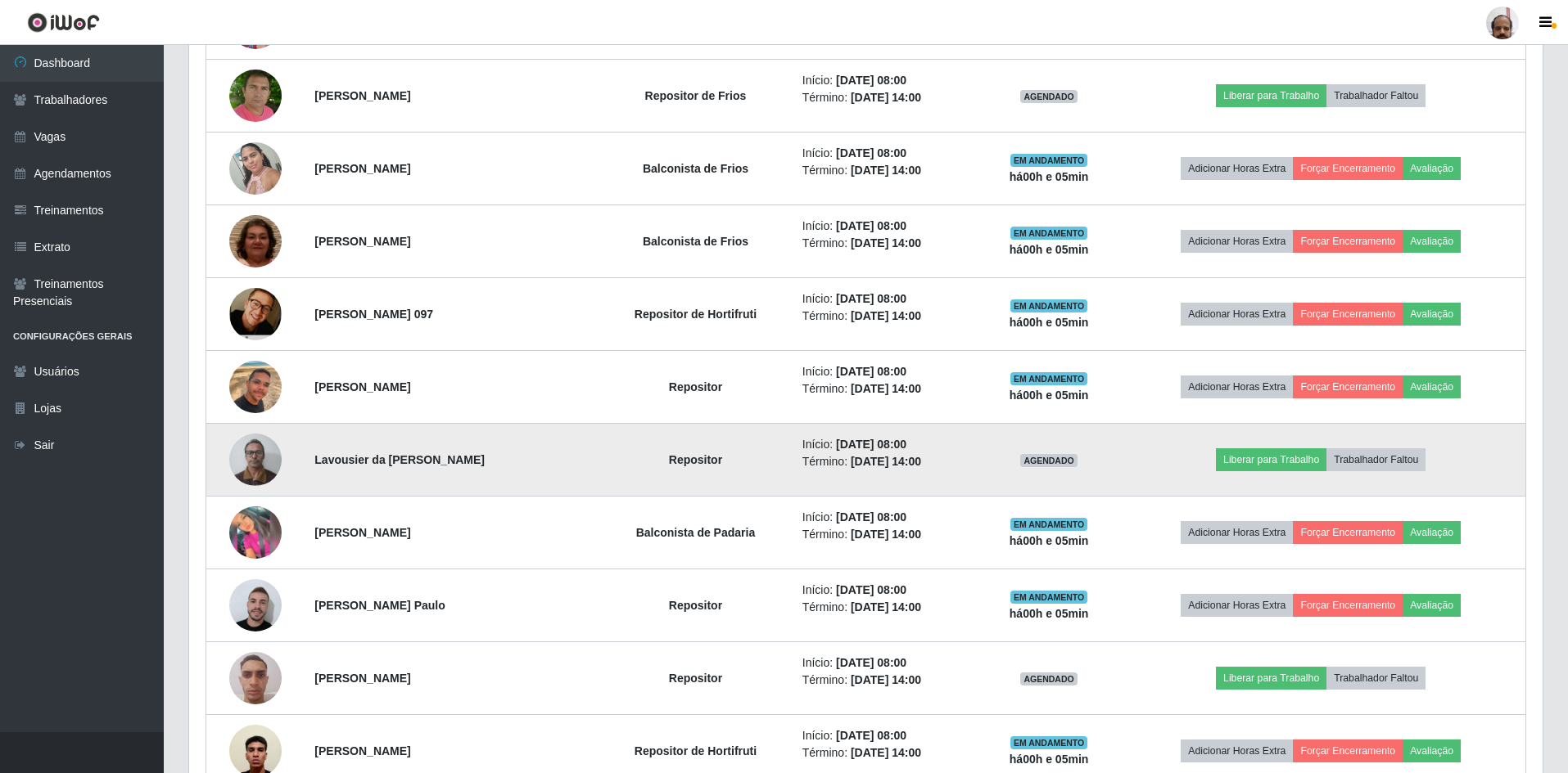
scroll to position [922, 0]
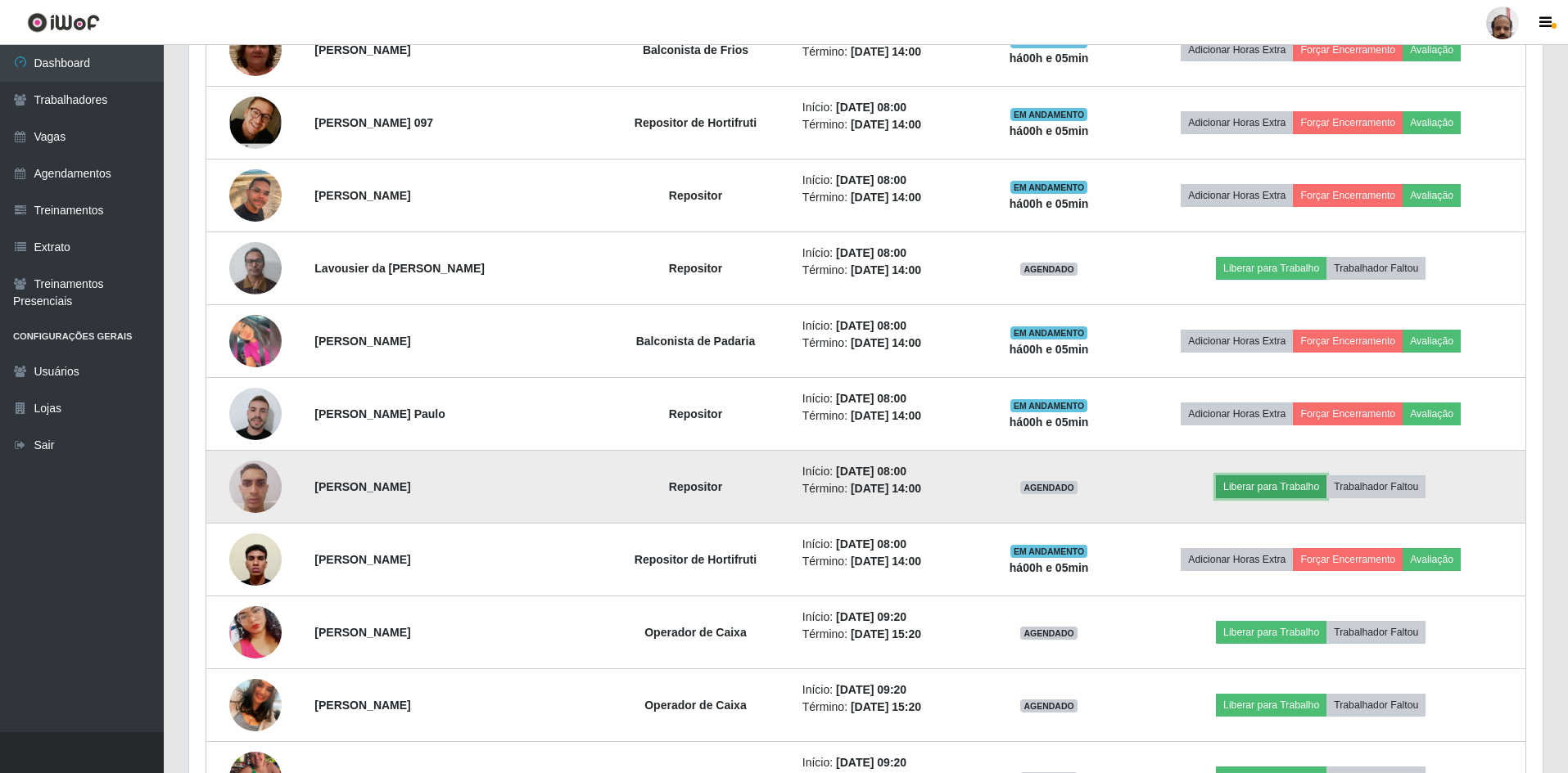
click at [1285, 490] on button "Liberar para Trabalho" at bounding box center [1271, 487] width 110 height 23
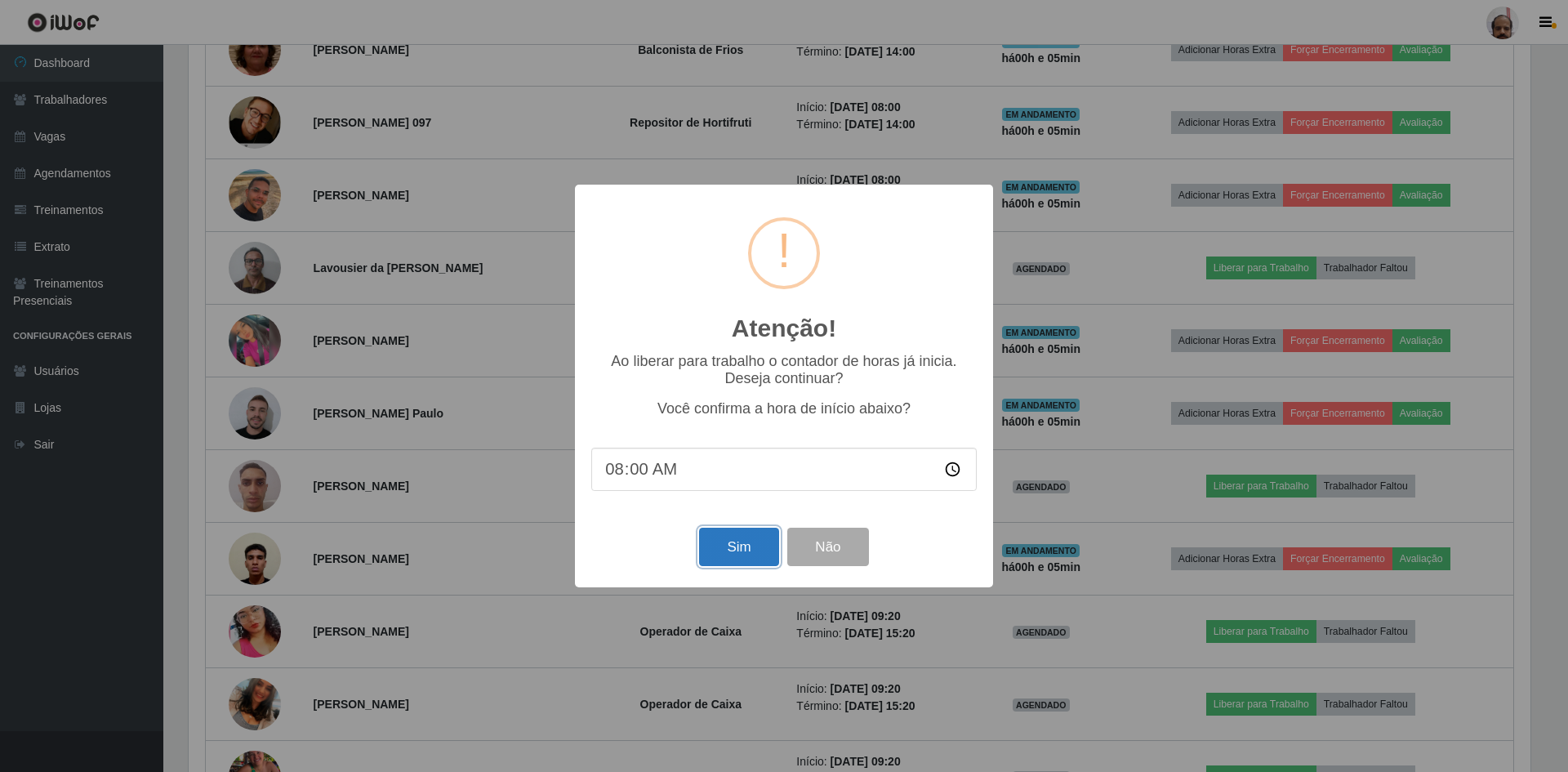
click at [758, 544] on button "Sim" at bounding box center [738, 547] width 79 height 38
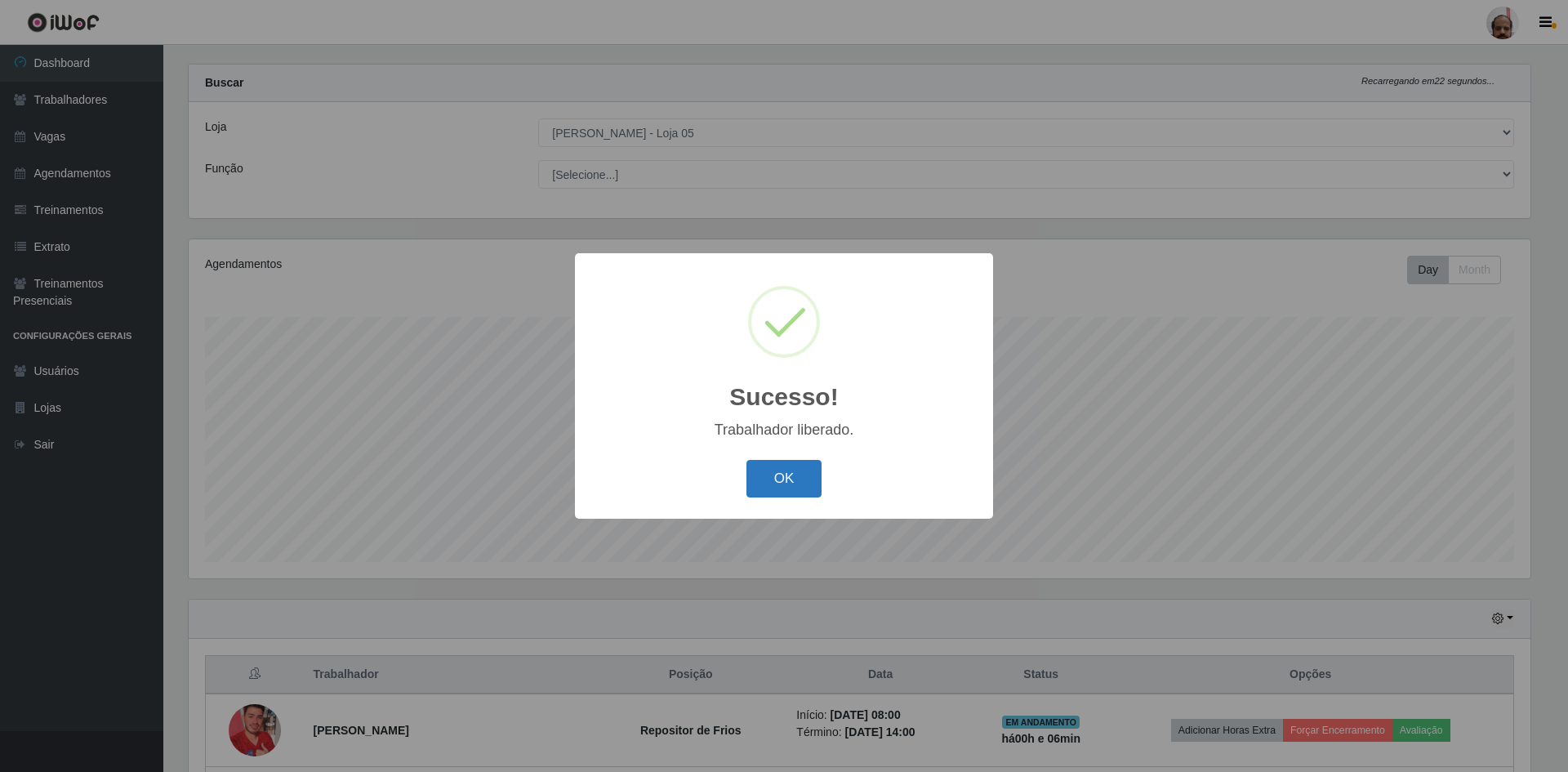
click at [807, 492] on button "OK" at bounding box center [784, 479] width 76 height 38
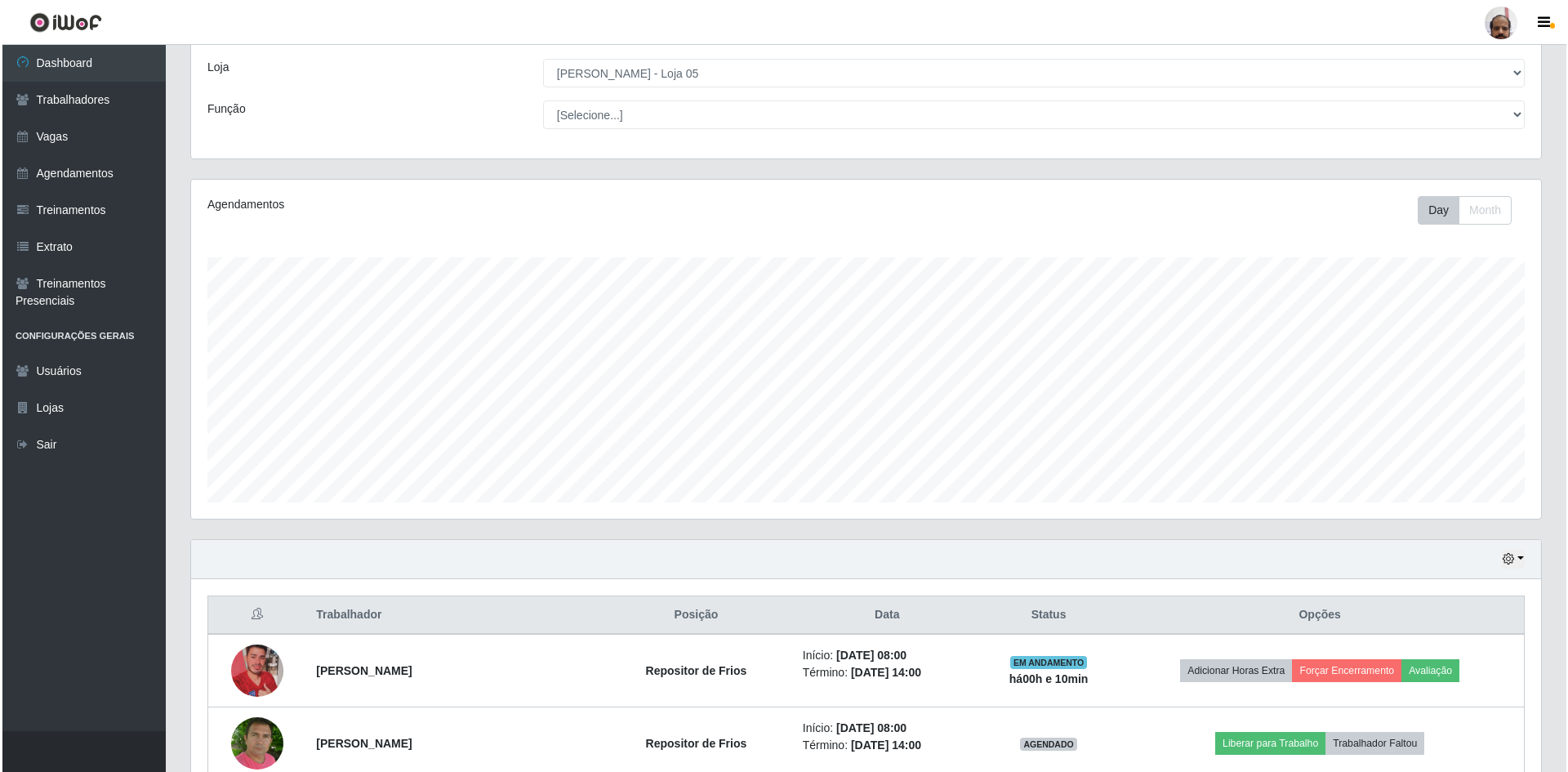
scroll to position [164, 0]
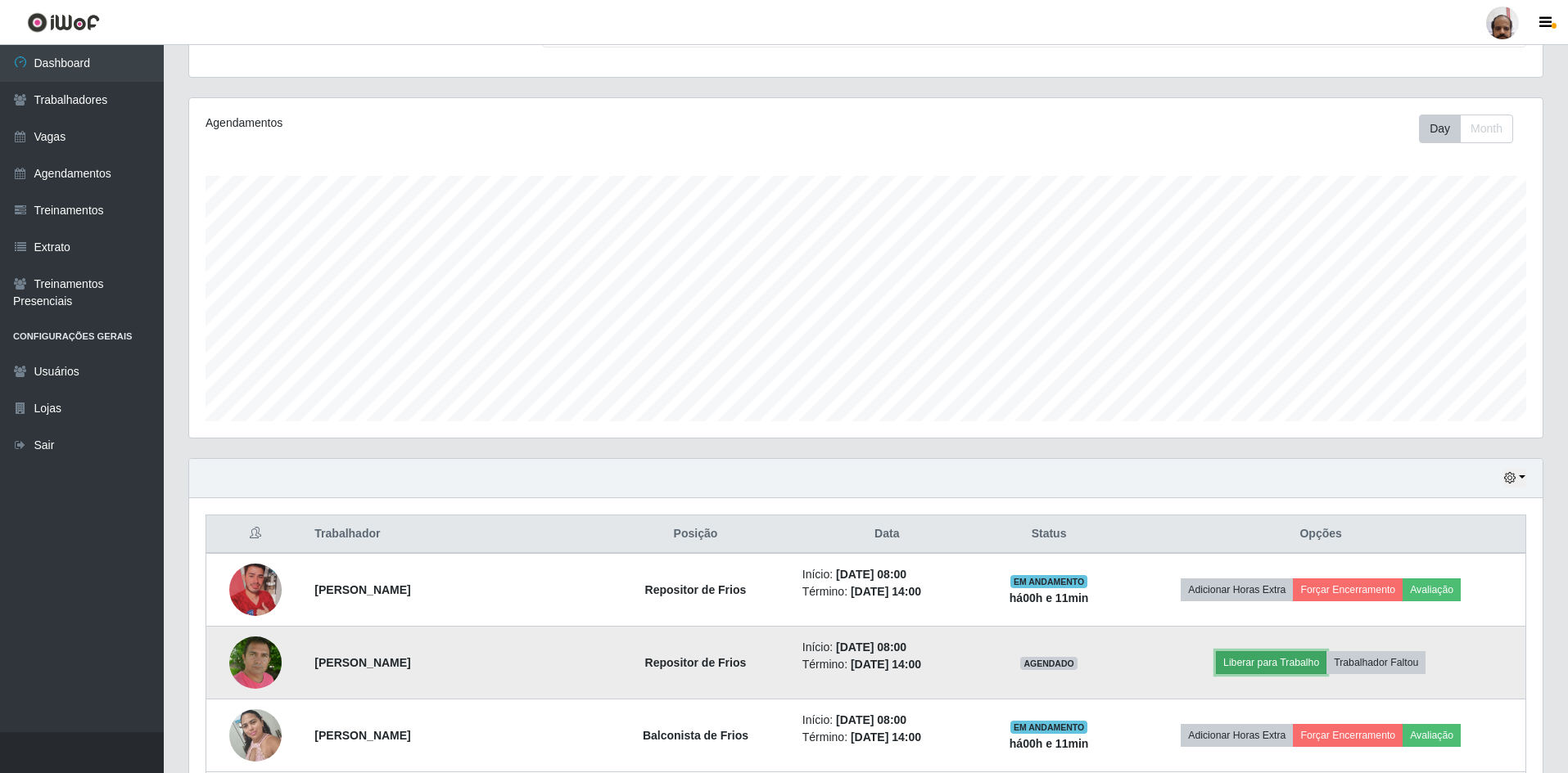
click at [1250, 661] on button "Liberar para Trabalho" at bounding box center [1271, 663] width 110 height 23
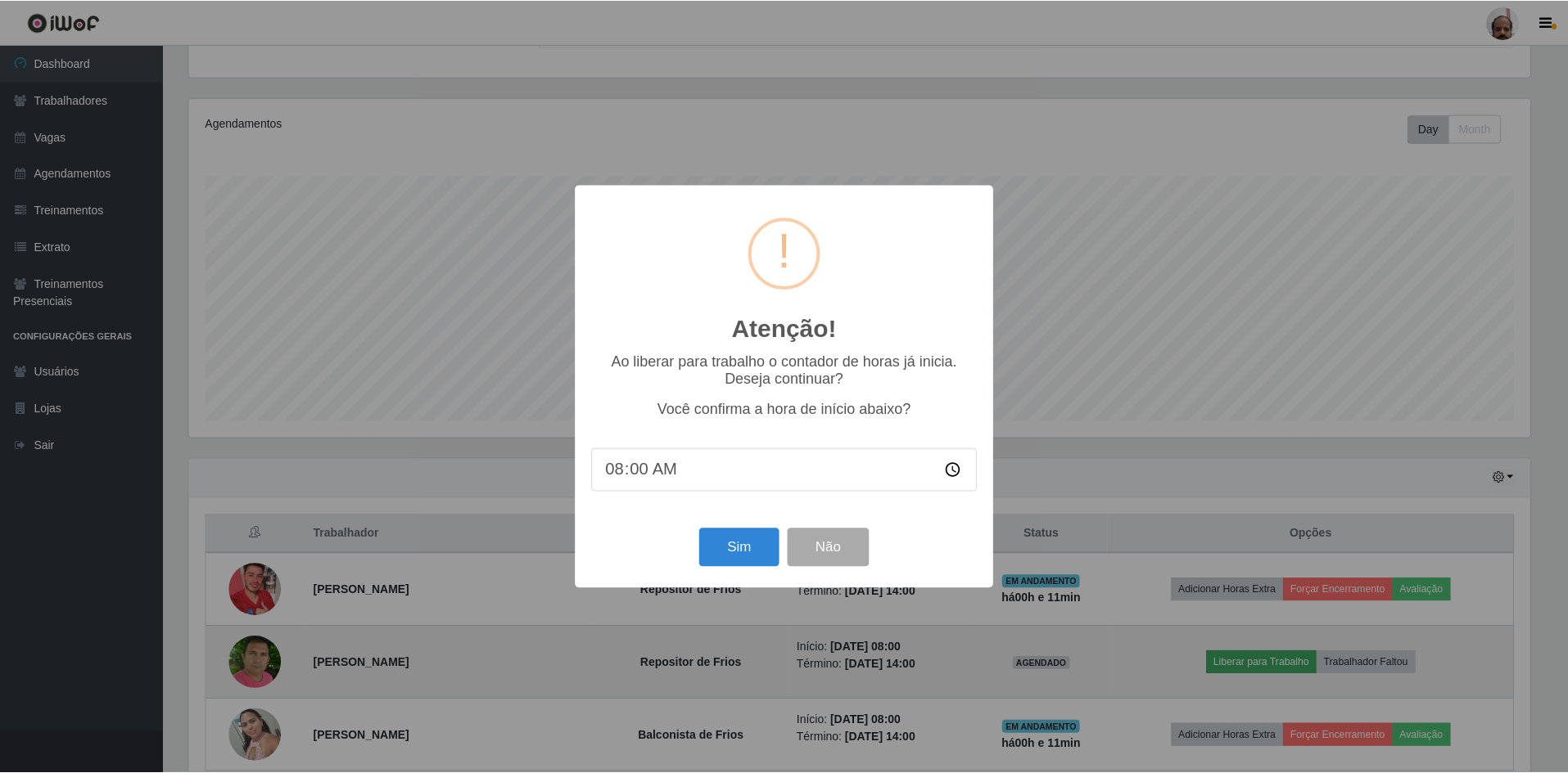
scroll to position [340, 1345]
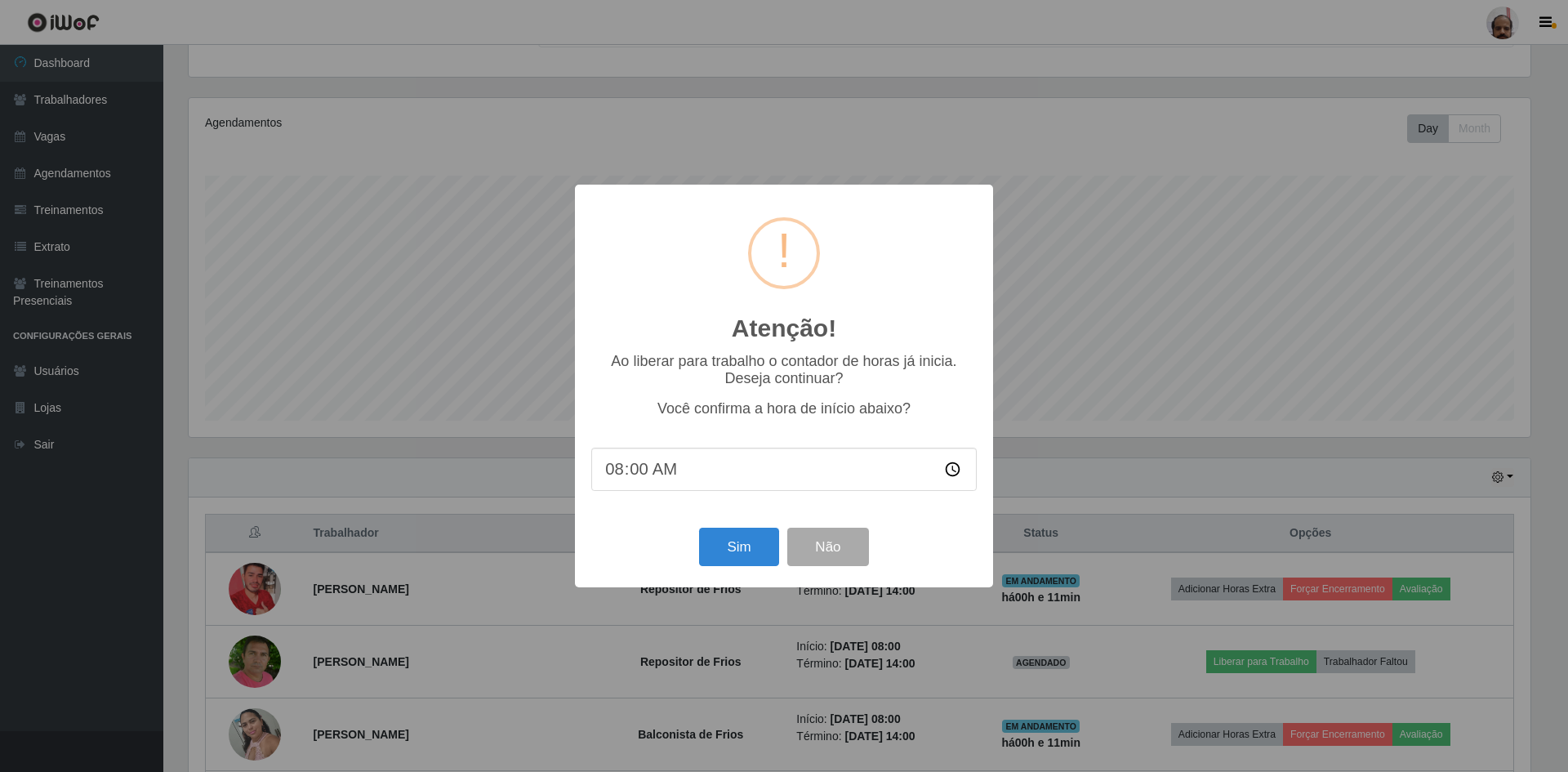
click at [699, 472] on input "08:00" at bounding box center [784, 468] width 386 height 43
click at [644, 479] on input "08:00" at bounding box center [784, 468] width 386 height 43
type input "08:11"
click at [741, 554] on button "Sim" at bounding box center [738, 547] width 79 height 38
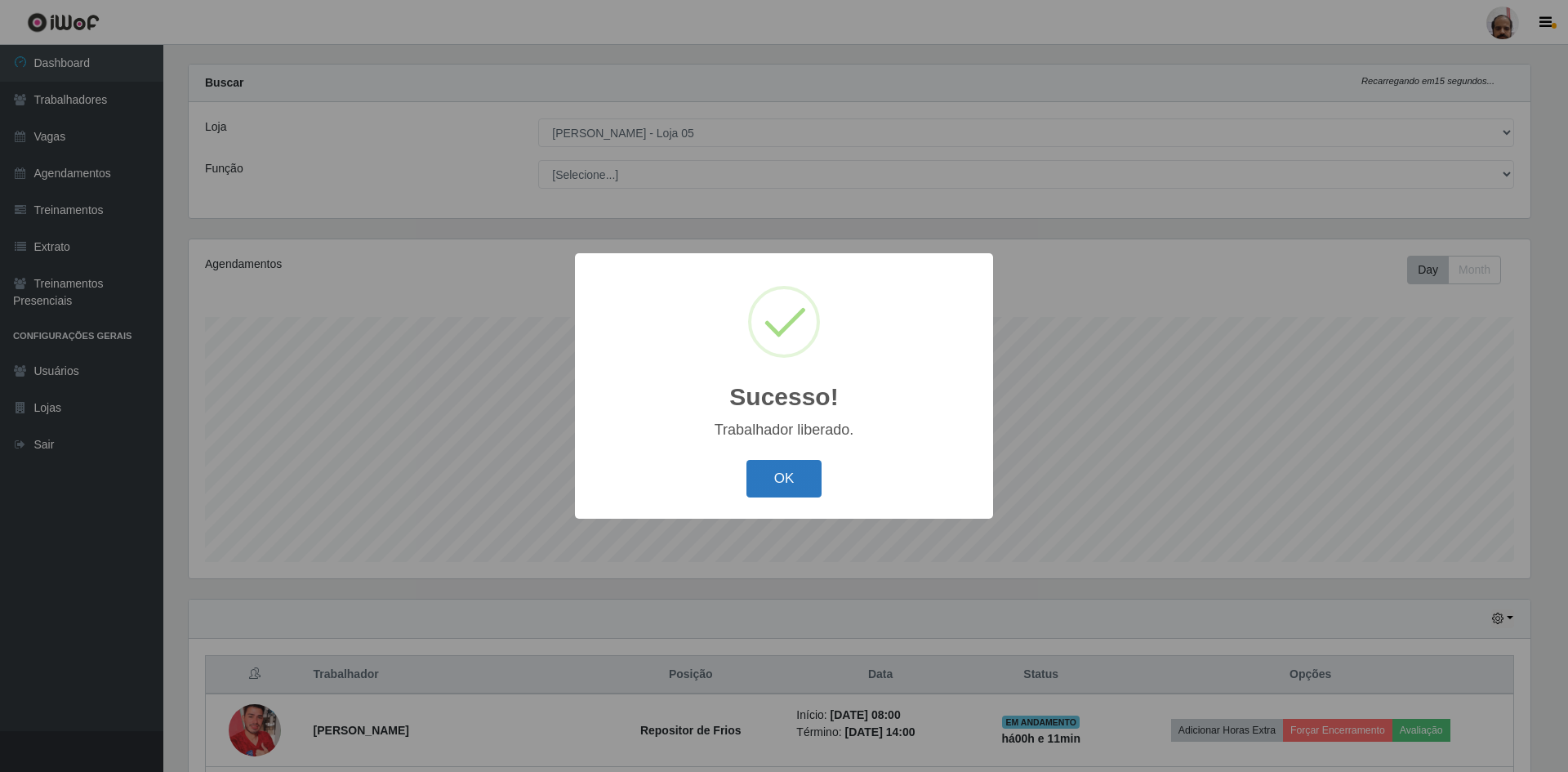
drag, startPoint x: 765, startPoint y: 484, endPoint x: 766, endPoint y: 473, distance: 11.0
click at [765, 482] on button "OK" at bounding box center [784, 479] width 76 height 38
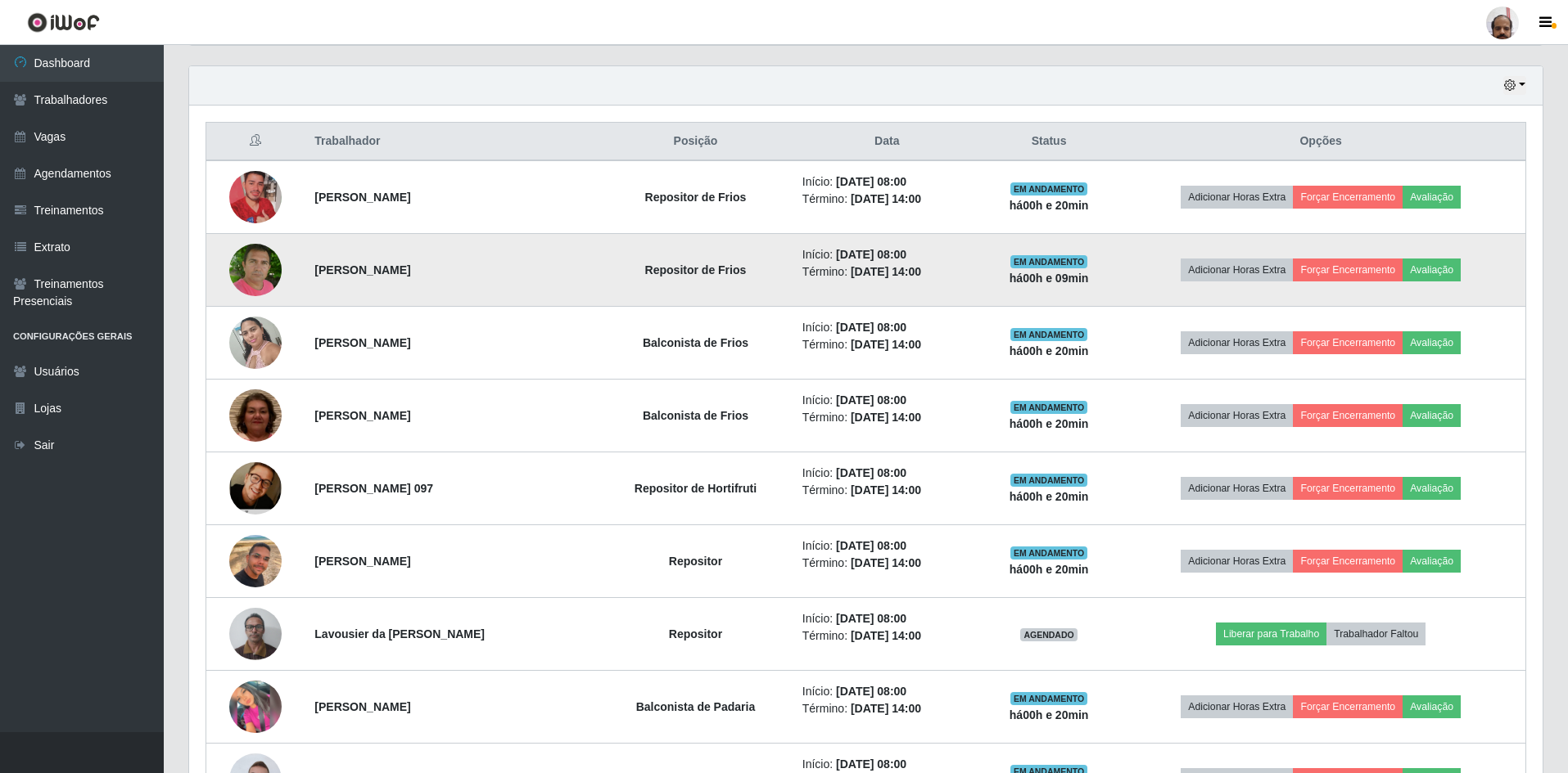
scroll to position [595, 0]
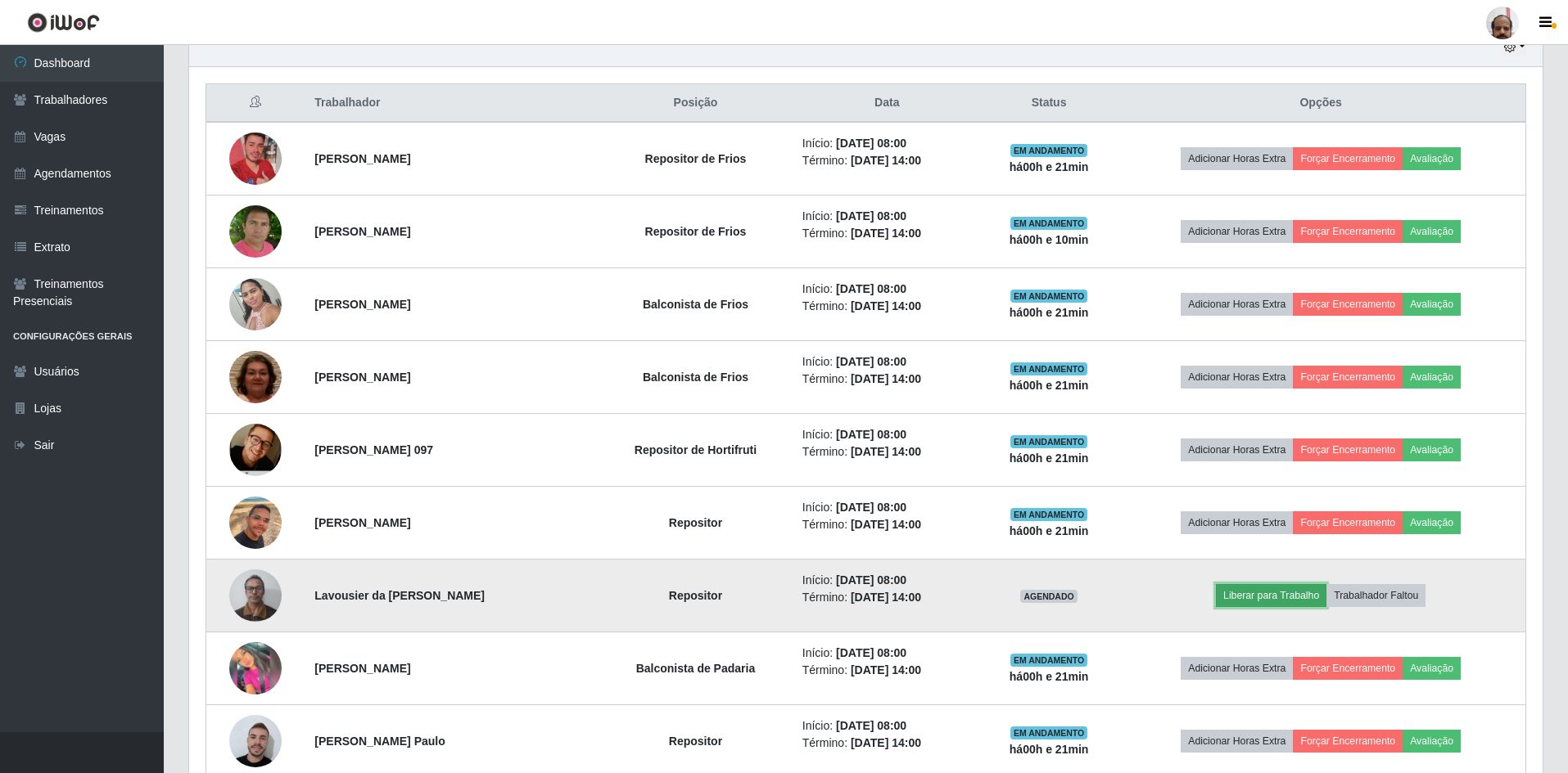
click at [1257, 597] on button "Liberar para Trabalho" at bounding box center [1271, 596] width 110 height 23
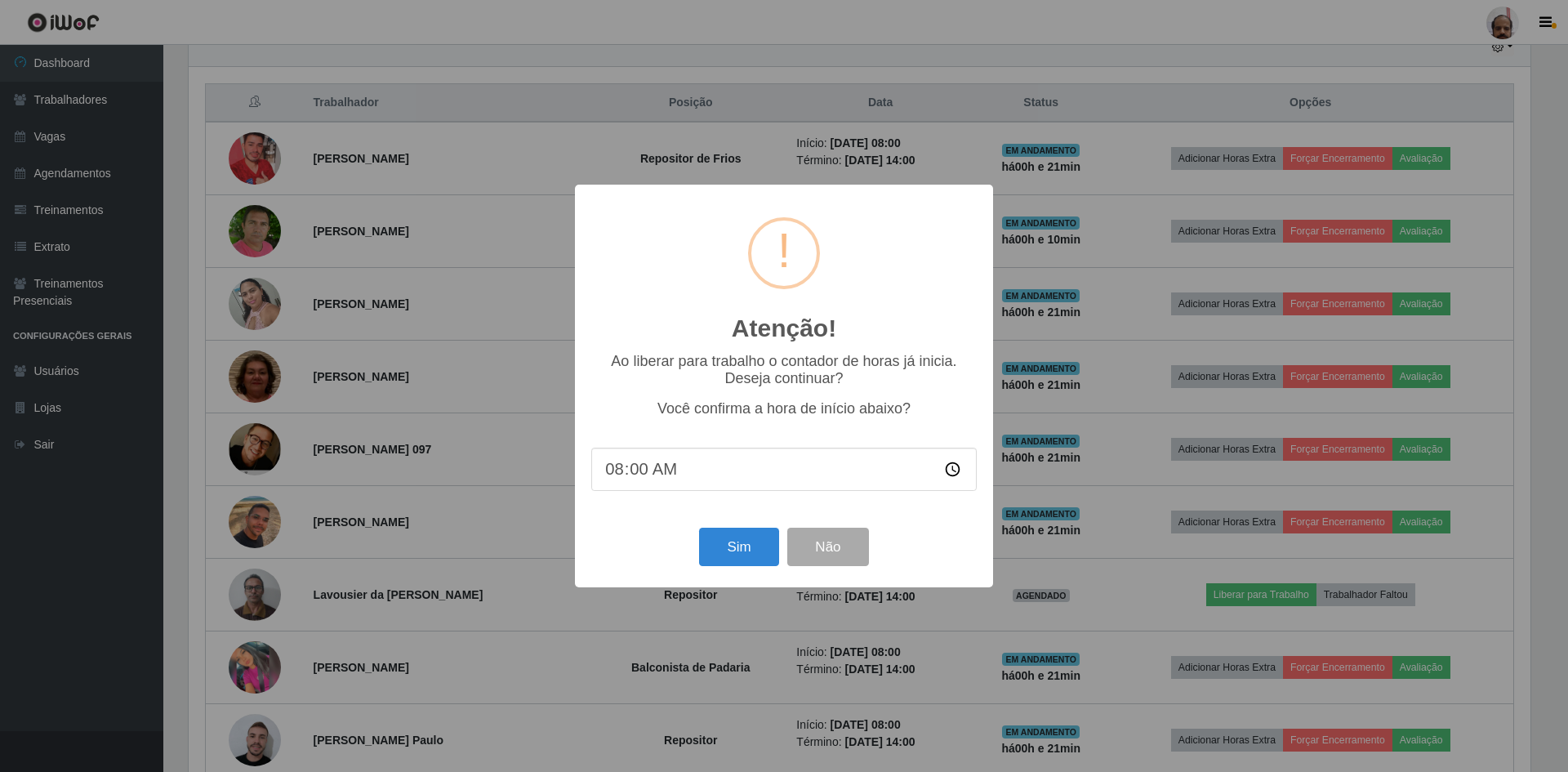
click at [634, 478] on input "08:00" at bounding box center [784, 468] width 386 height 43
type input "08:21"
click at [722, 536] on button "Sim" at bounding box center [738, 547] width 79 height 38
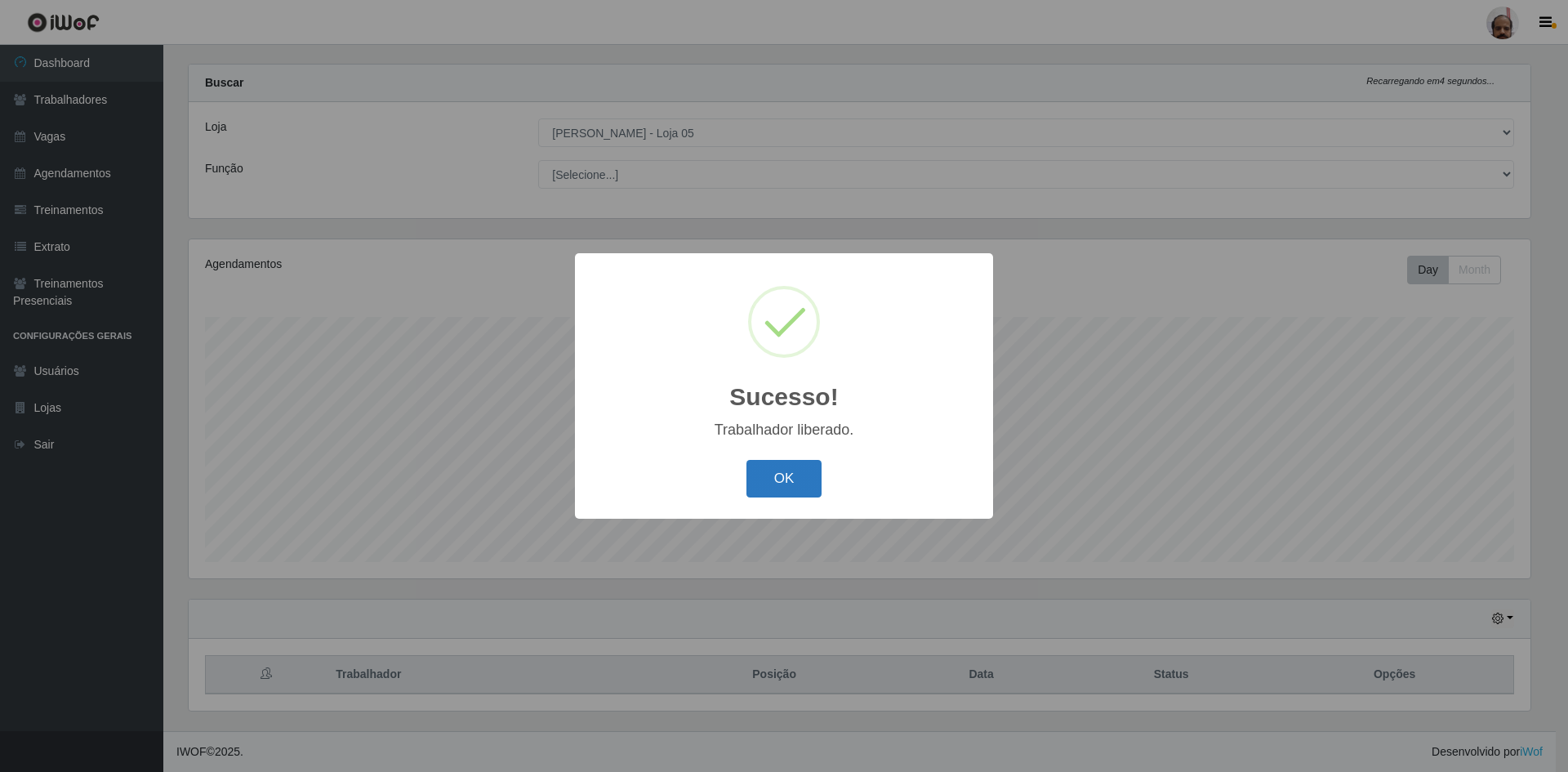
click at [782, 472] on button "OK" at bounding box center [784, 479] width 76 height 38
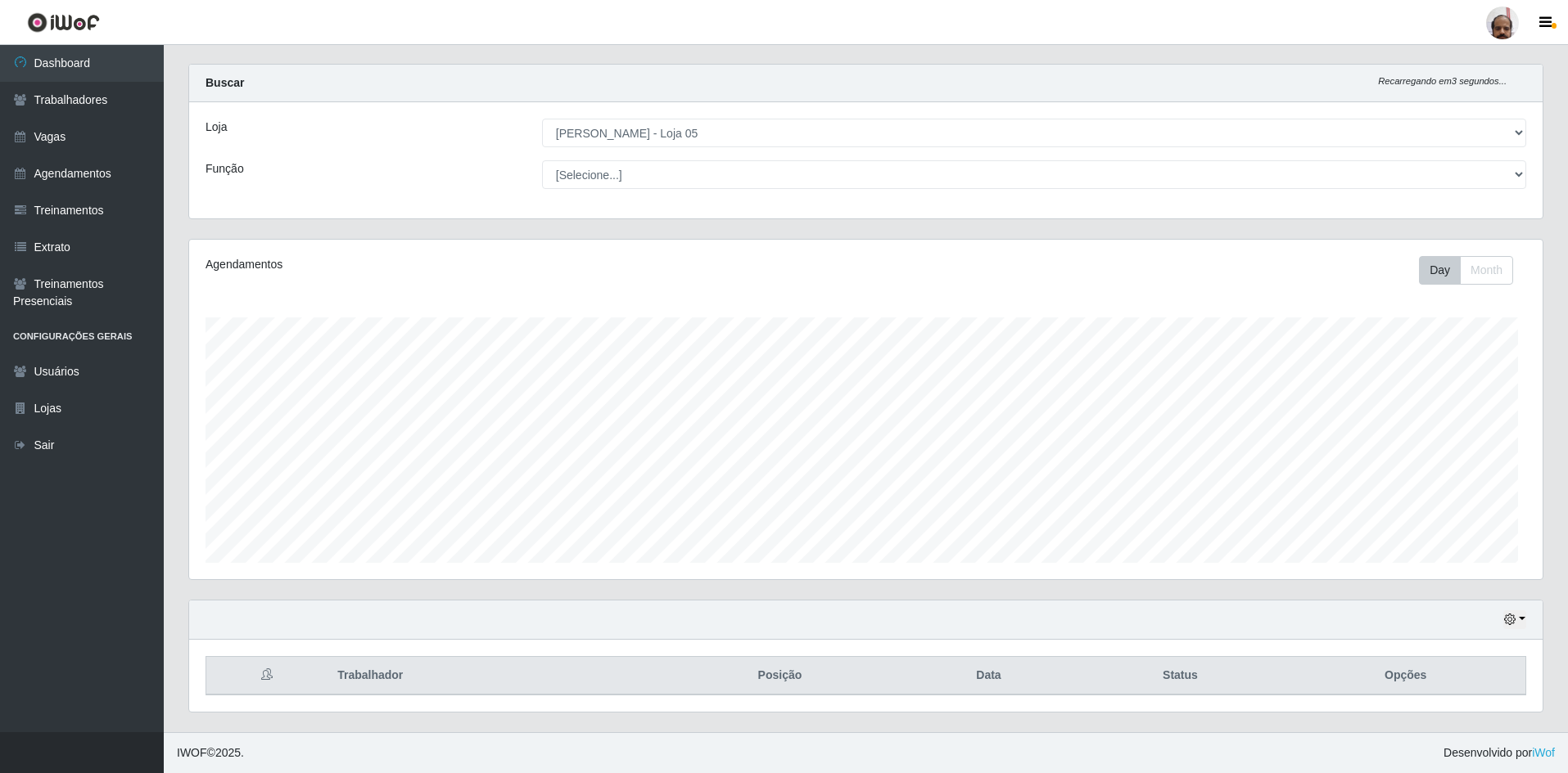
scroll to position [340, 1353]
